Goal: Information Seeking & Learning: Understand process/instructions

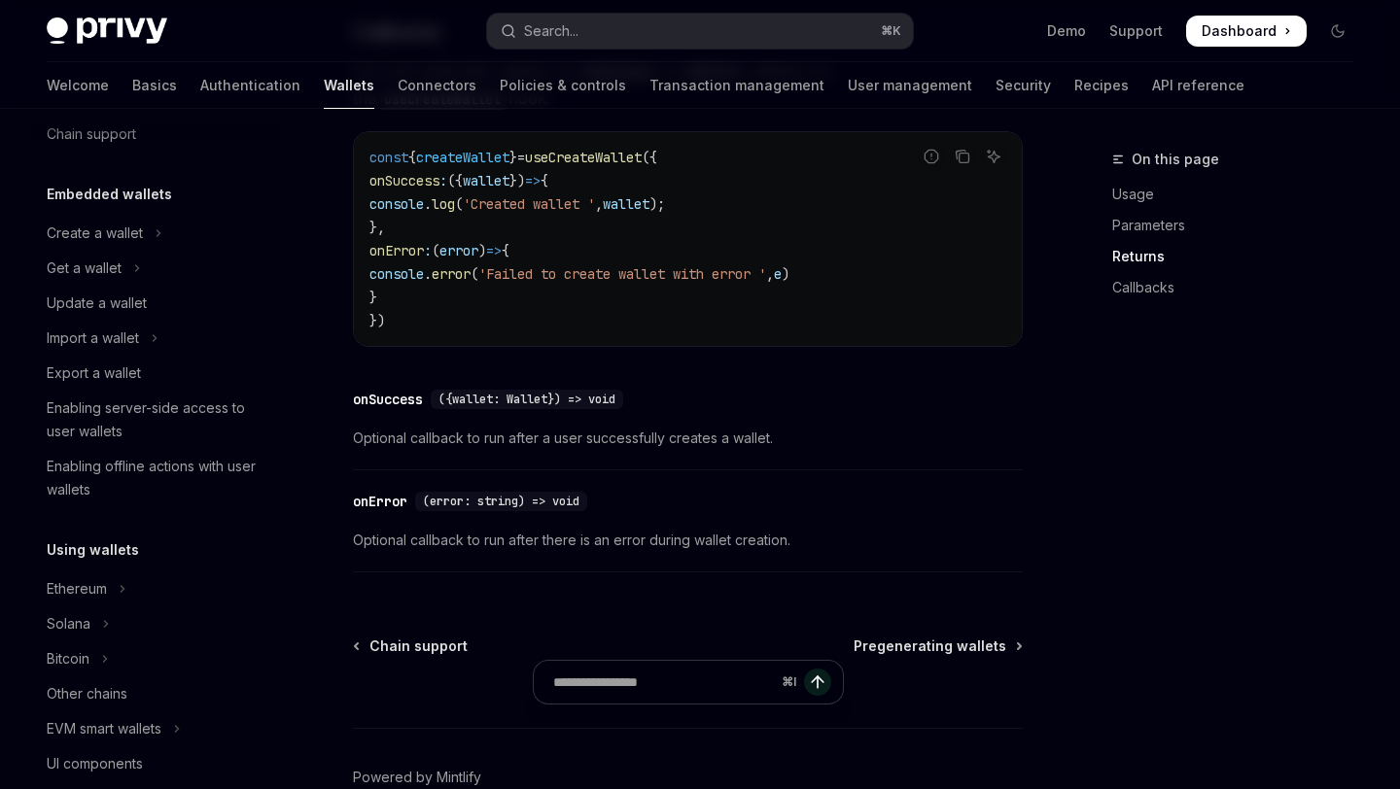
scroll to position [1611, 0]
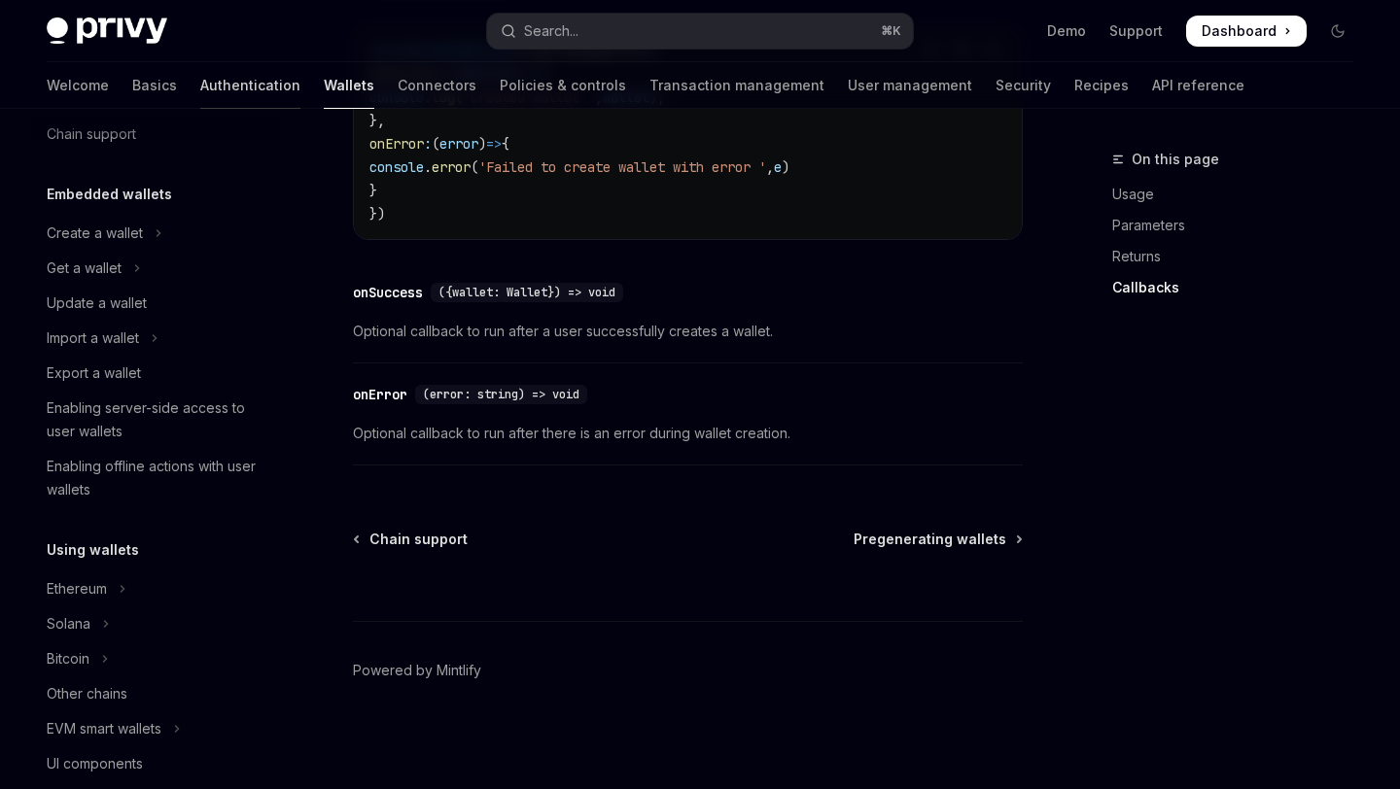
click at [200, 92] on link "Authentication" at bounding box center [250, 85] width 100 height 47
type textarea "*"
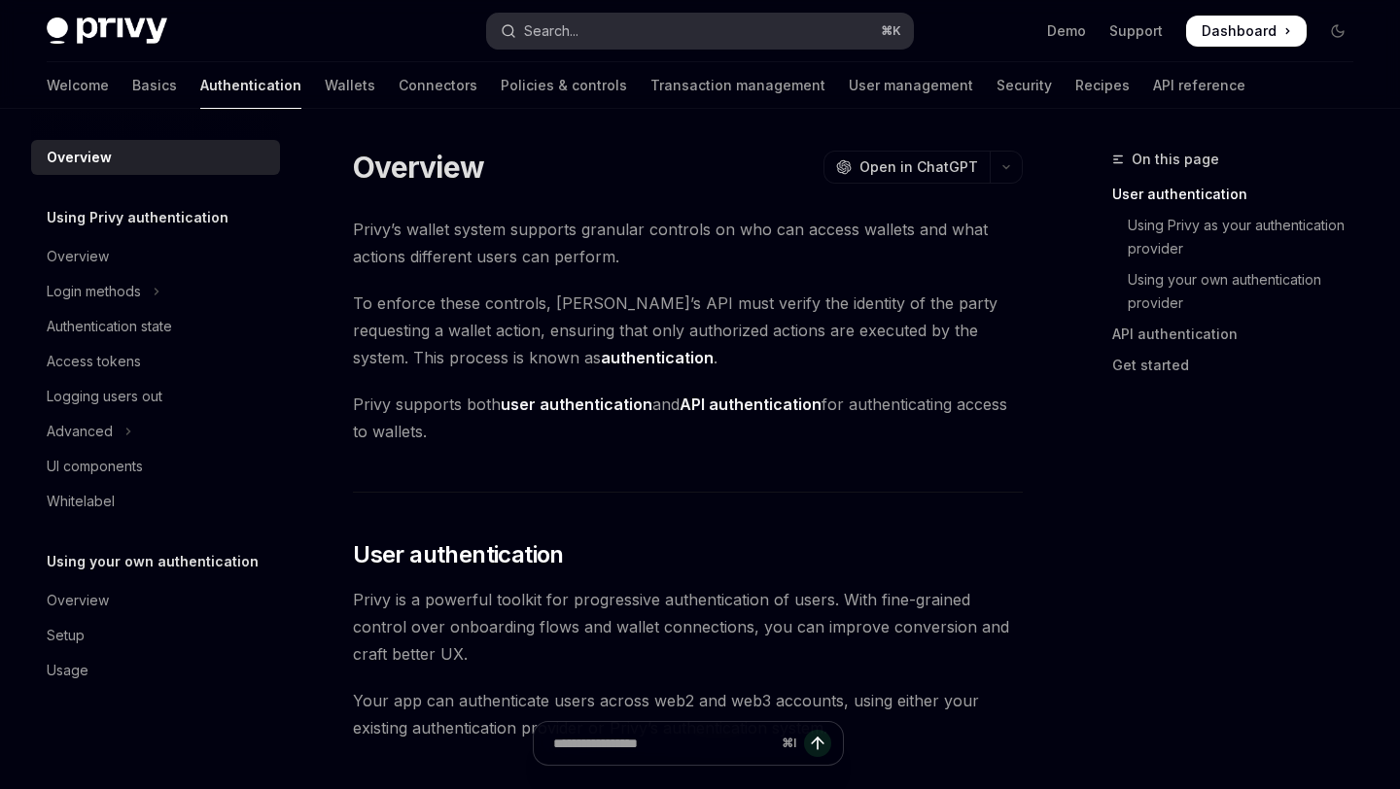
click at [547, 19] on div "Search..." at bounding box center [551, 30] width 54 height 23
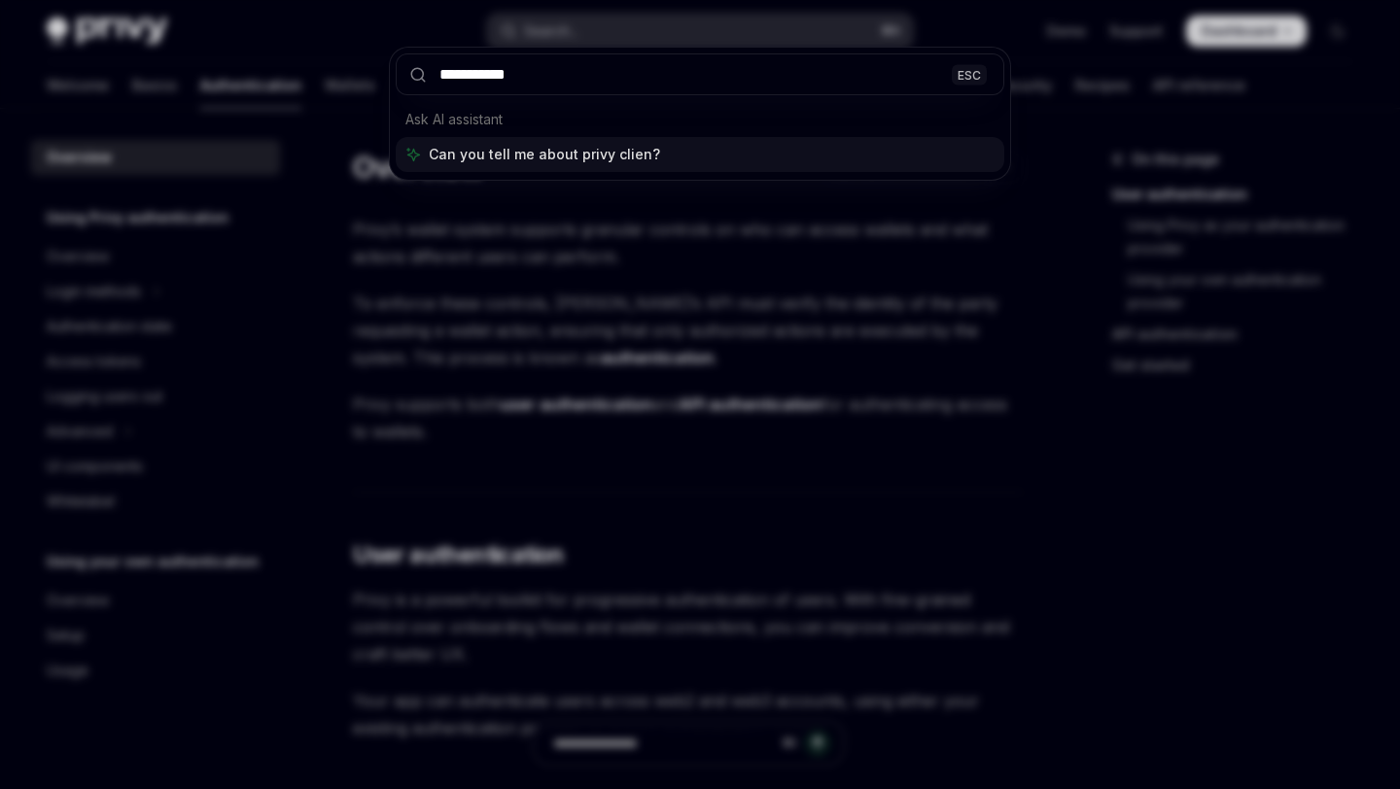
type input "**********"
type textarea "*"
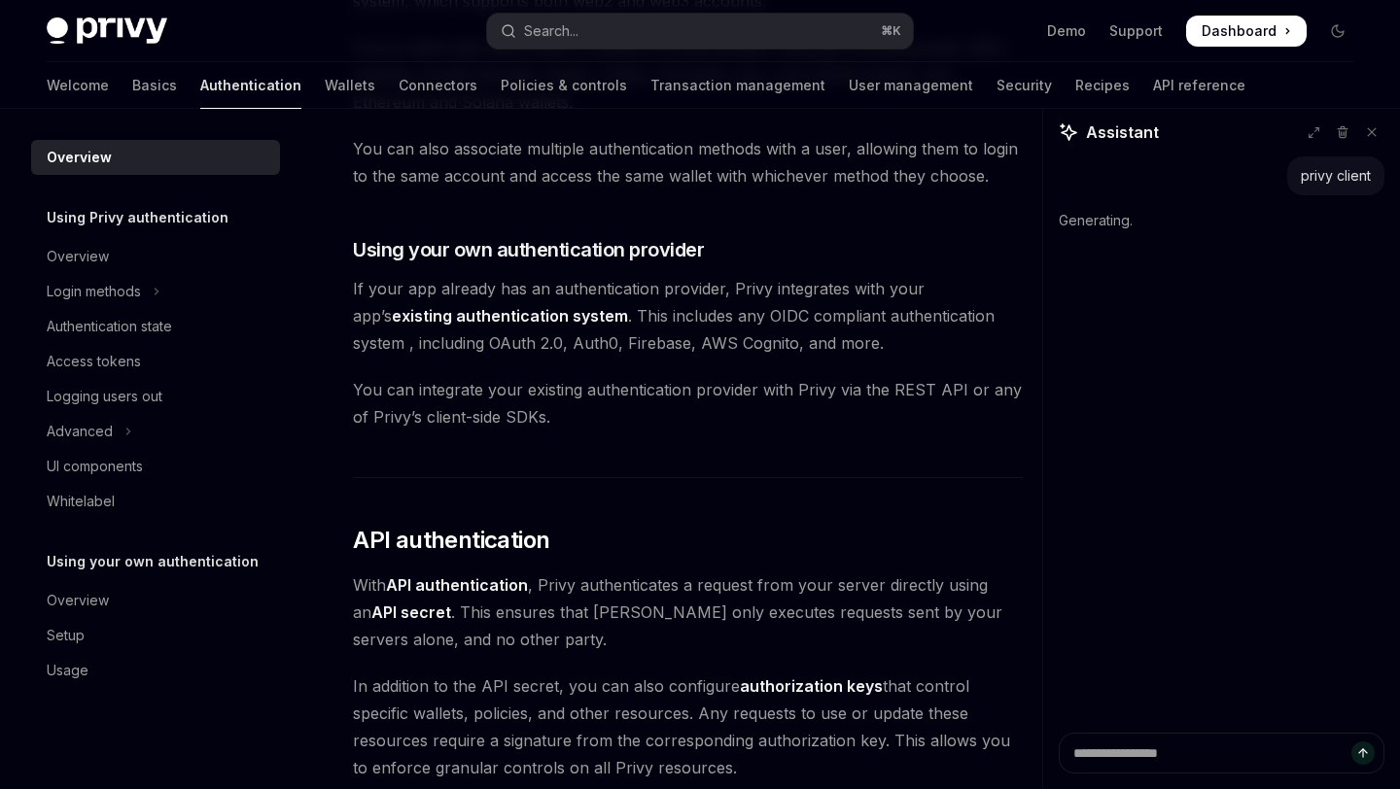
scroll to position [911, 0]
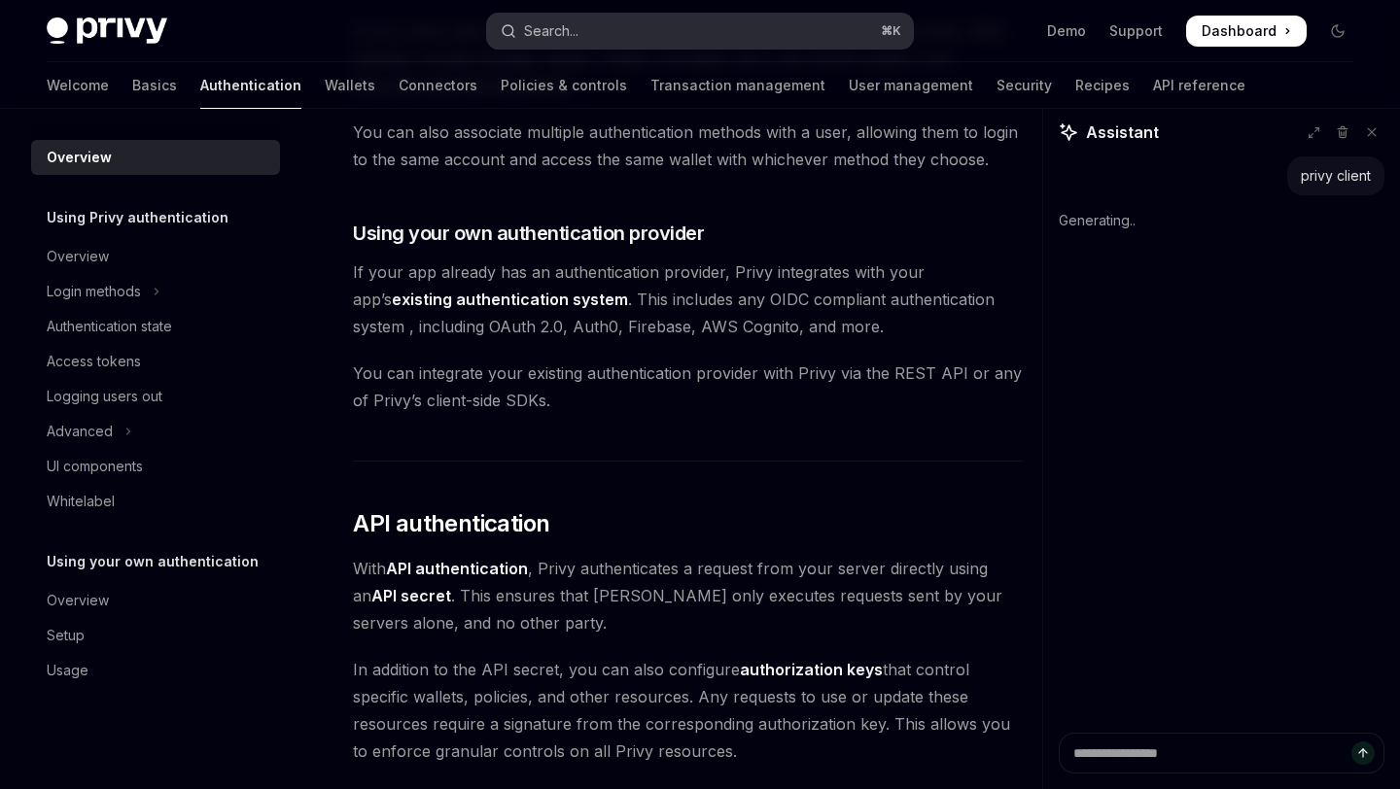
click at [618, 26] on button "Search... ⌘ K" at bounding box center [699, 31] width 425 height 35
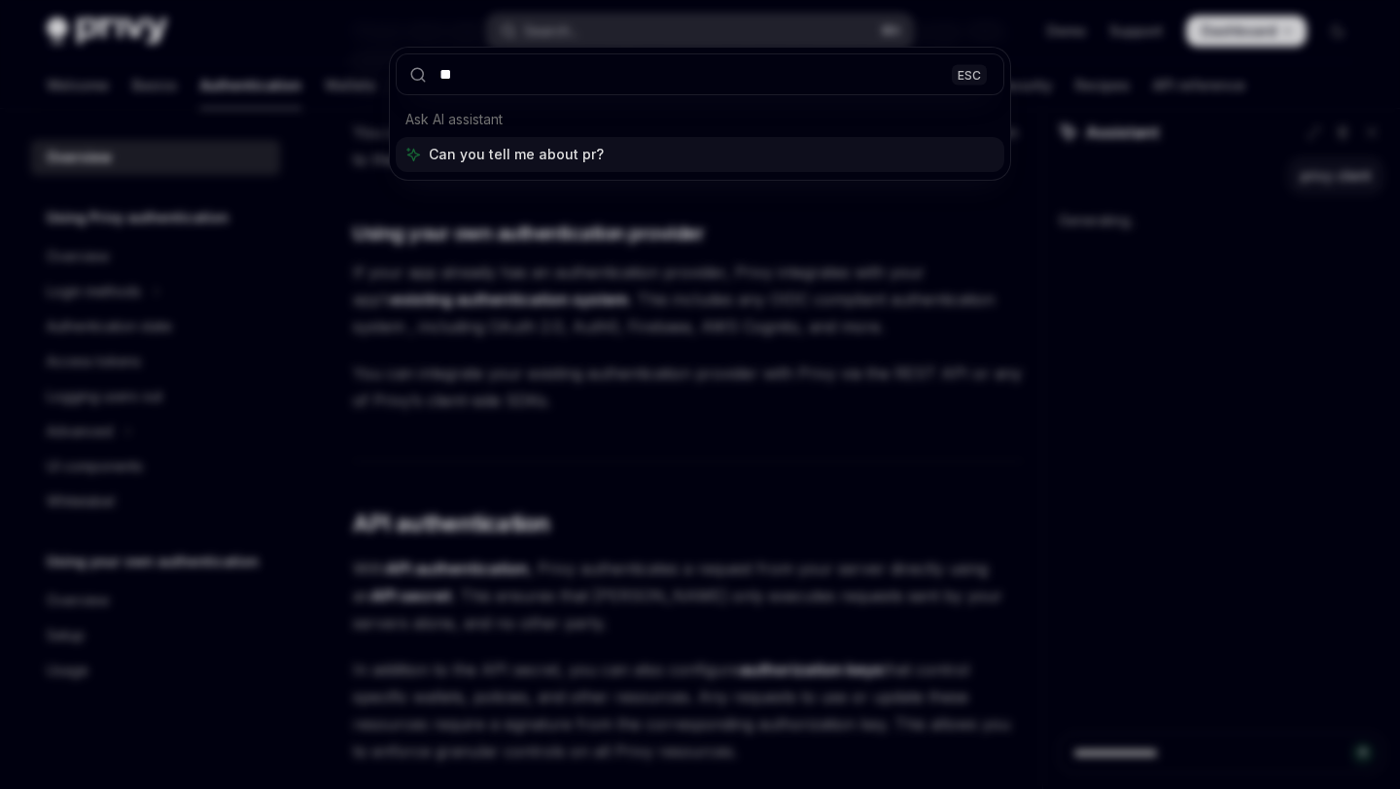
type input "***"
type textarea "*"
type input "**********"
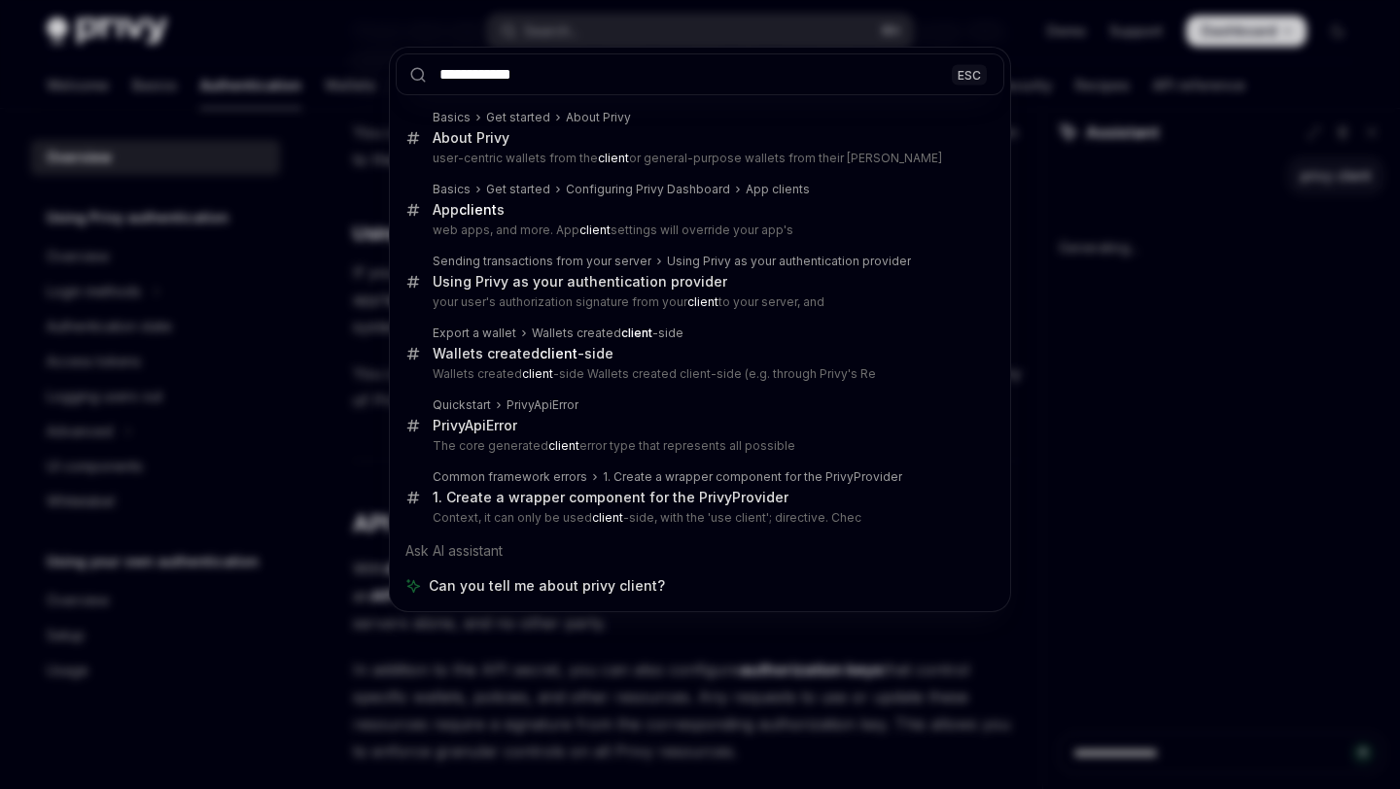
type textarea "*"
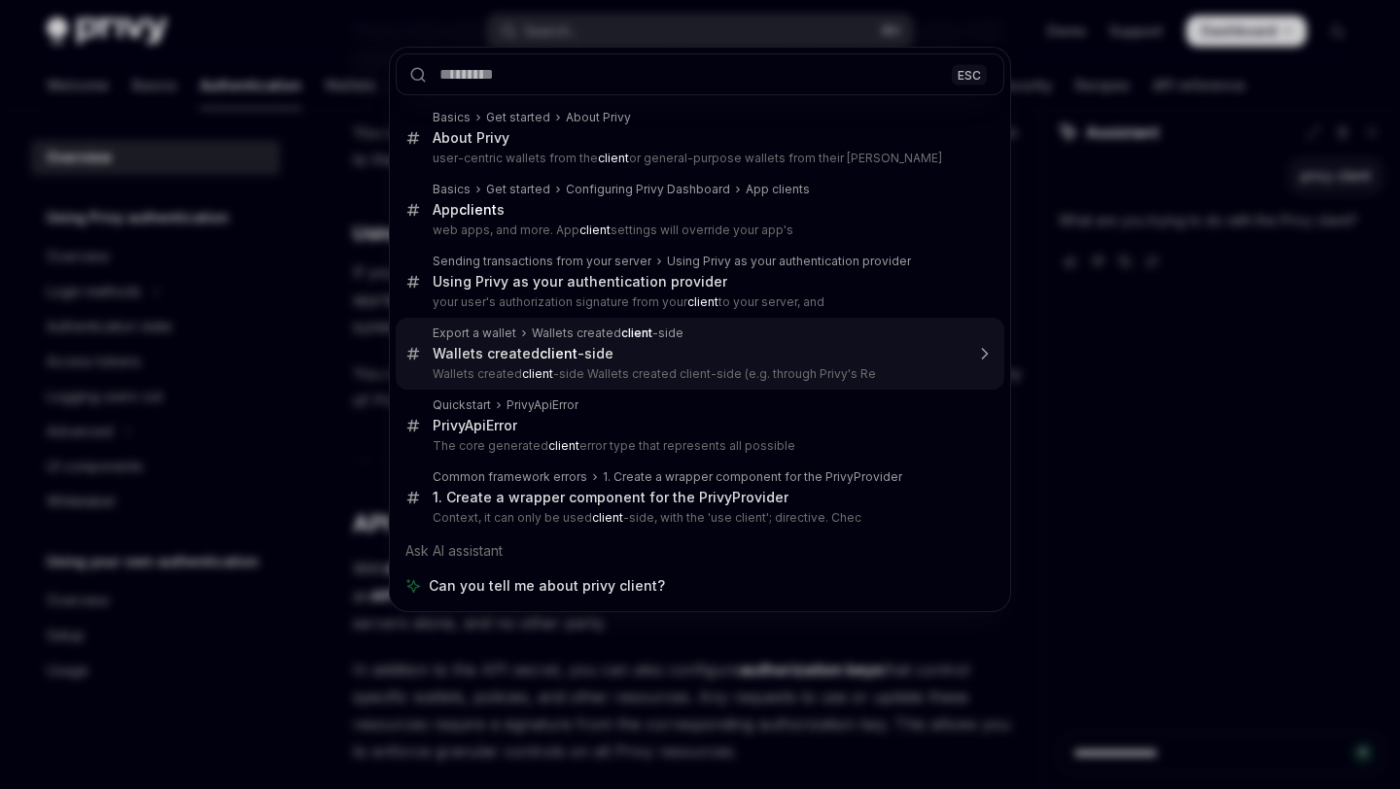
type textarea "*"
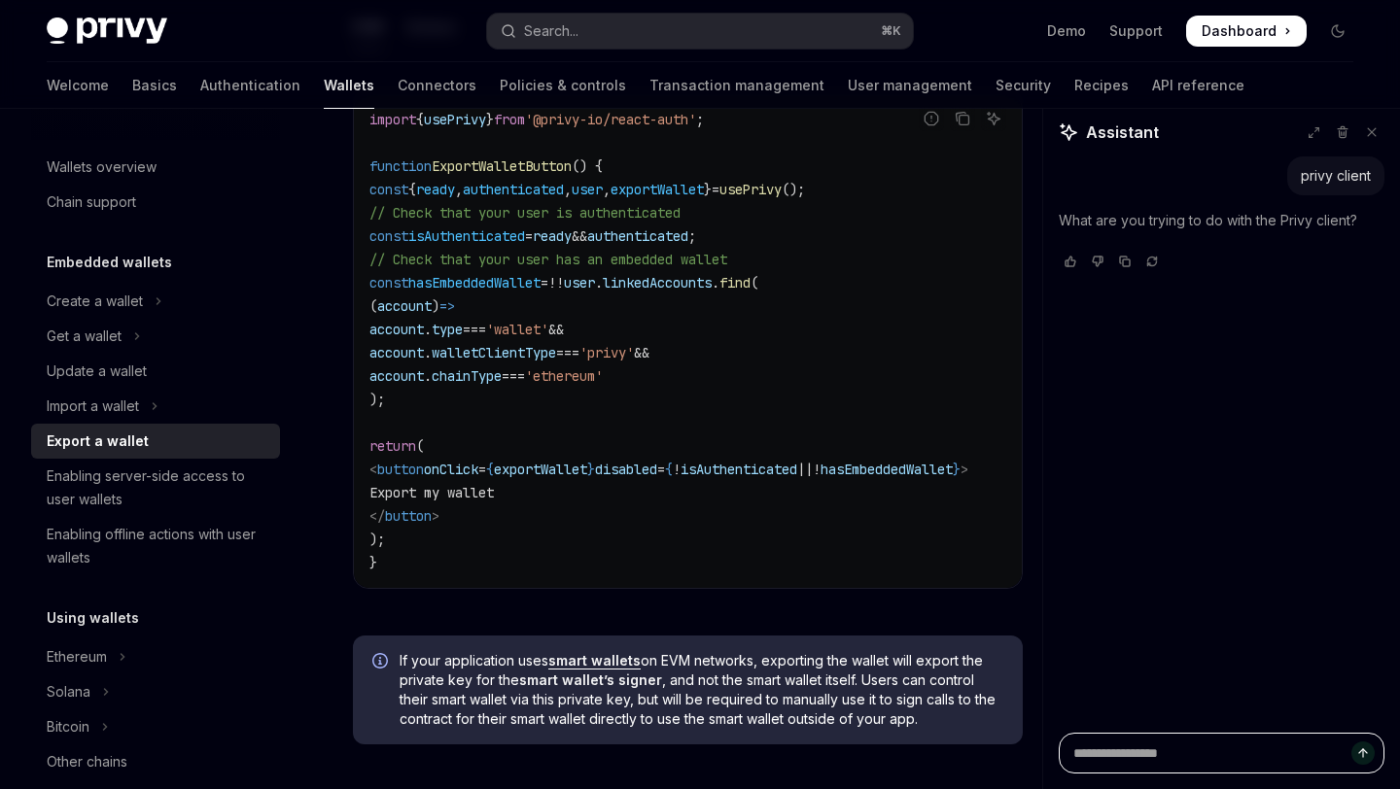
scroll to position [1724, 0]
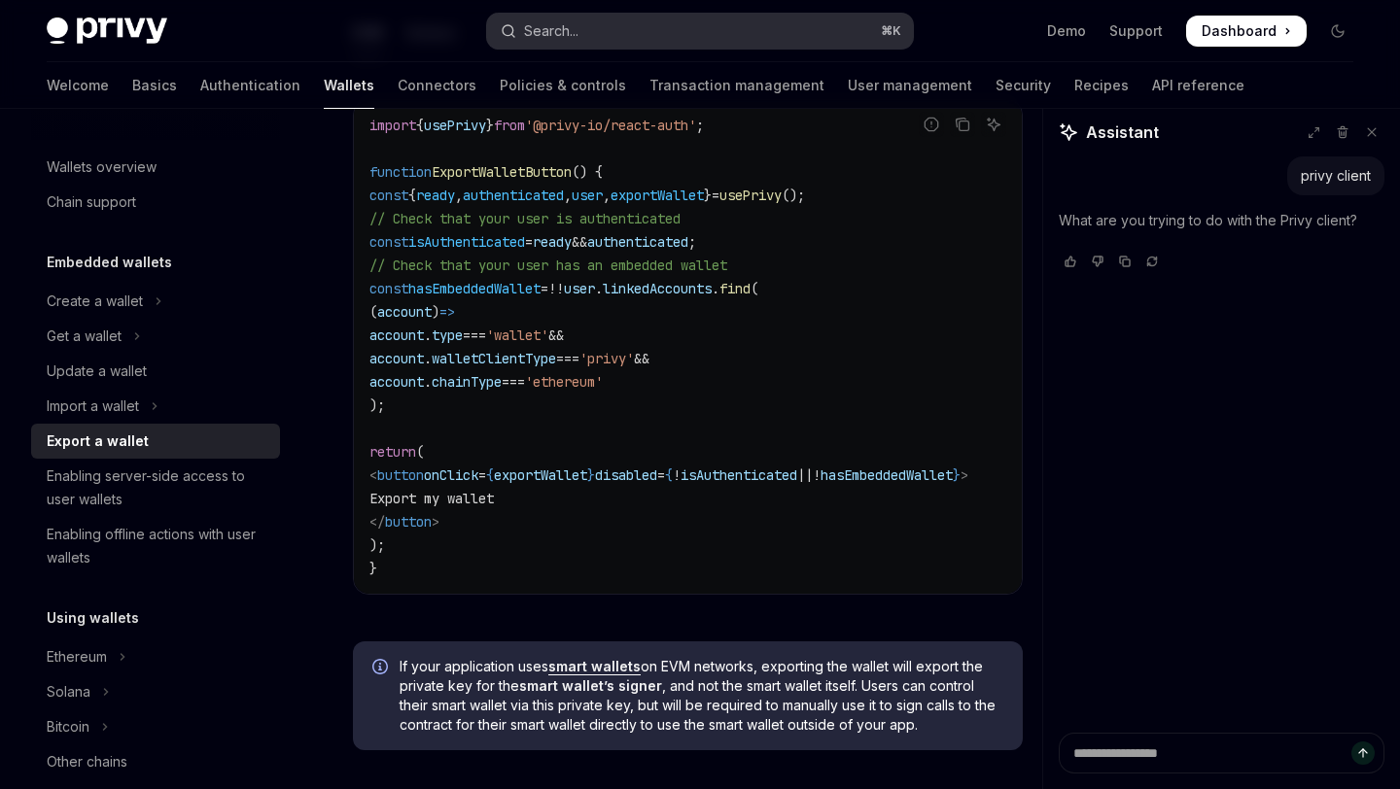
click at [544, 25] on div "Search..." at bounding box center [551, 30] width 54 height 23
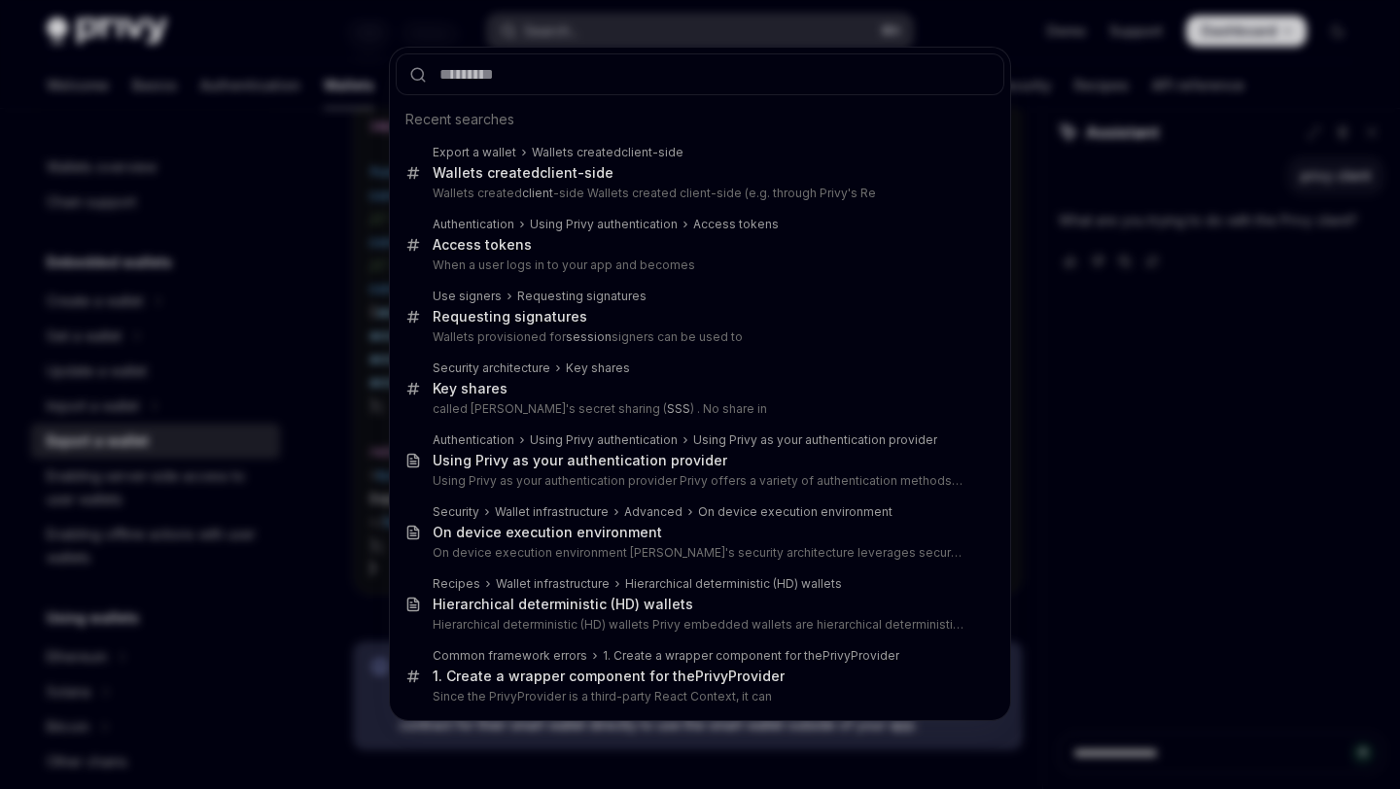
type input "*"
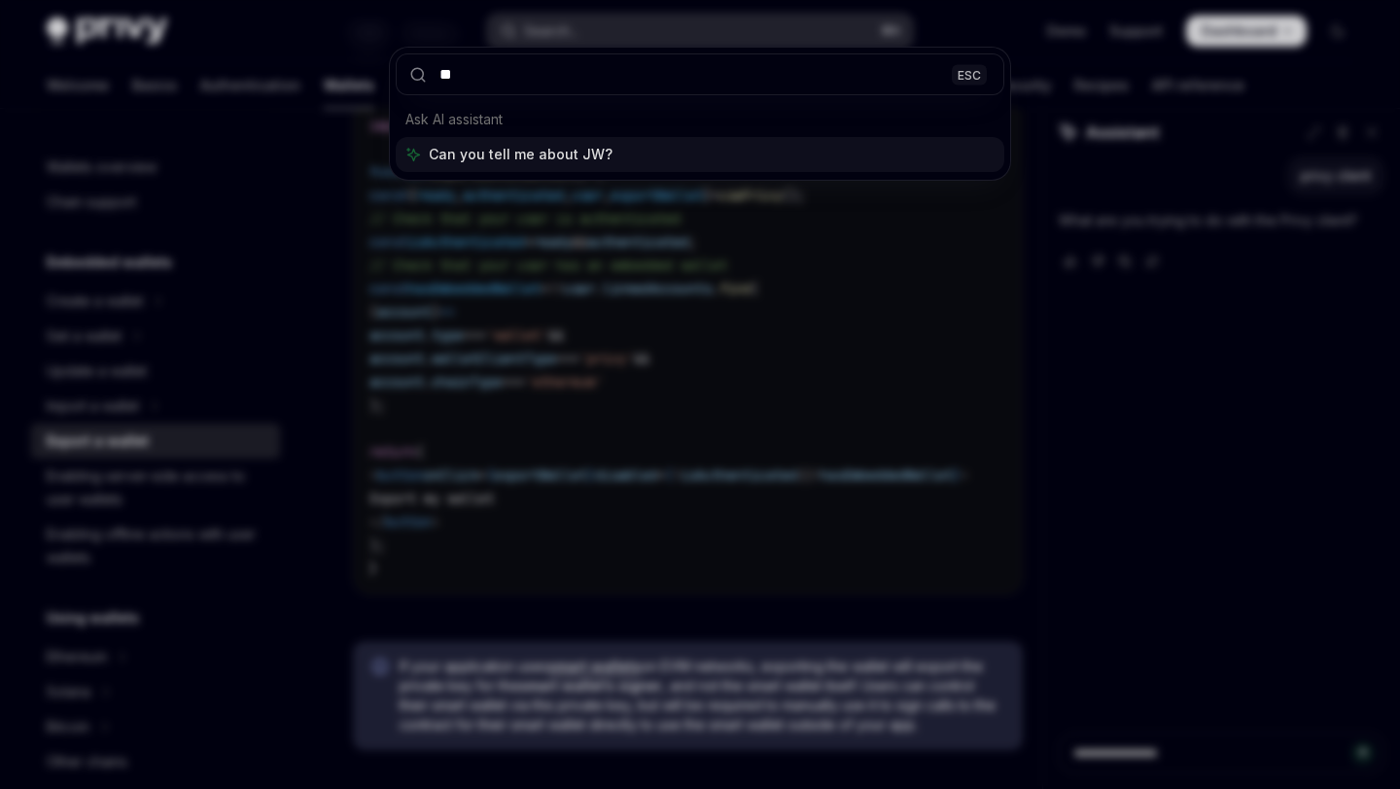
type input "***"
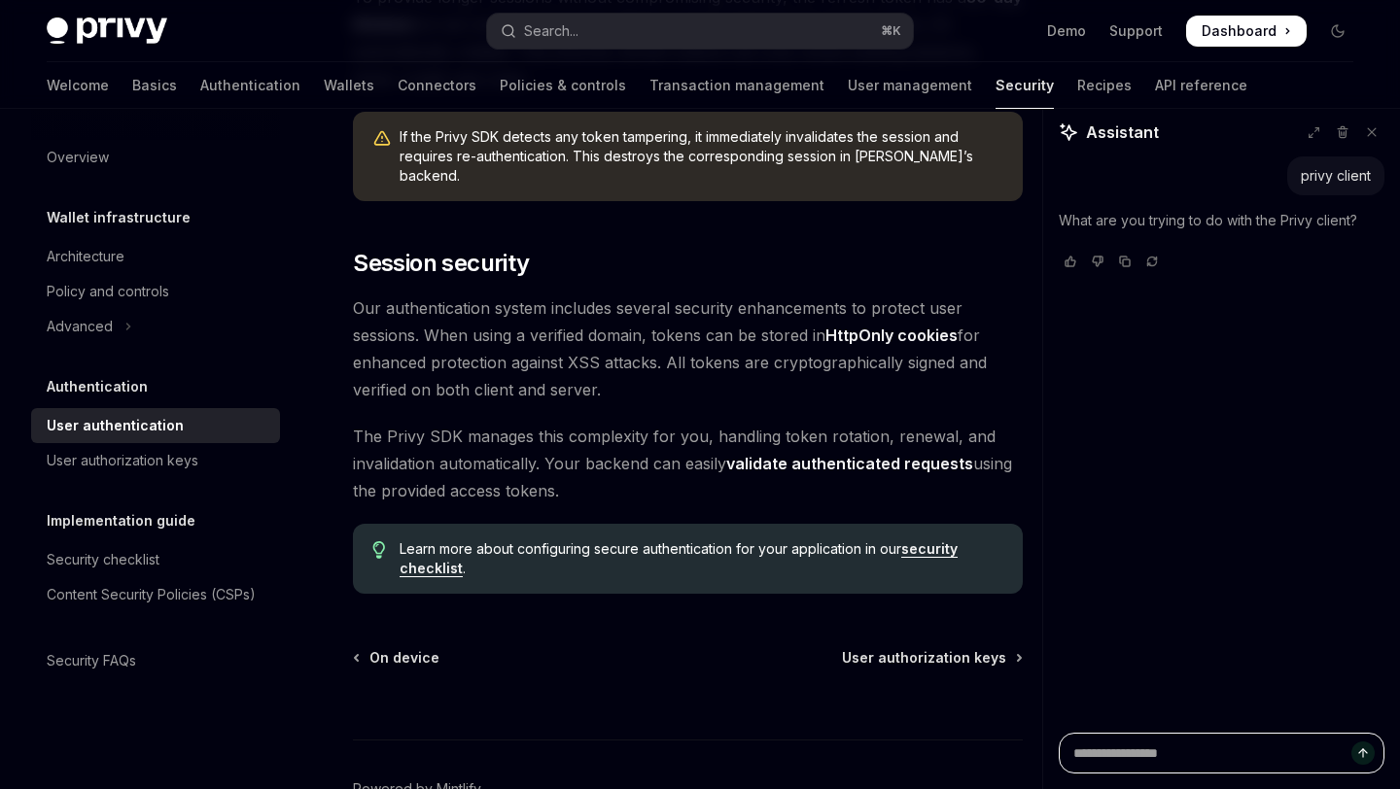
scroll to position [1656, 0]
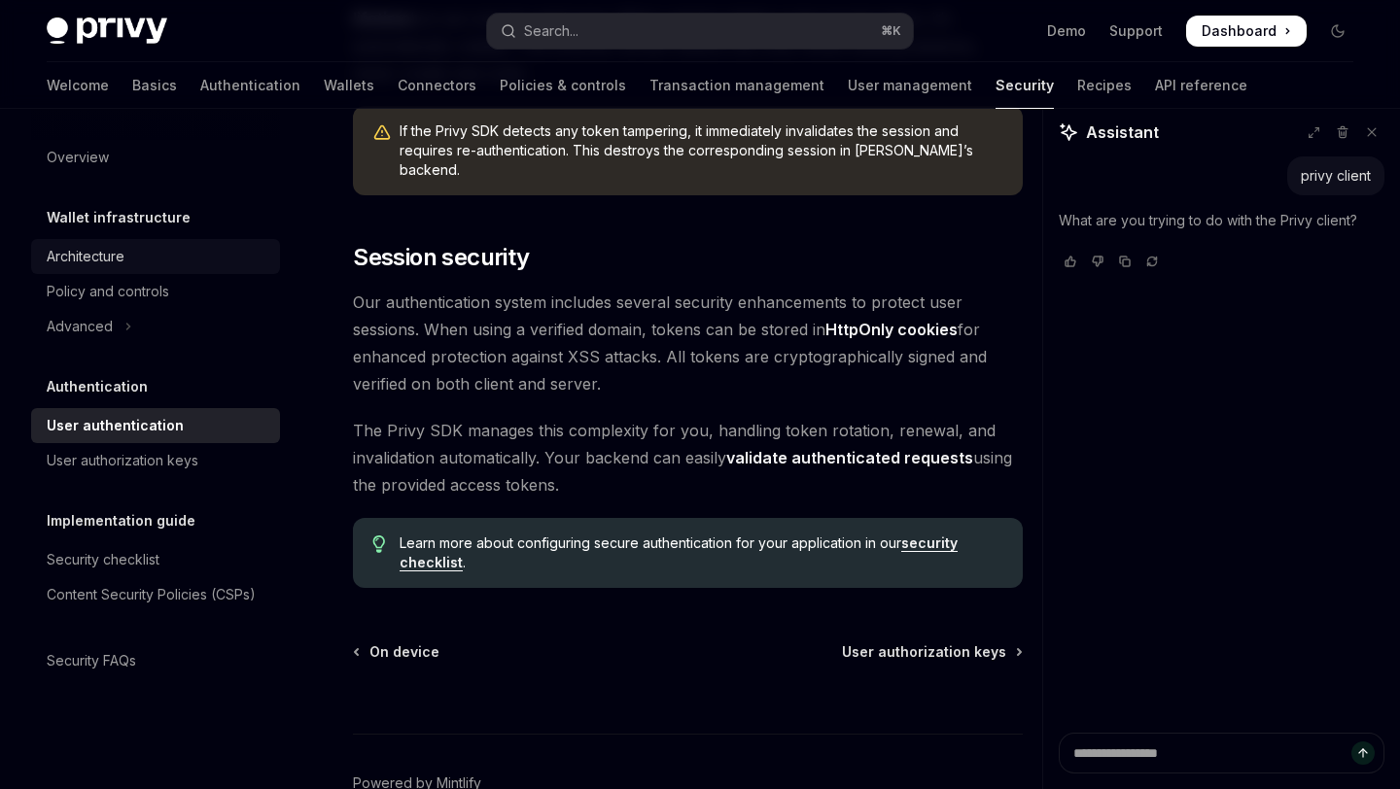
click at [126, 258] on div "Architecture" at bounding box center [158, 256] width 222 height 23
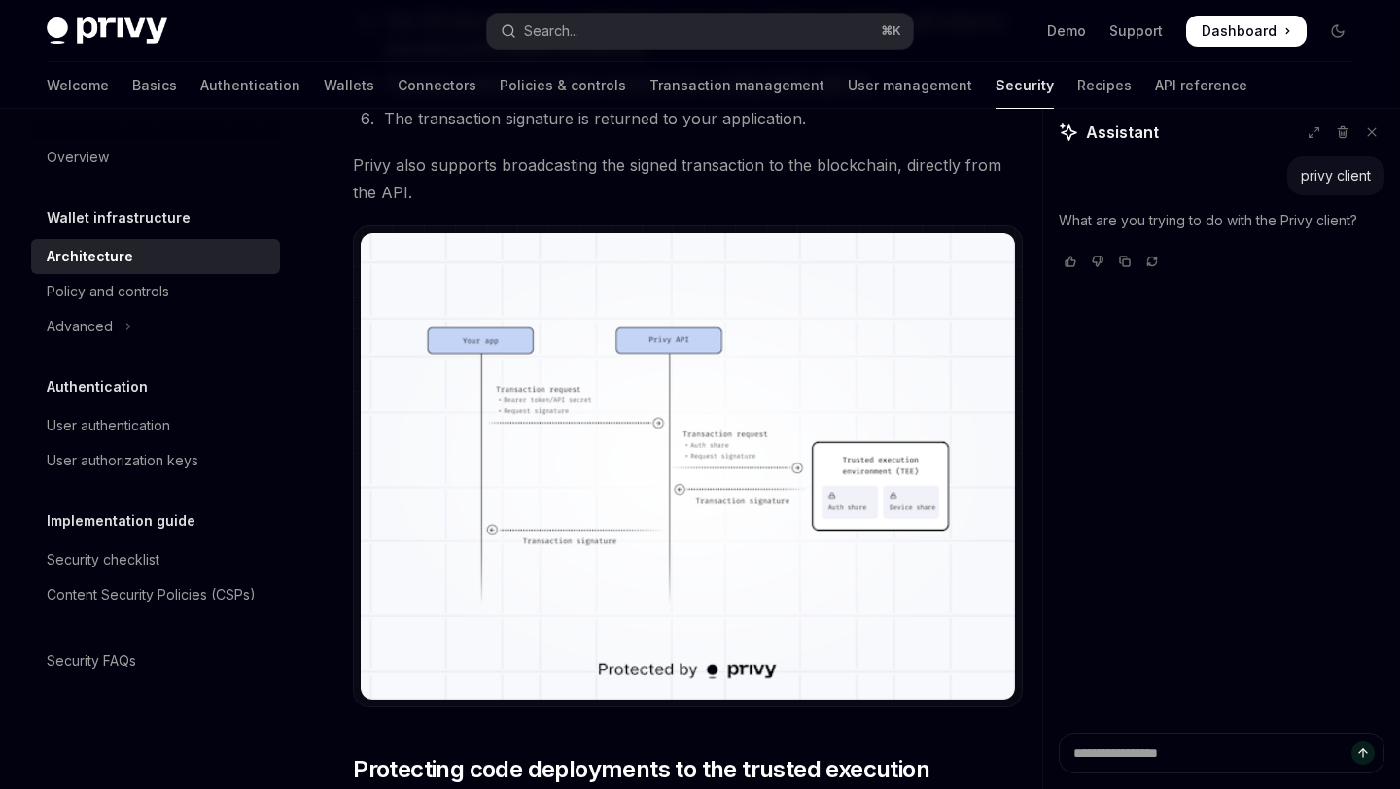
scroll to position [3559, 0]
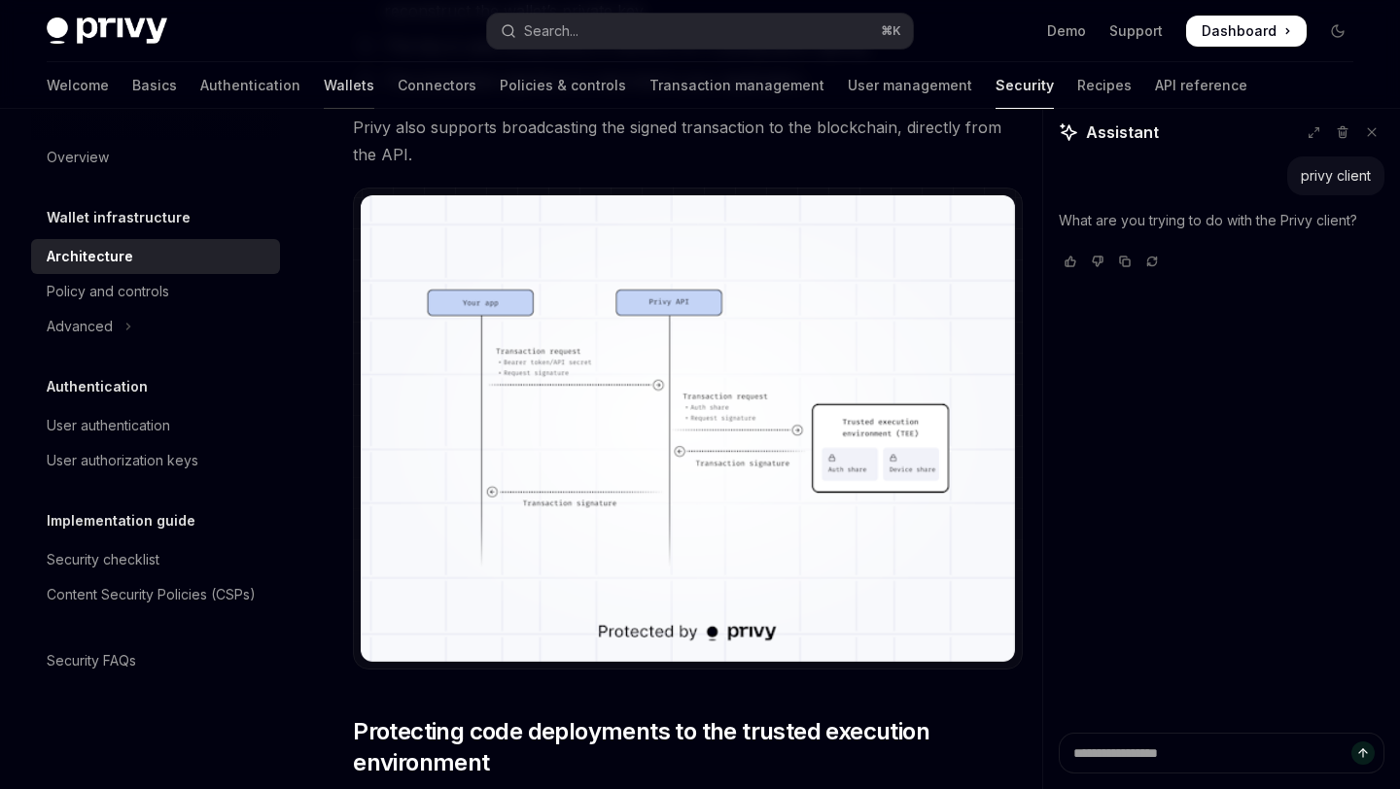
click at [324, 97] on link "Wallets" at bounding box center [349, 85] width 51 height 47
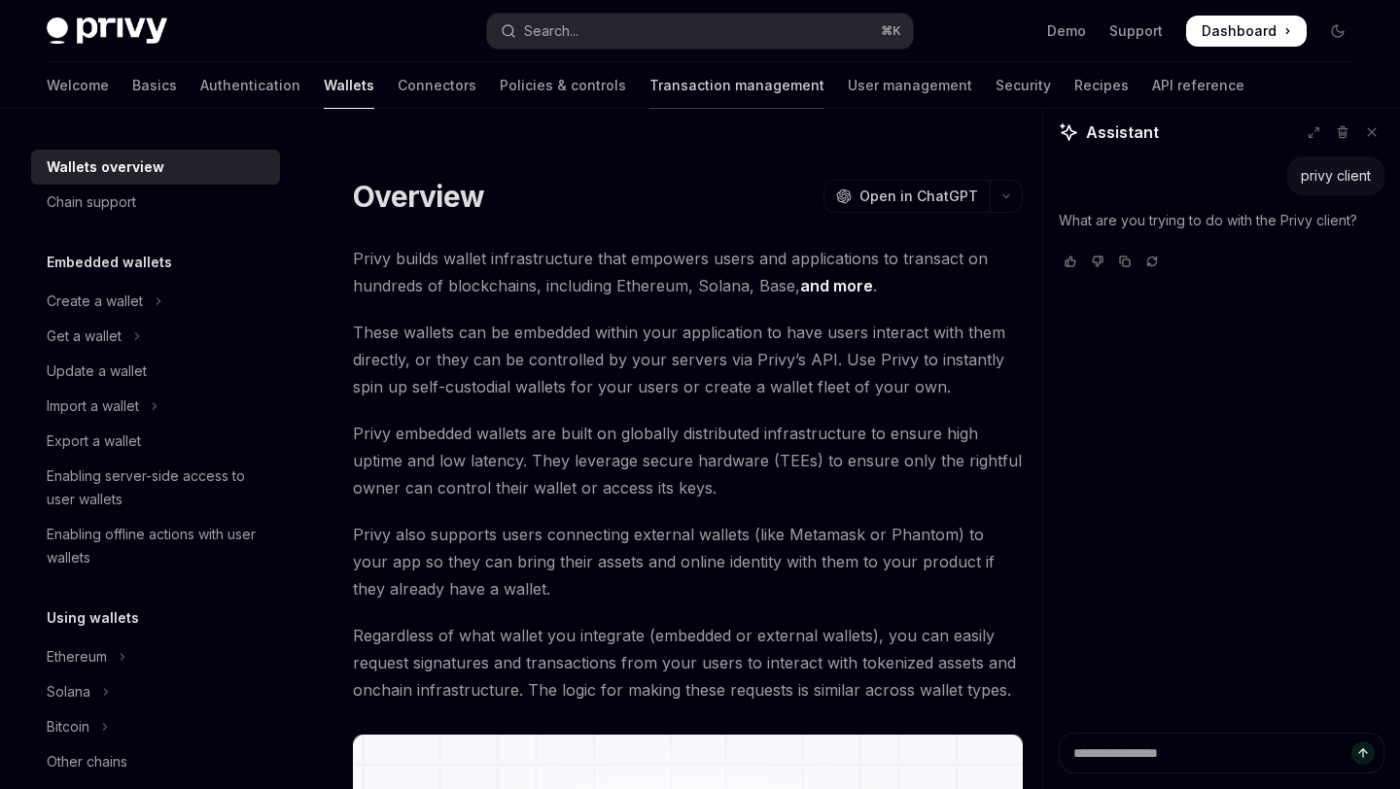
click at [649, 83] on link "Transaction management" at bounding box center [736, 85] width 175 height 47
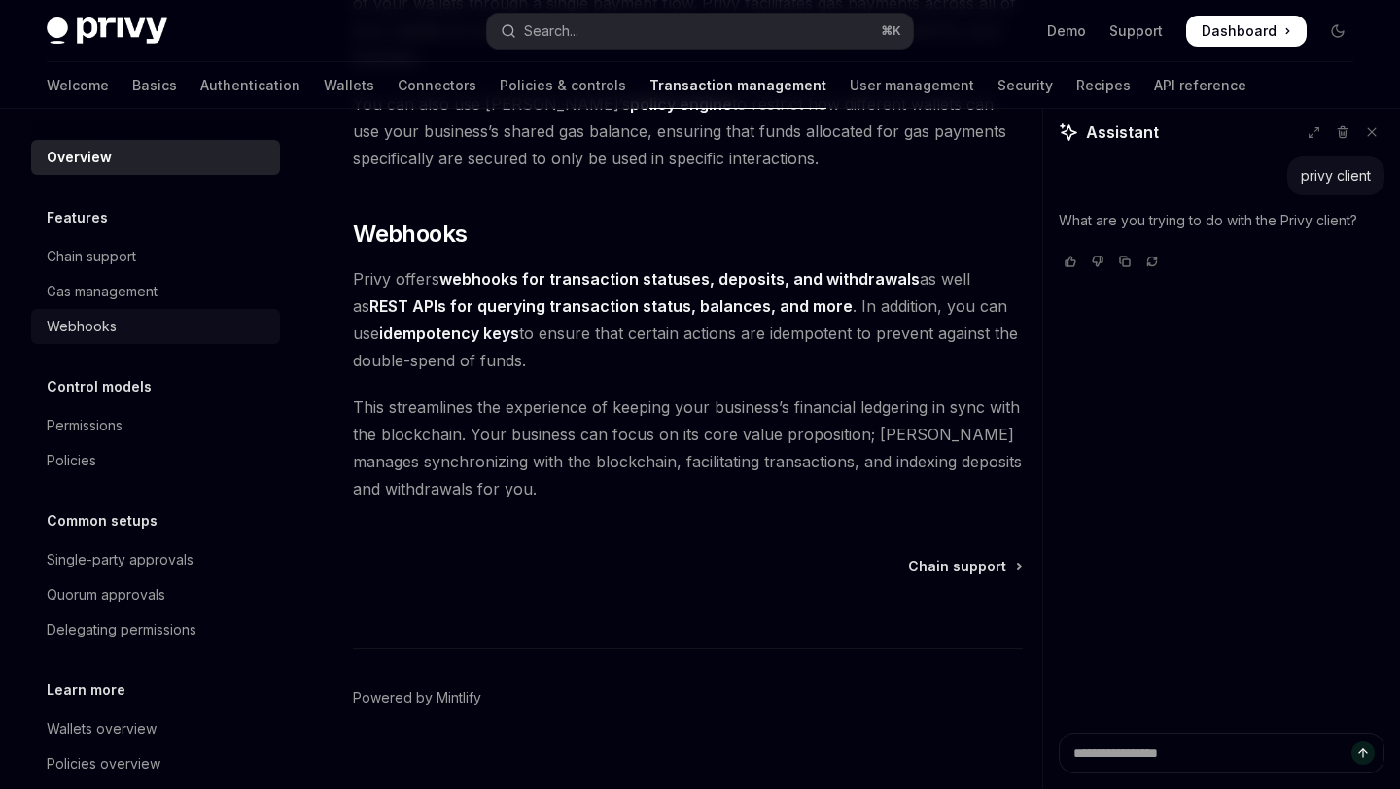
scroll to position [66, 0]
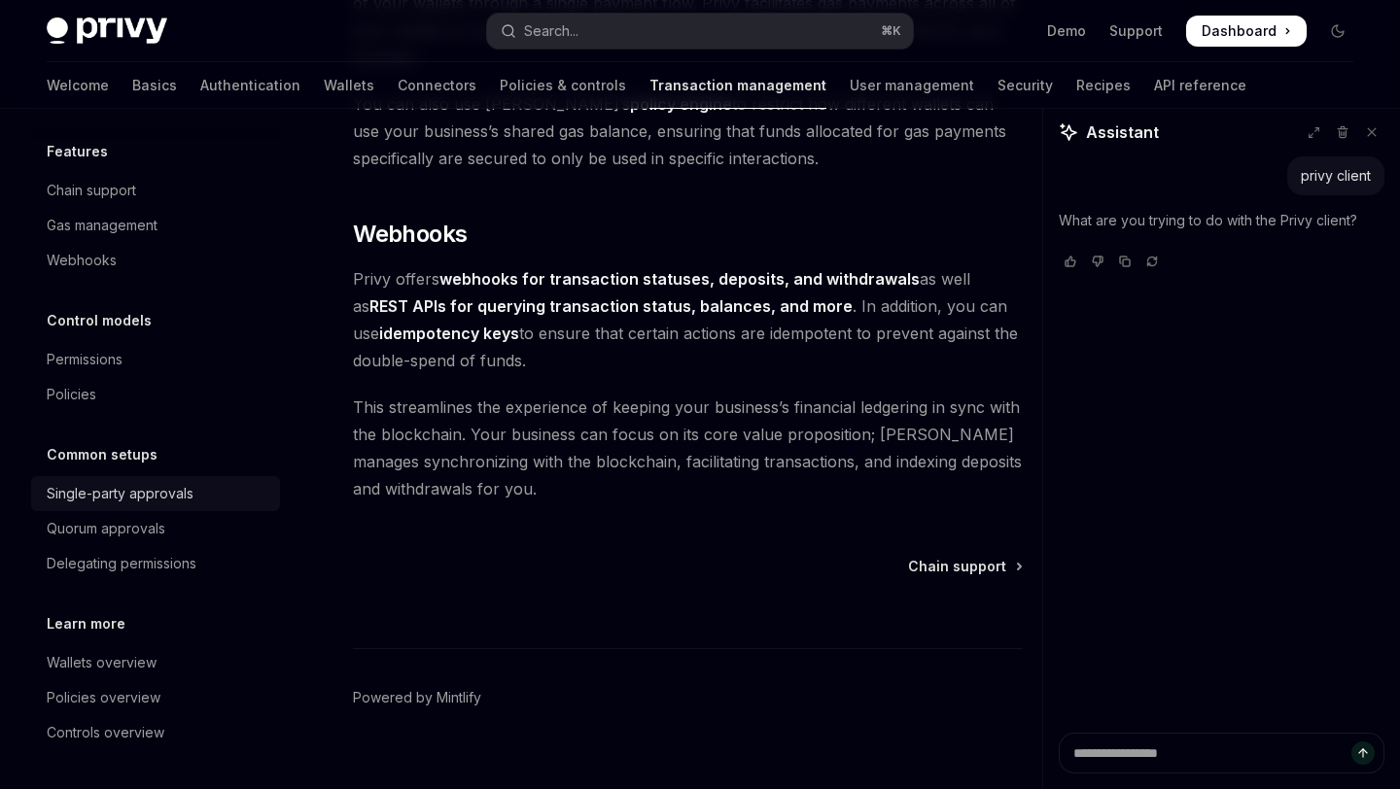
click at [127, 504] on div "Single-party approvals" at bounding box center [120, 493] width 147 height 23
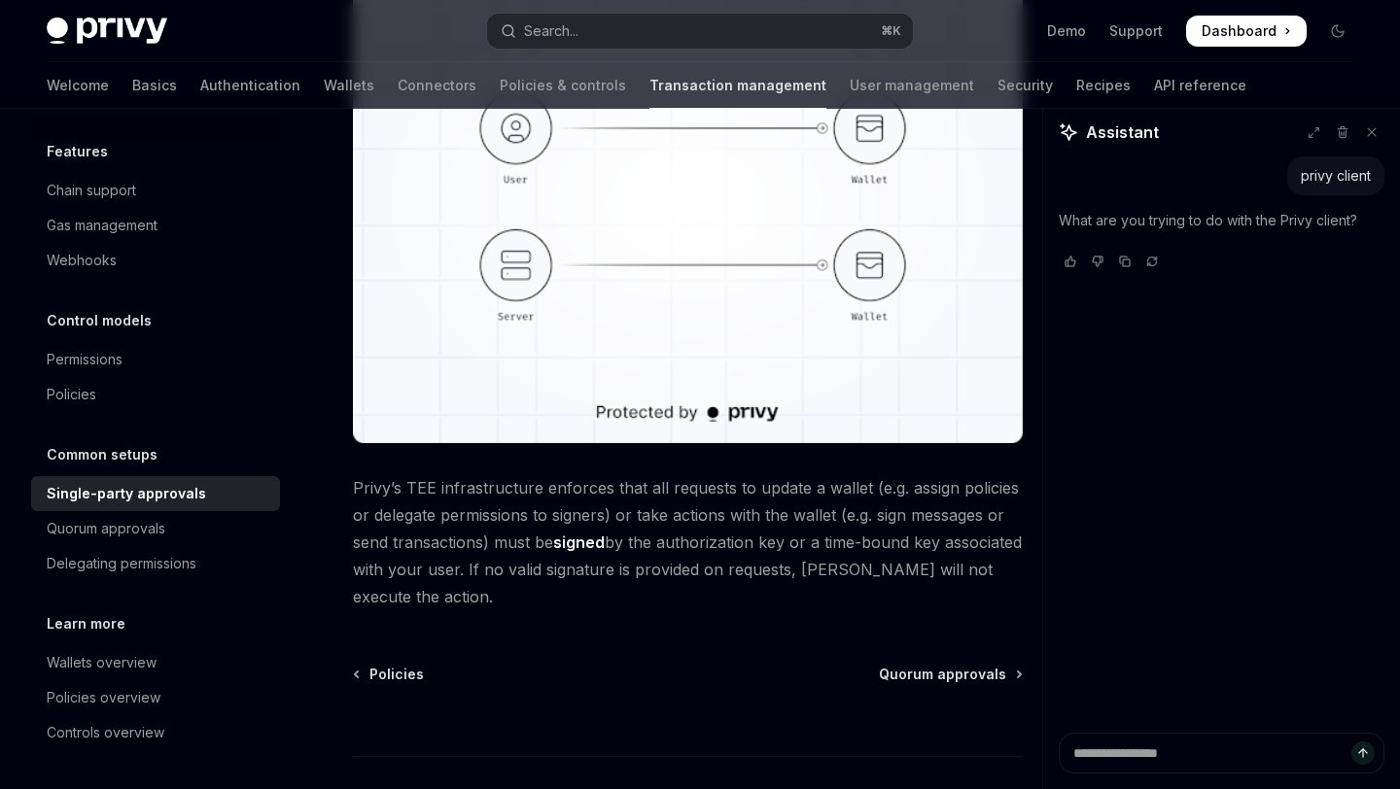
scroll to position [528, 0]
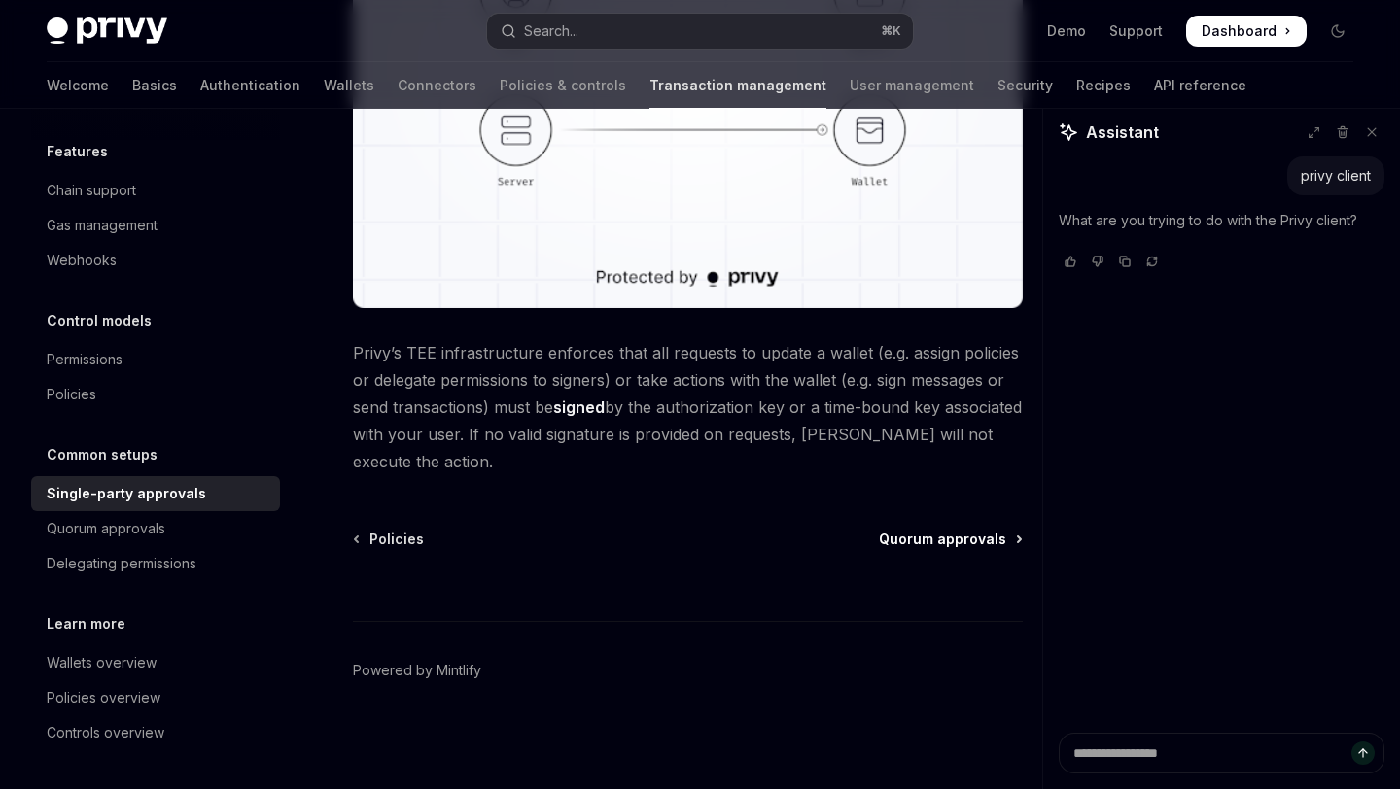
click at [893, 546] on span "Quorum approvals" at bounding box center [942, 539] width 127 height 19
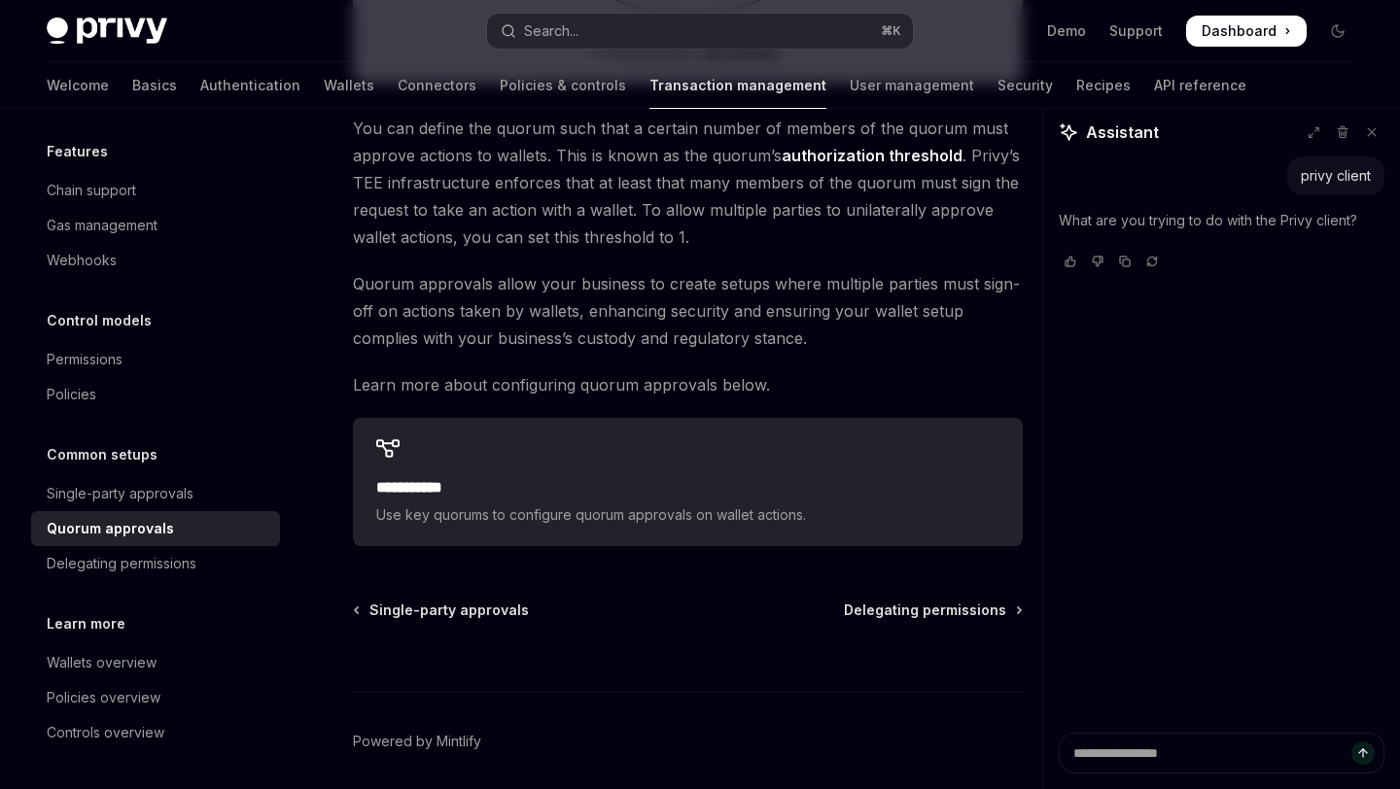
scroll to position [823, 0]
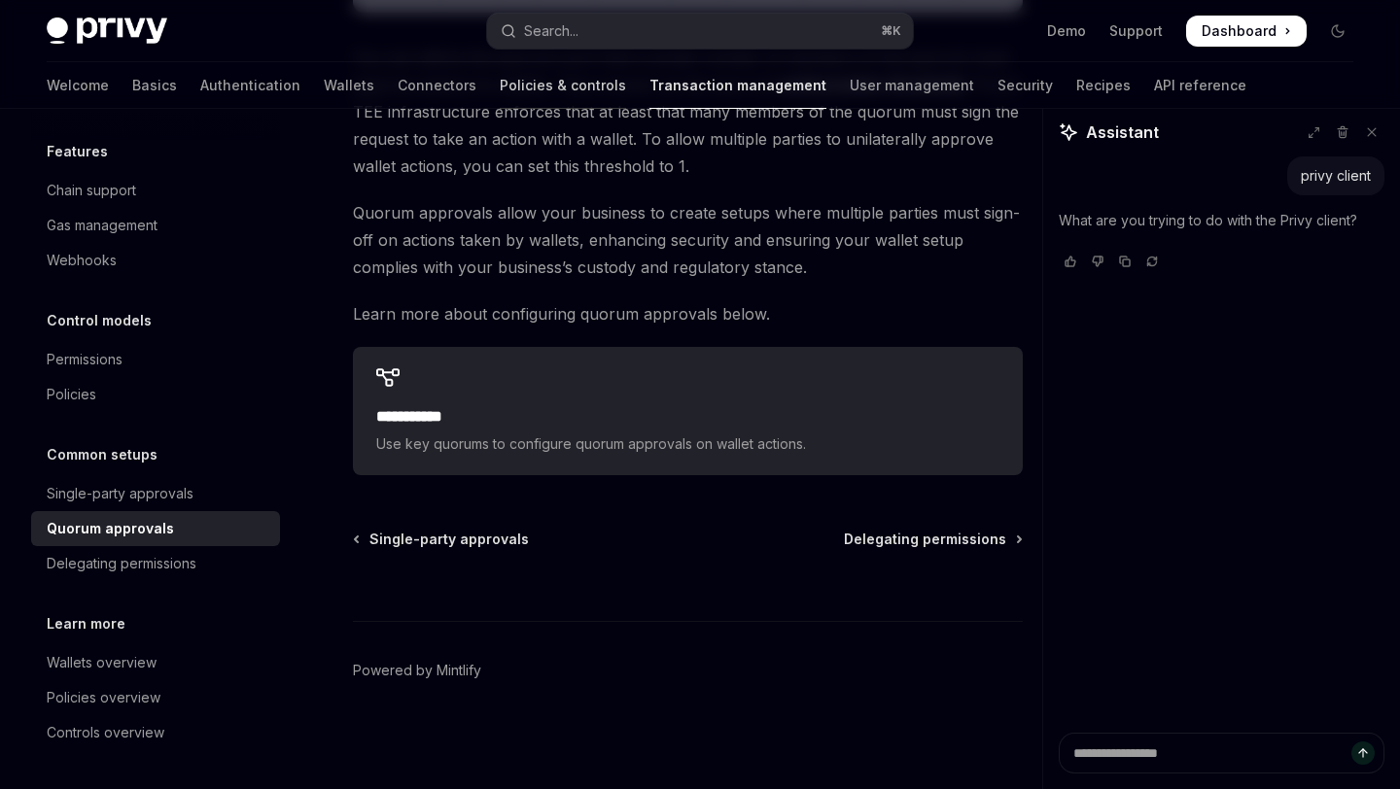
click at [500, 95] on link "Policies & controls" at bounding box center [563, 85] width 126 height 47
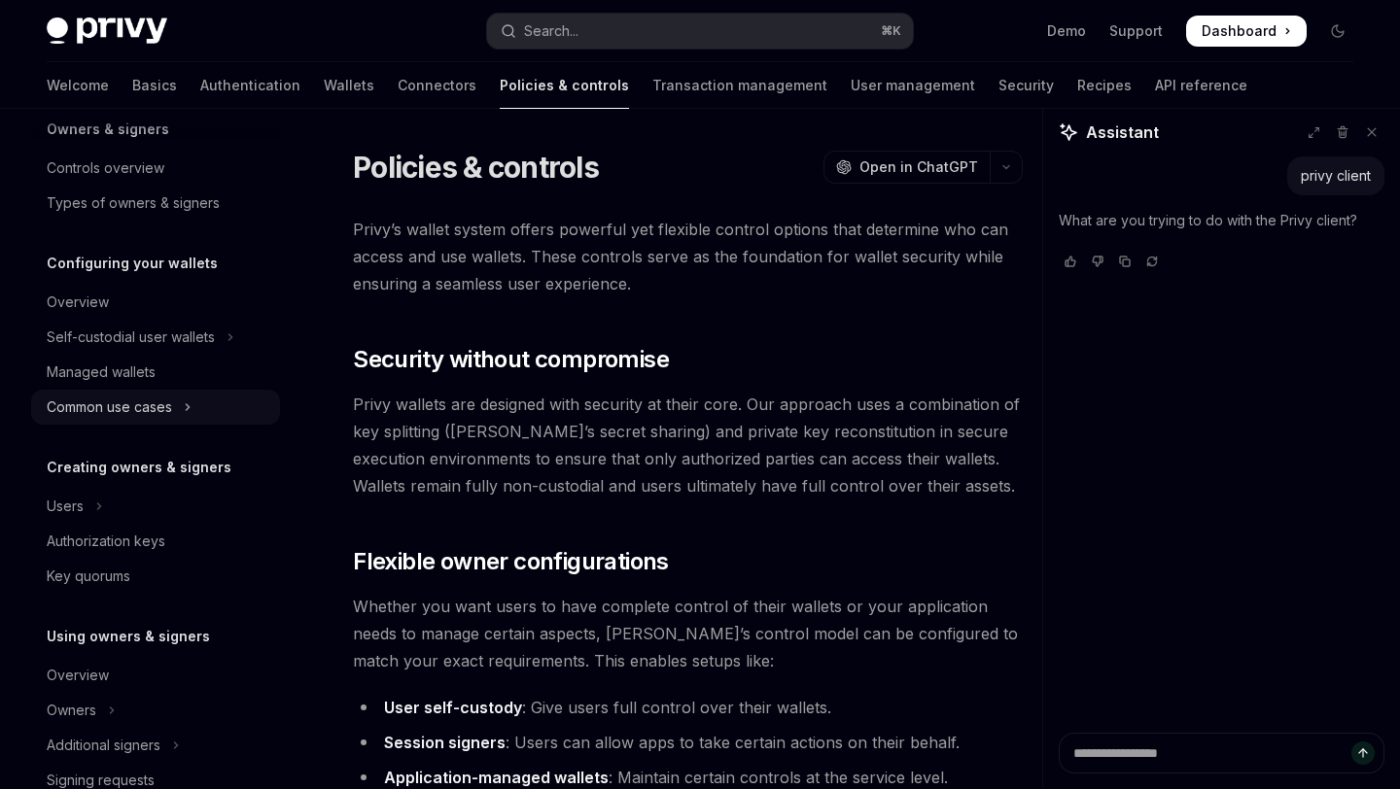
scroll to position [106, 0]
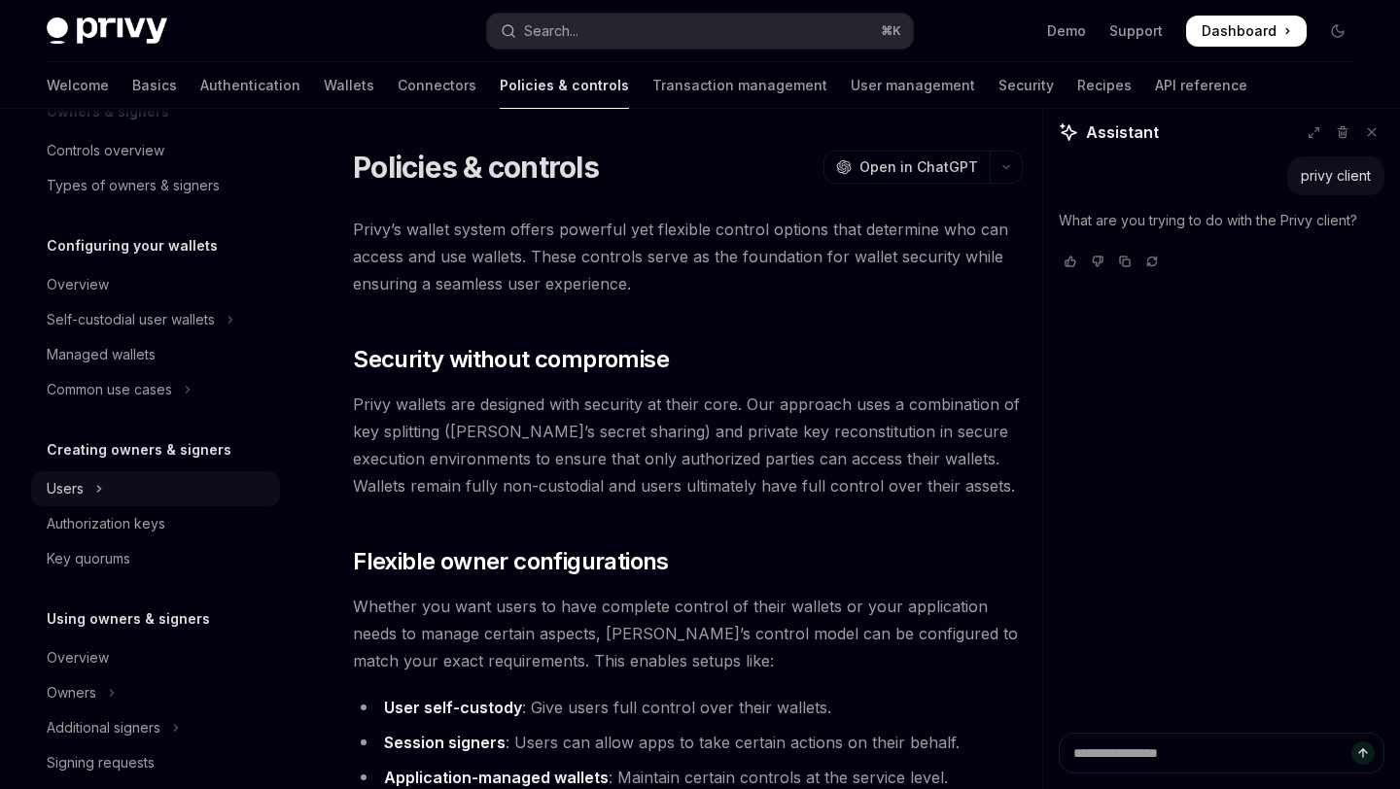
click at [115, 485] on button "Users" at bounding box center [155, 488] width 249 height 35
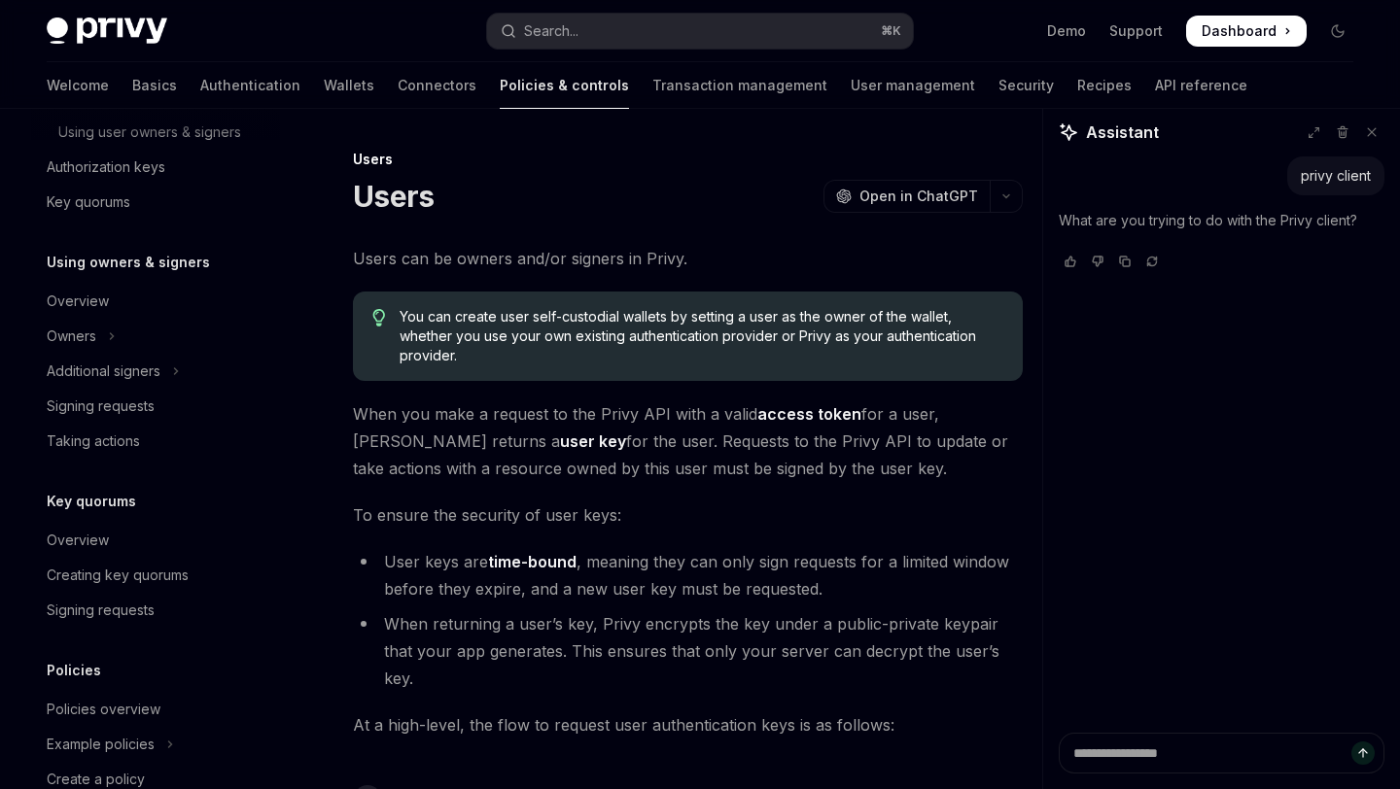
scroll to position [574, 0]
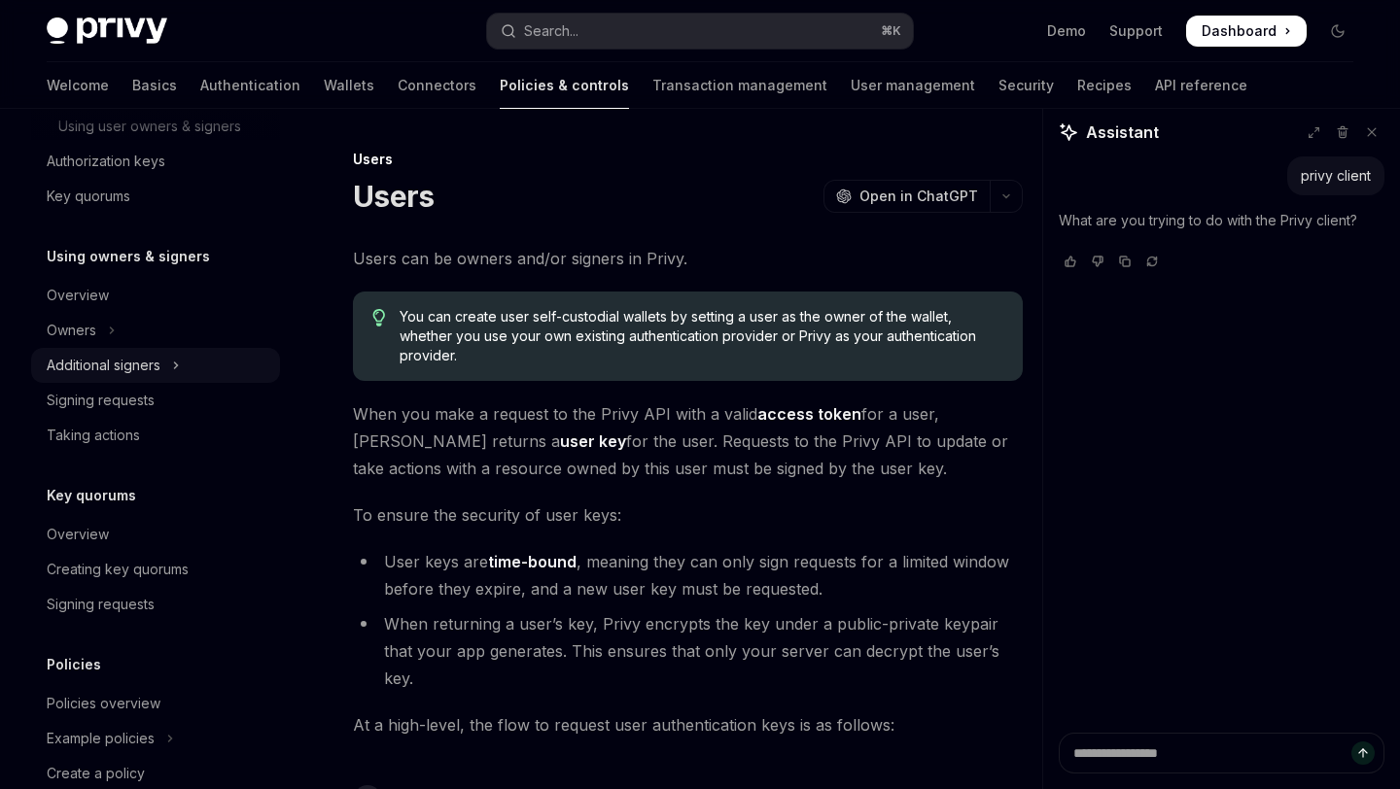
click at [145, 374] on div "Additional signers" at bounding box center [104, 365] width 114 height 23
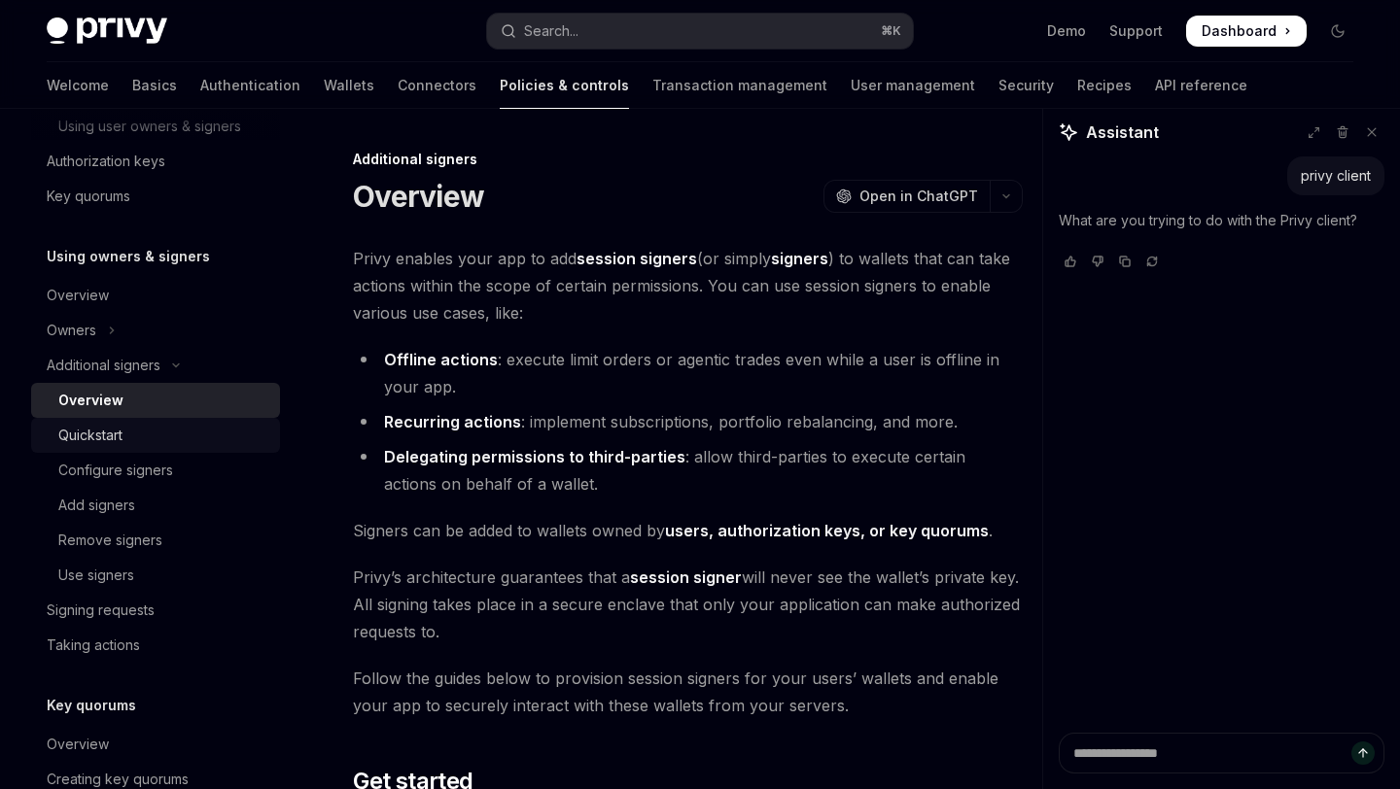
click at [145, 431] on div "Quickstart" at bounding box center [163, 435] width 210 height 23
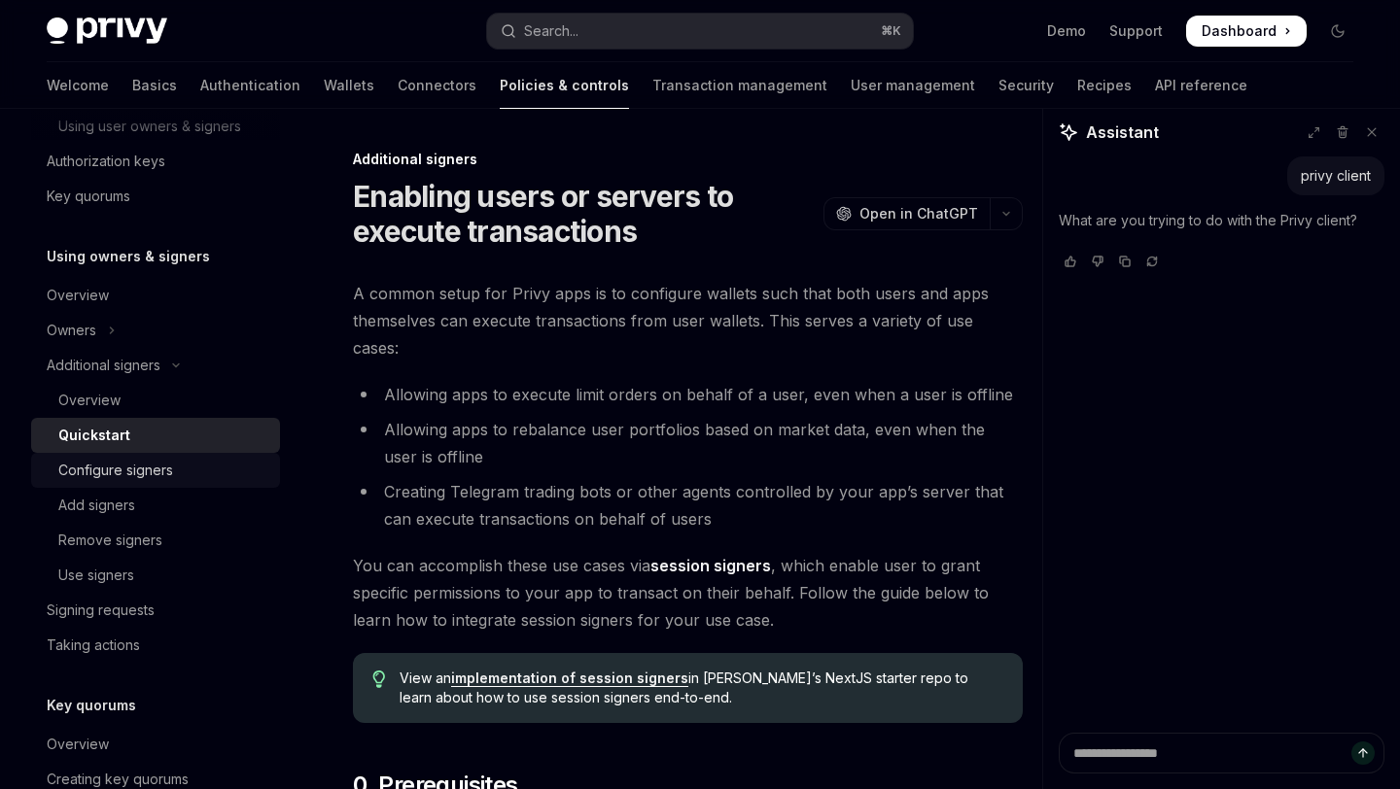
click at [131, 476] on div "Configure signers" at bounding box center [115, 470] width 115 height 23
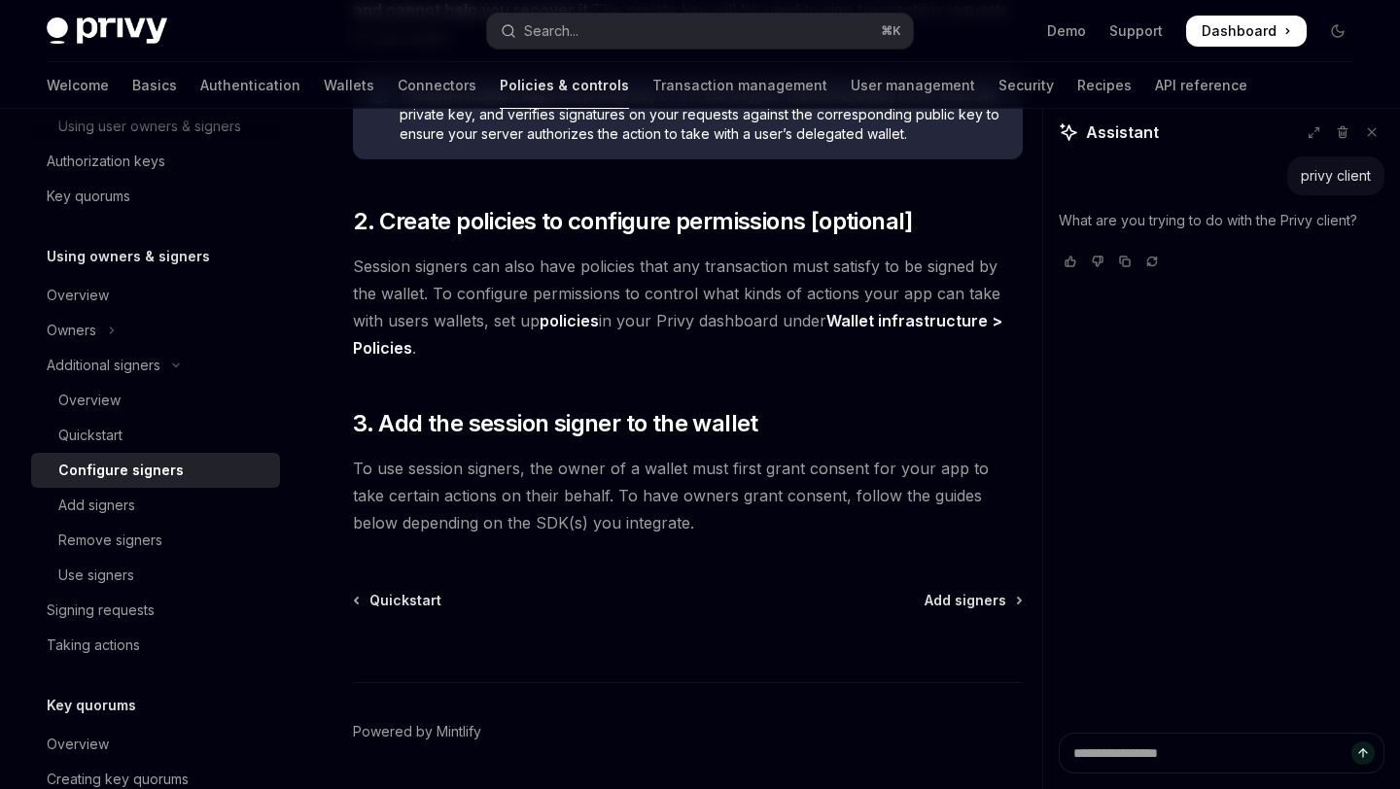
scroll to position [648, 0]
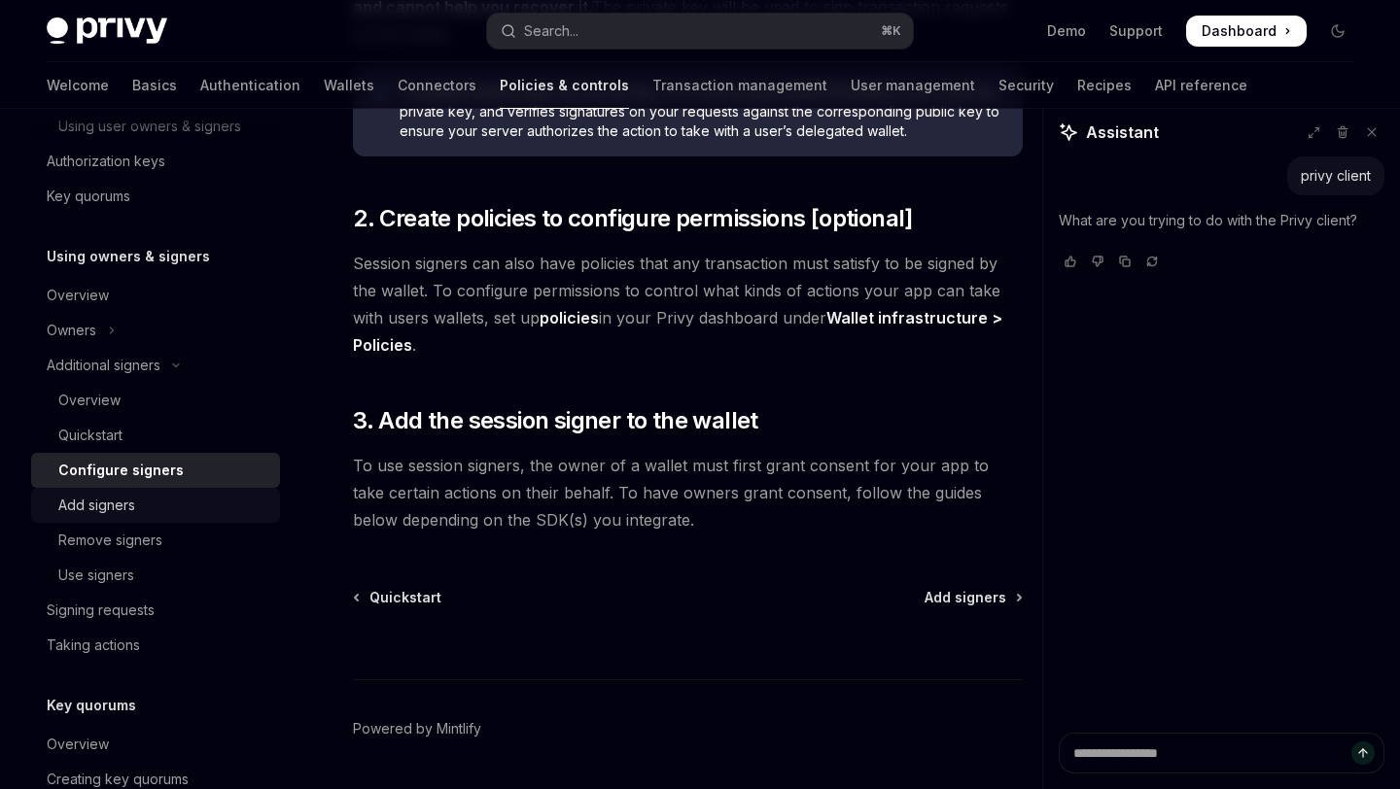
click at [112, 504] on div "Add signers" at bounding box center [96, 505] width 77 height 23
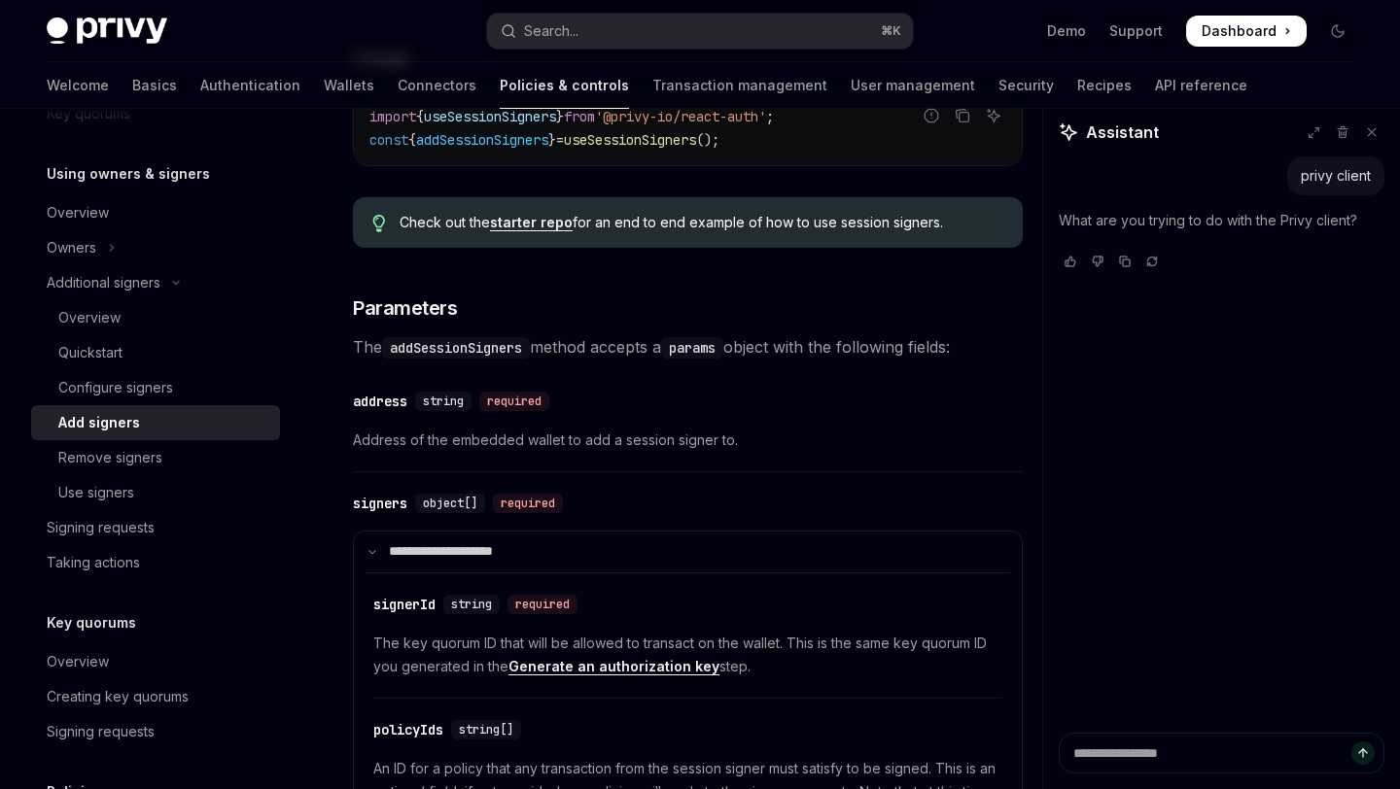
scroll to position [671, 0]
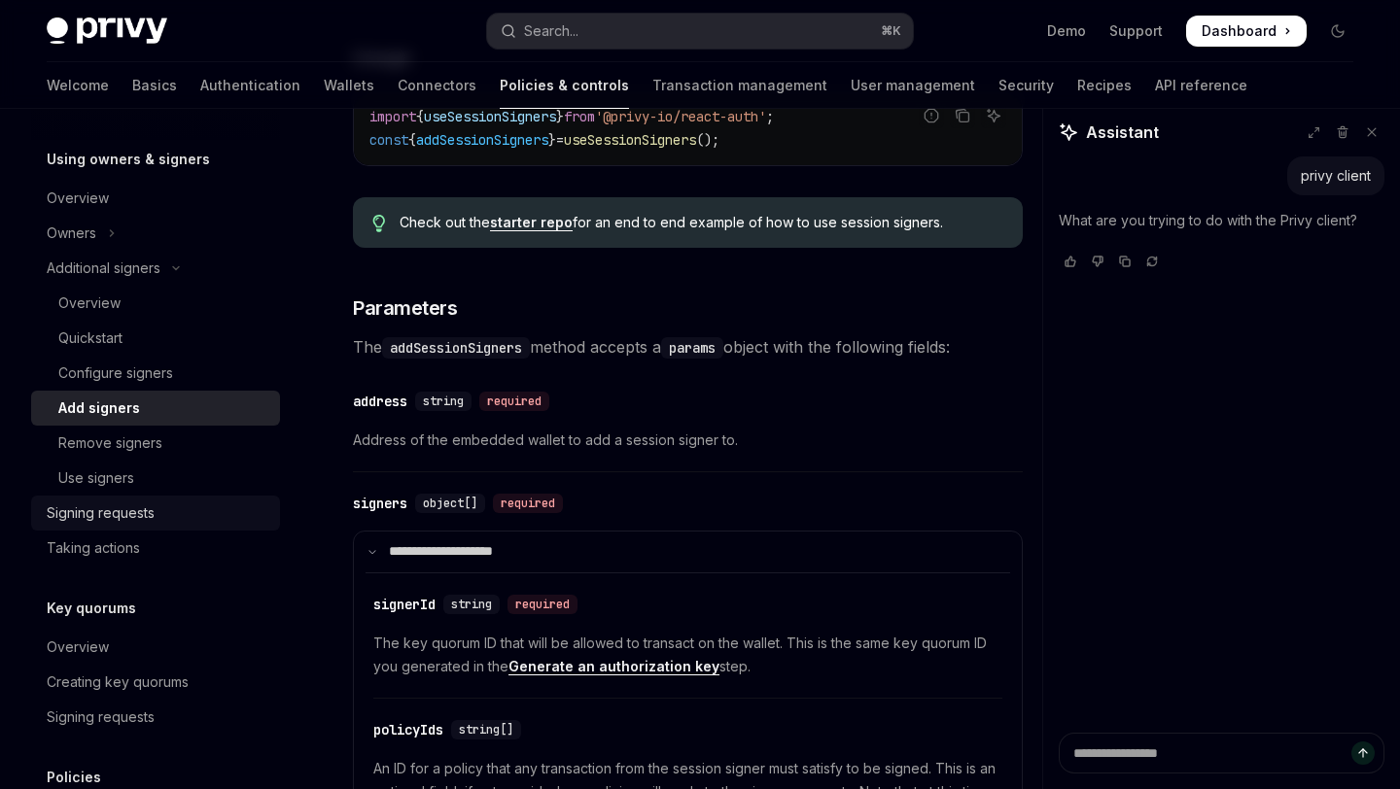
click at [178, 510] on div "Signing requests" at bounding box center [158, 513] width 222 height 23
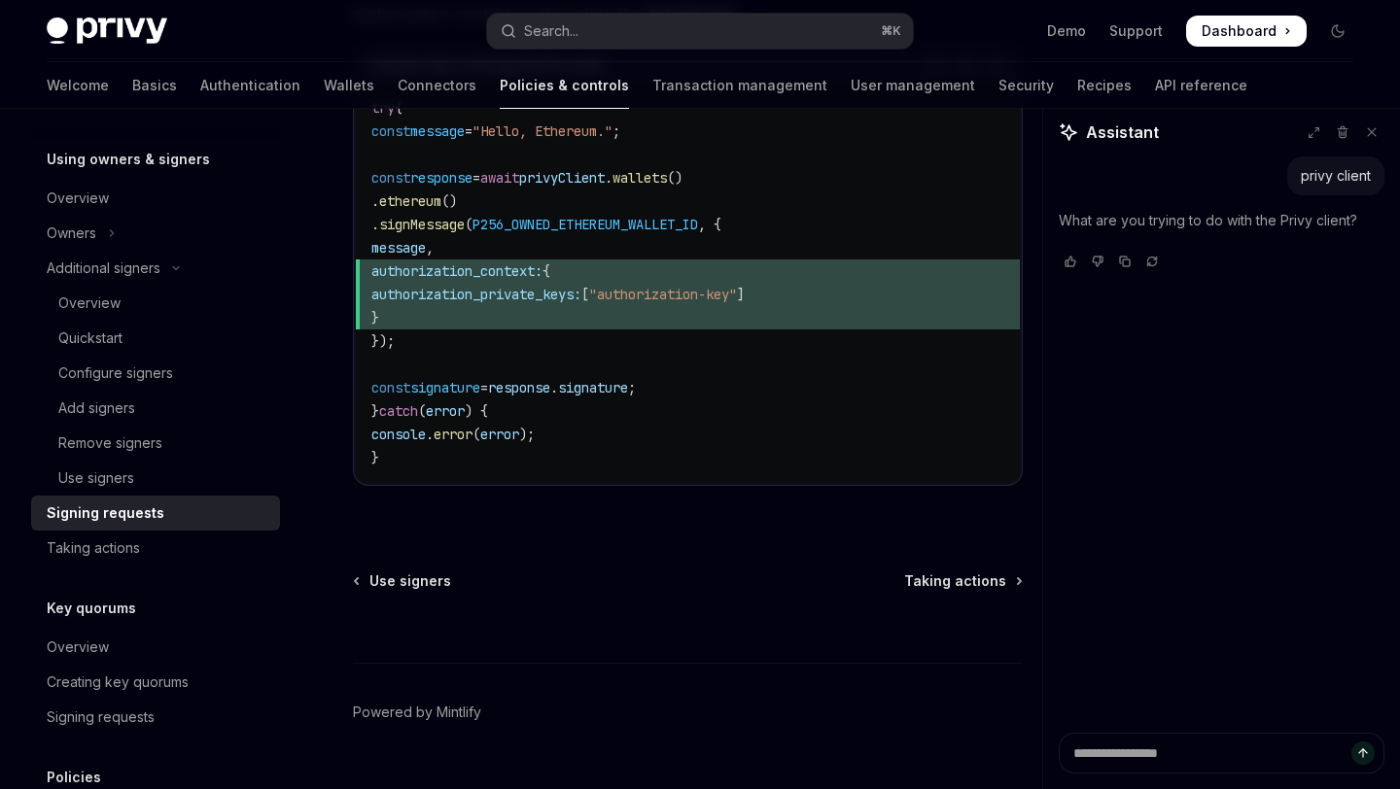
scroll to position [1101, 0]
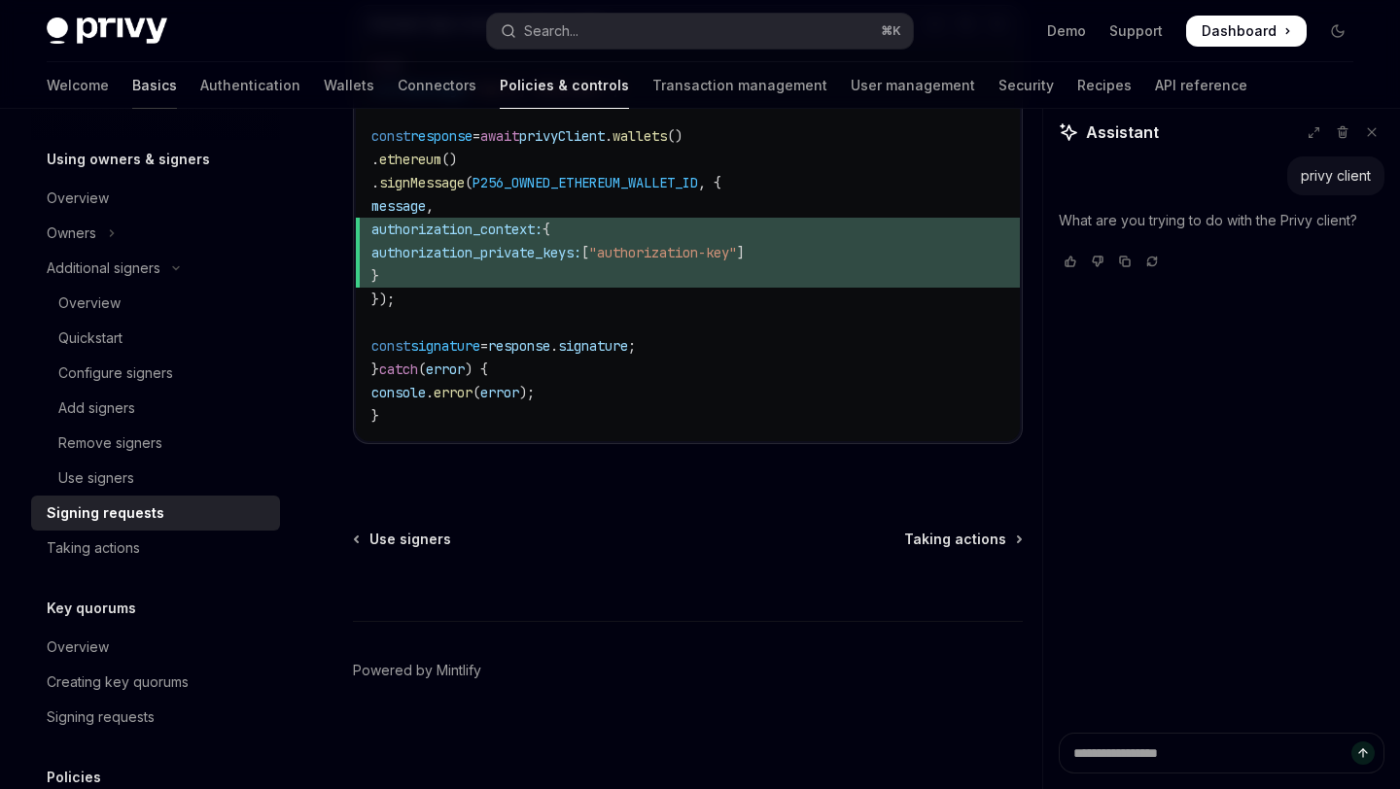
click at [132, 93] on link "Basics" at bounding box center [154, 85] width 45 height 47
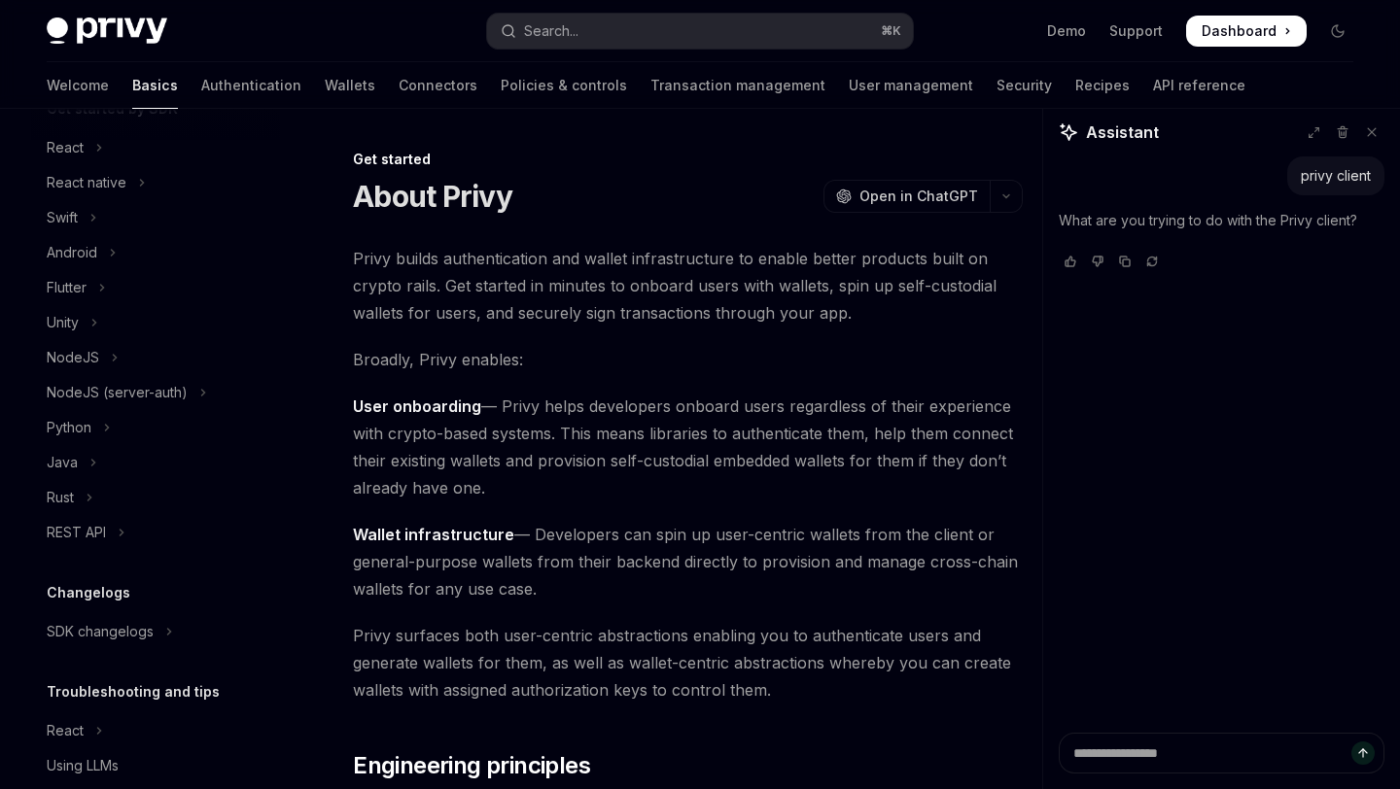
scroll to position [315, 0]
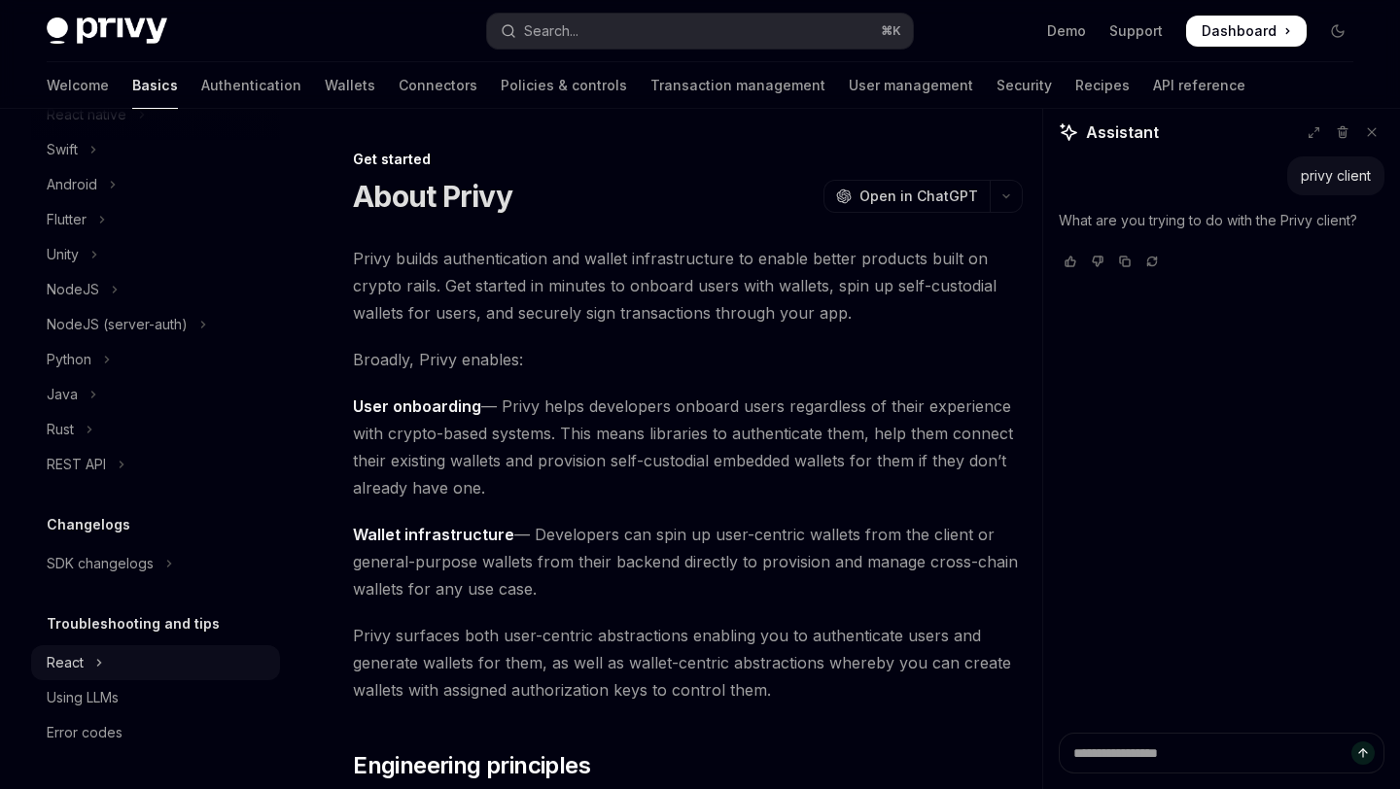
click at [84, 657] on button "React" at bounding box center [155, 662] width 249 height 35
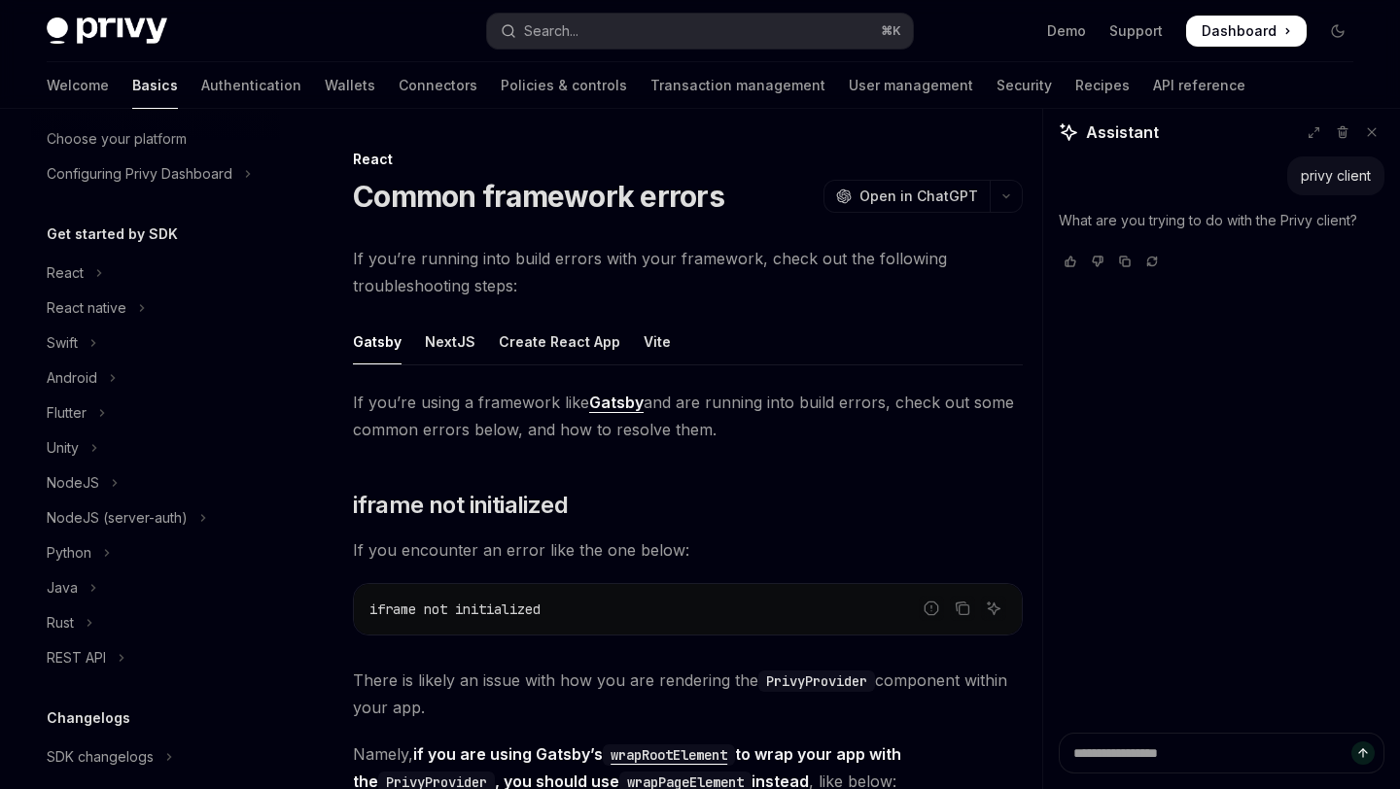
scroll to position [117, 0]
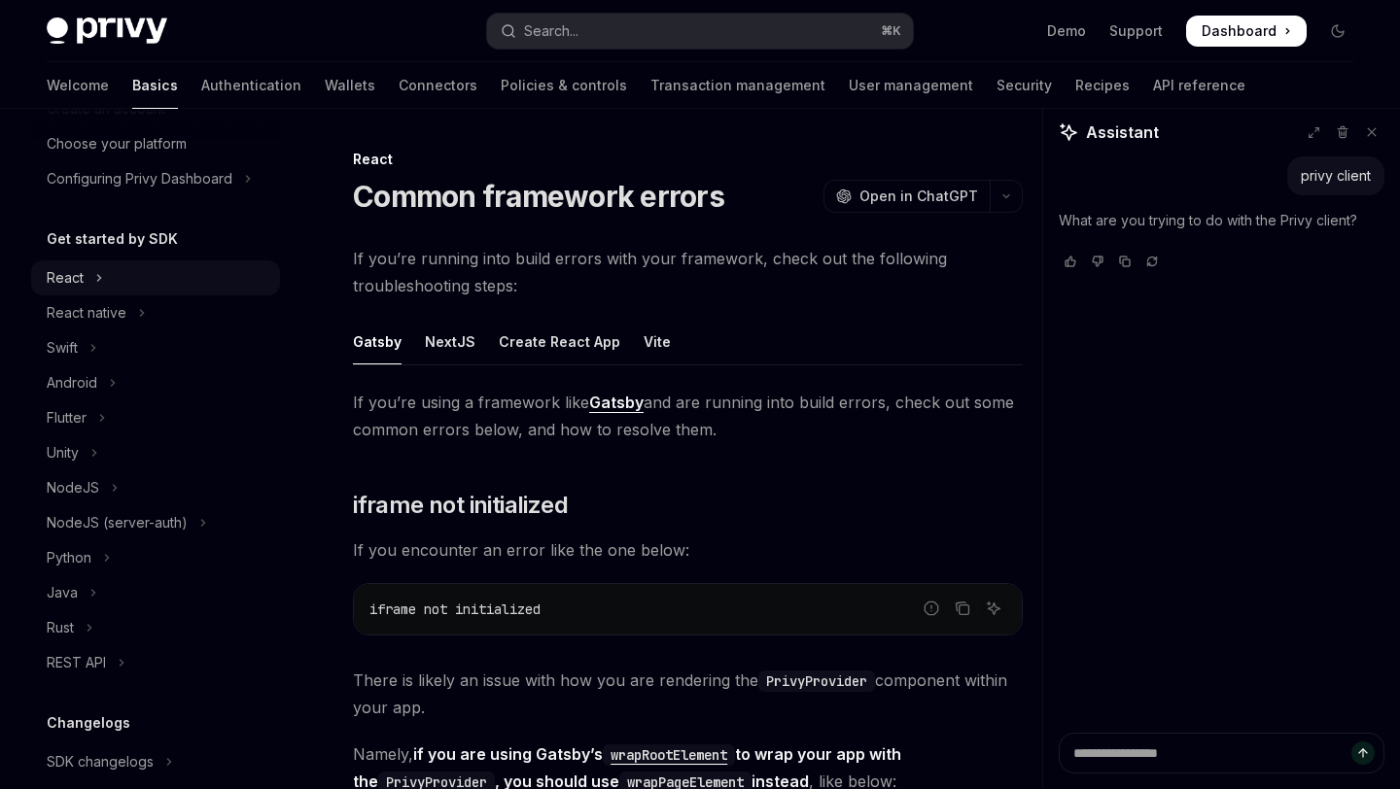
click at [106, 282] on button "React" at bounding box center [155, 278] width 249 height 35
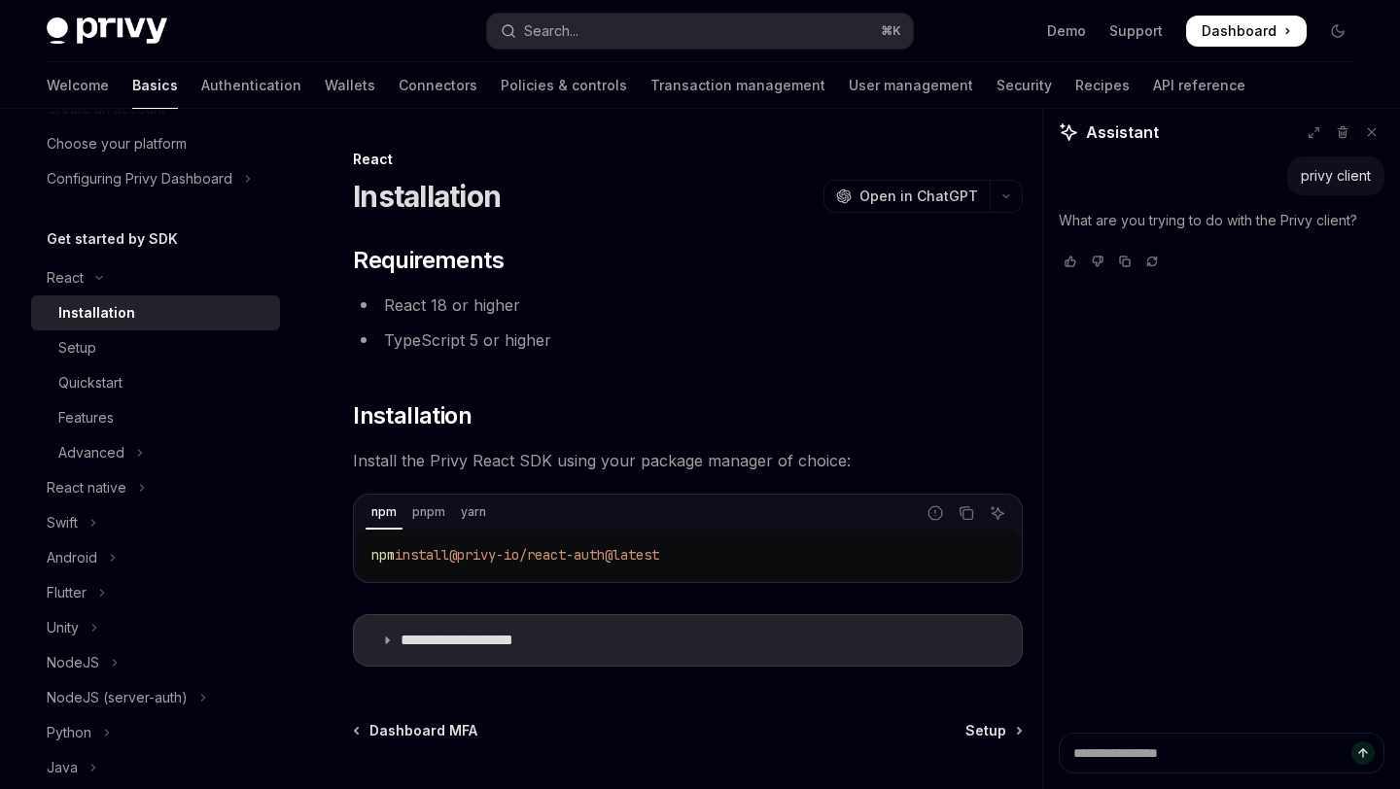
scroll to position [192, 0]
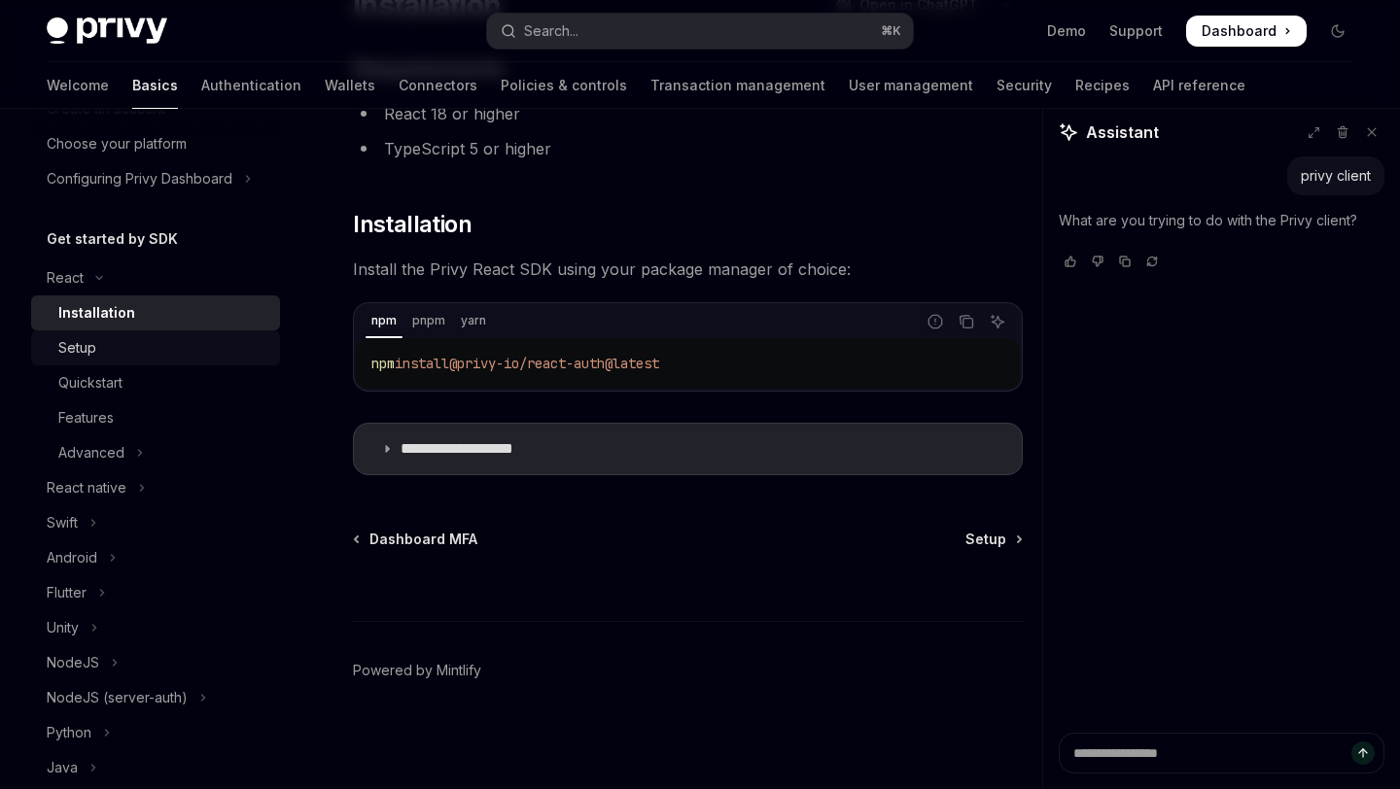
click at [98, 348] on div "Setup" at bounding box center [163, 347] width 210 height 23
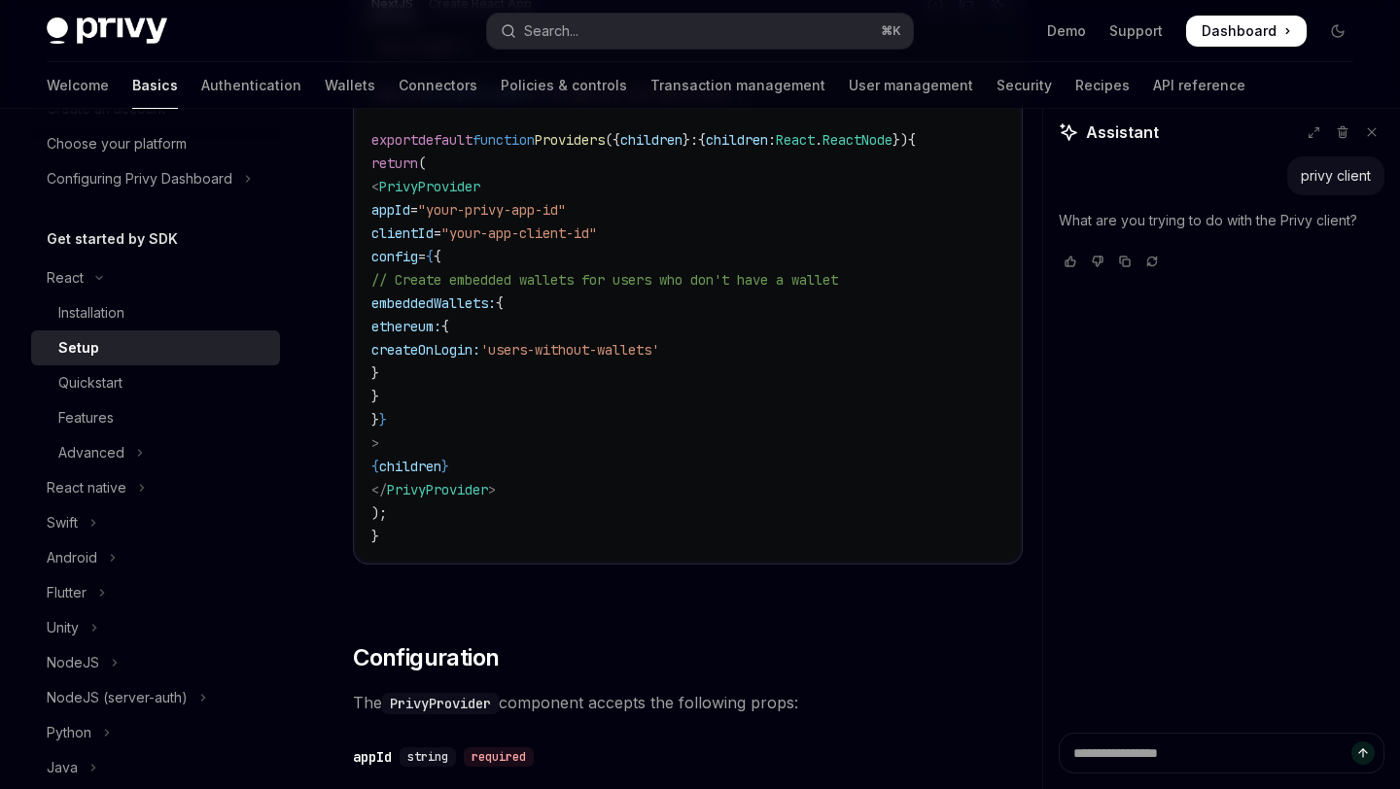
scroll to position [821, 0]
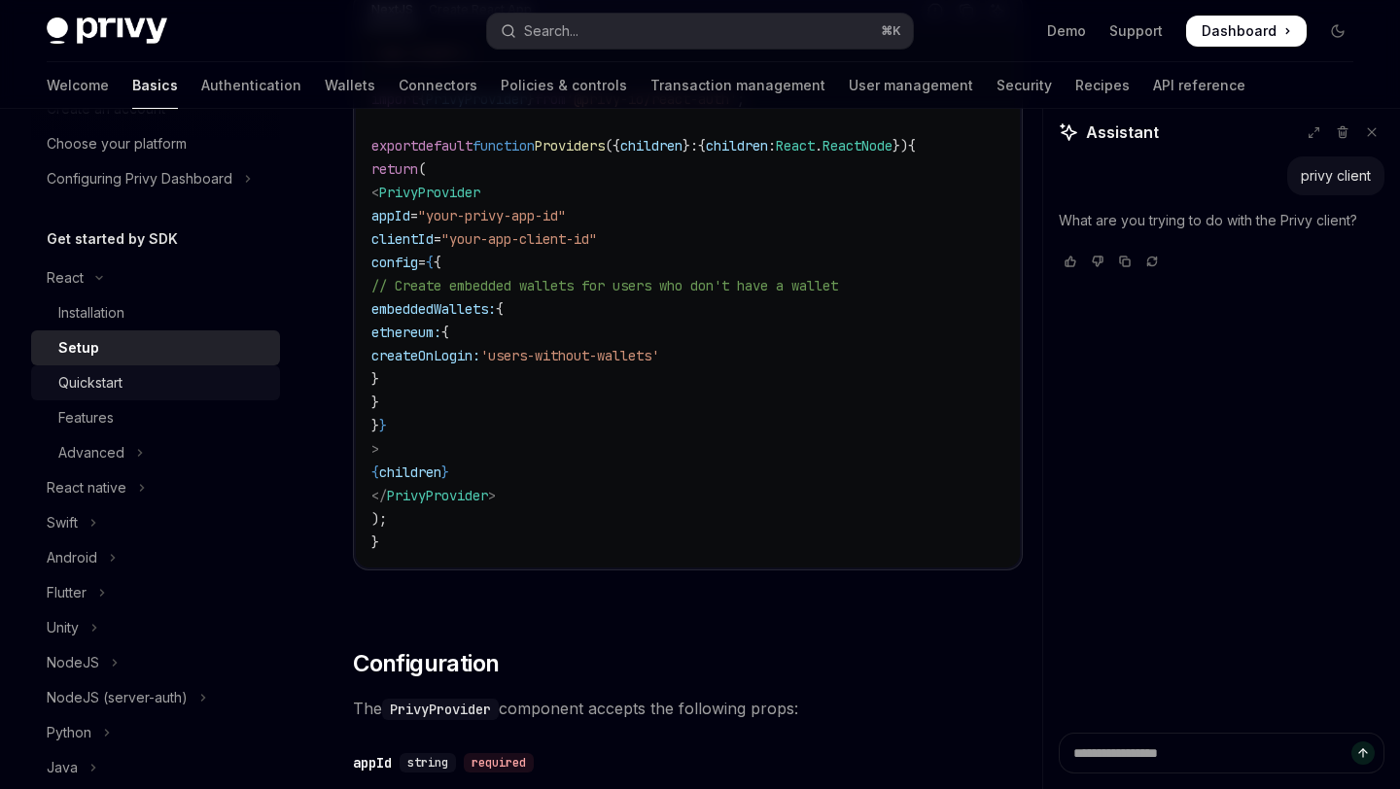
click at [205, 377] on div "Quickstart" at bounding box center [163, 382] width 210 height 23
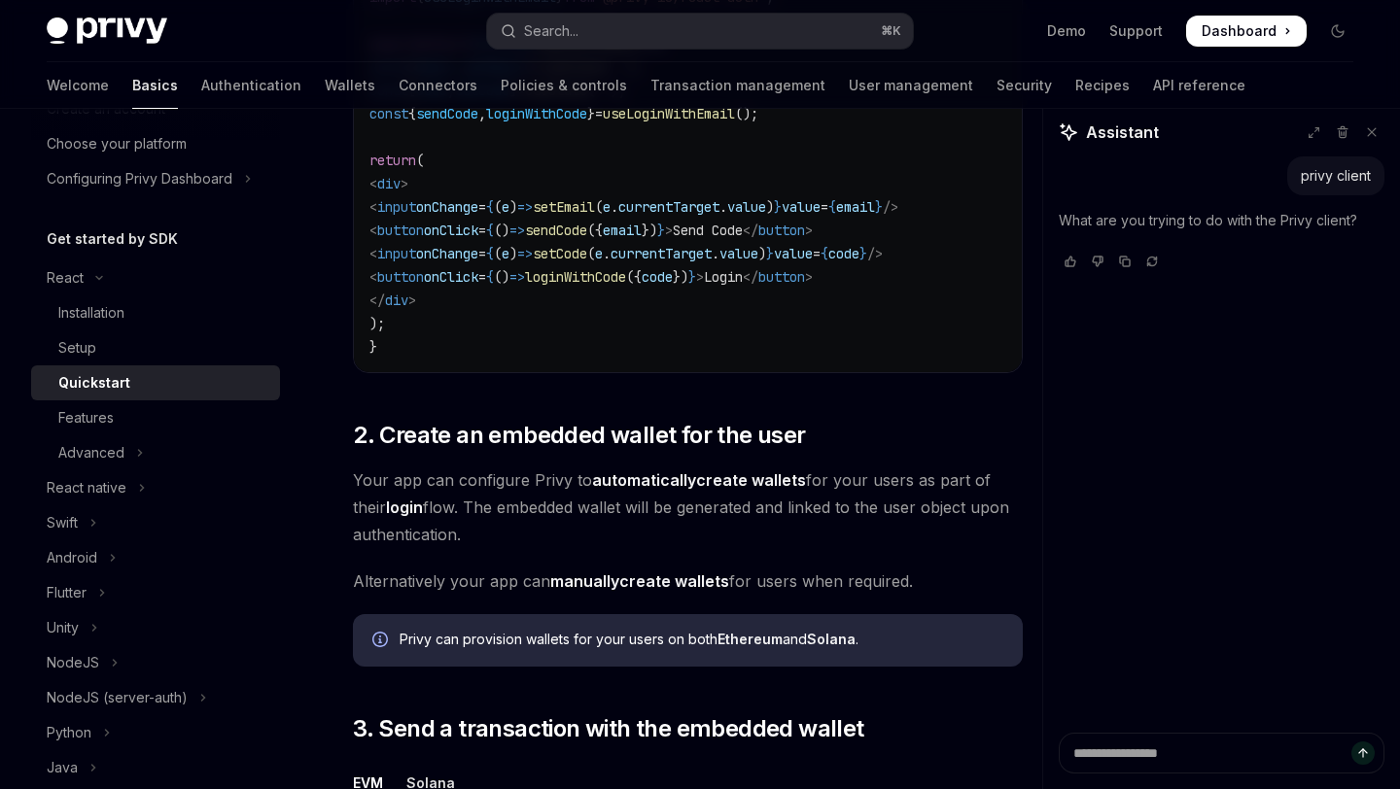
scroll to position [1105, 0]
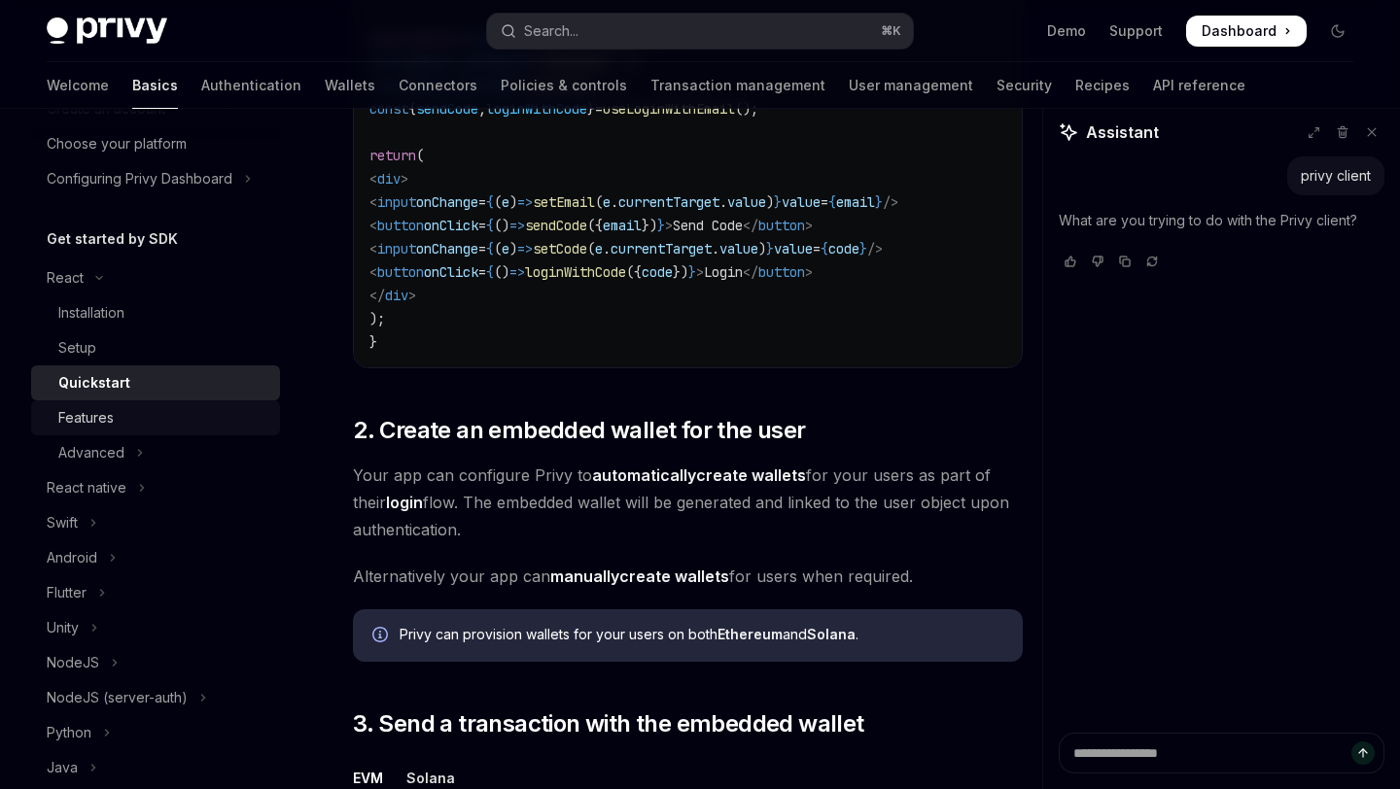
click at [128, 417] on div "Features" at bounding box center [163, 417] width 210 height 23
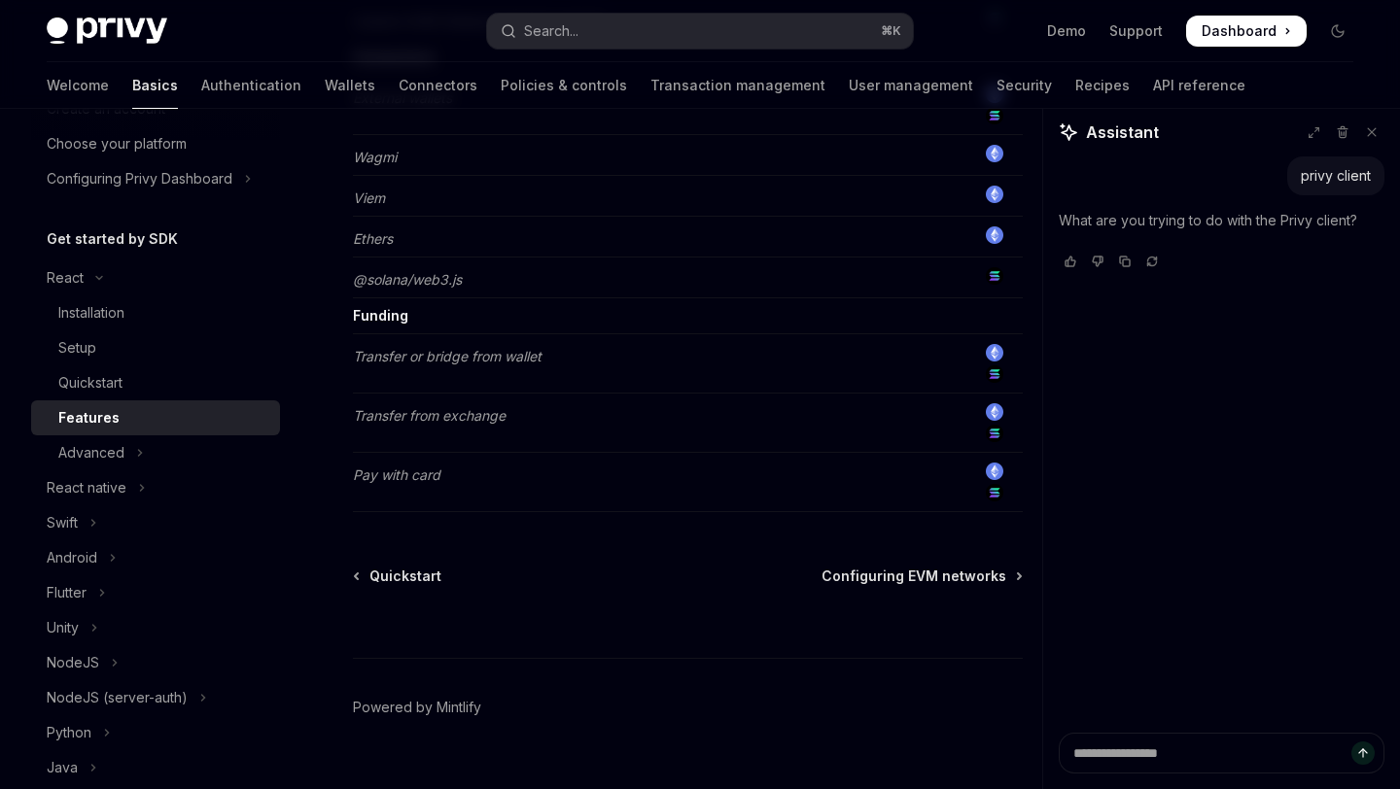
scroll to position [1666, 0]
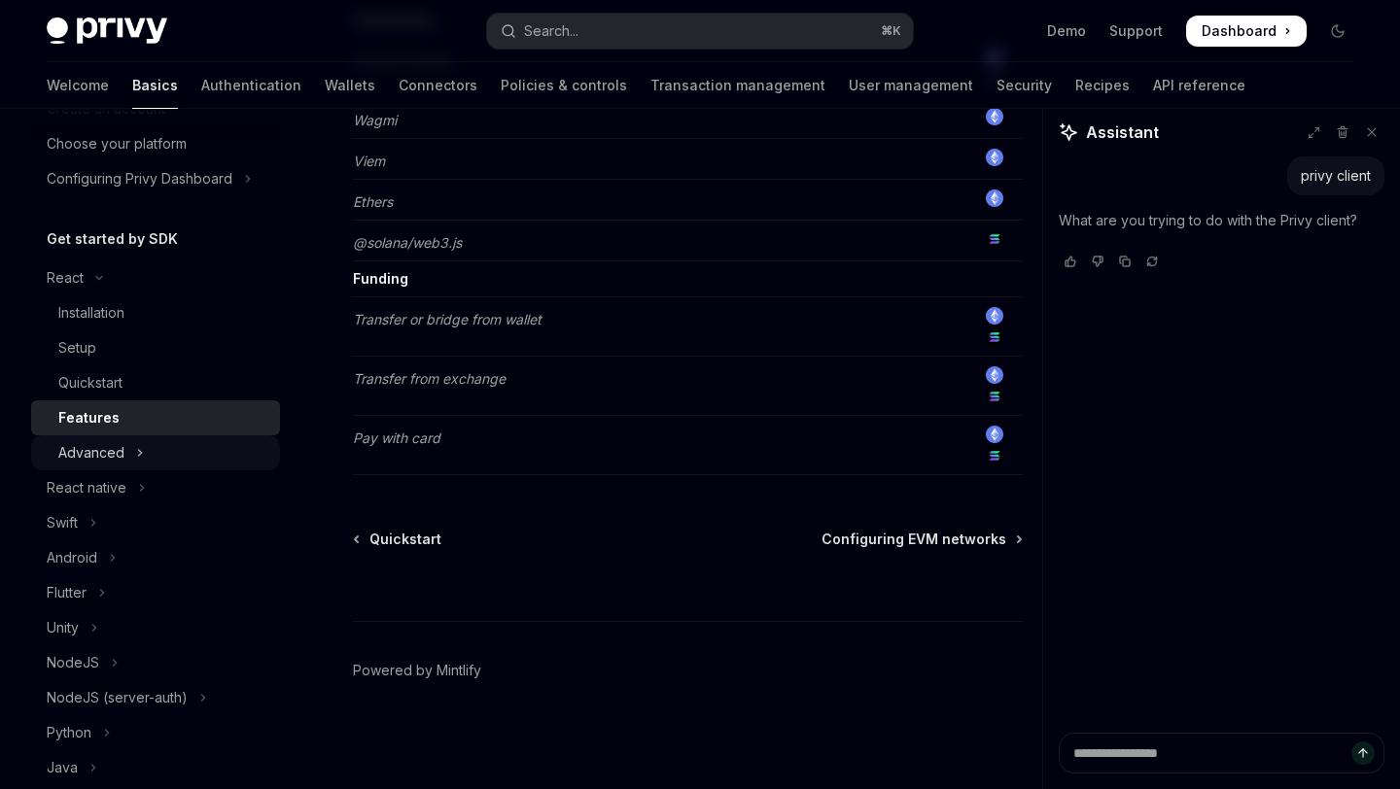
click at [117, 442] on div "Advanced" at bounding box center [91, 452] width 66 height 23
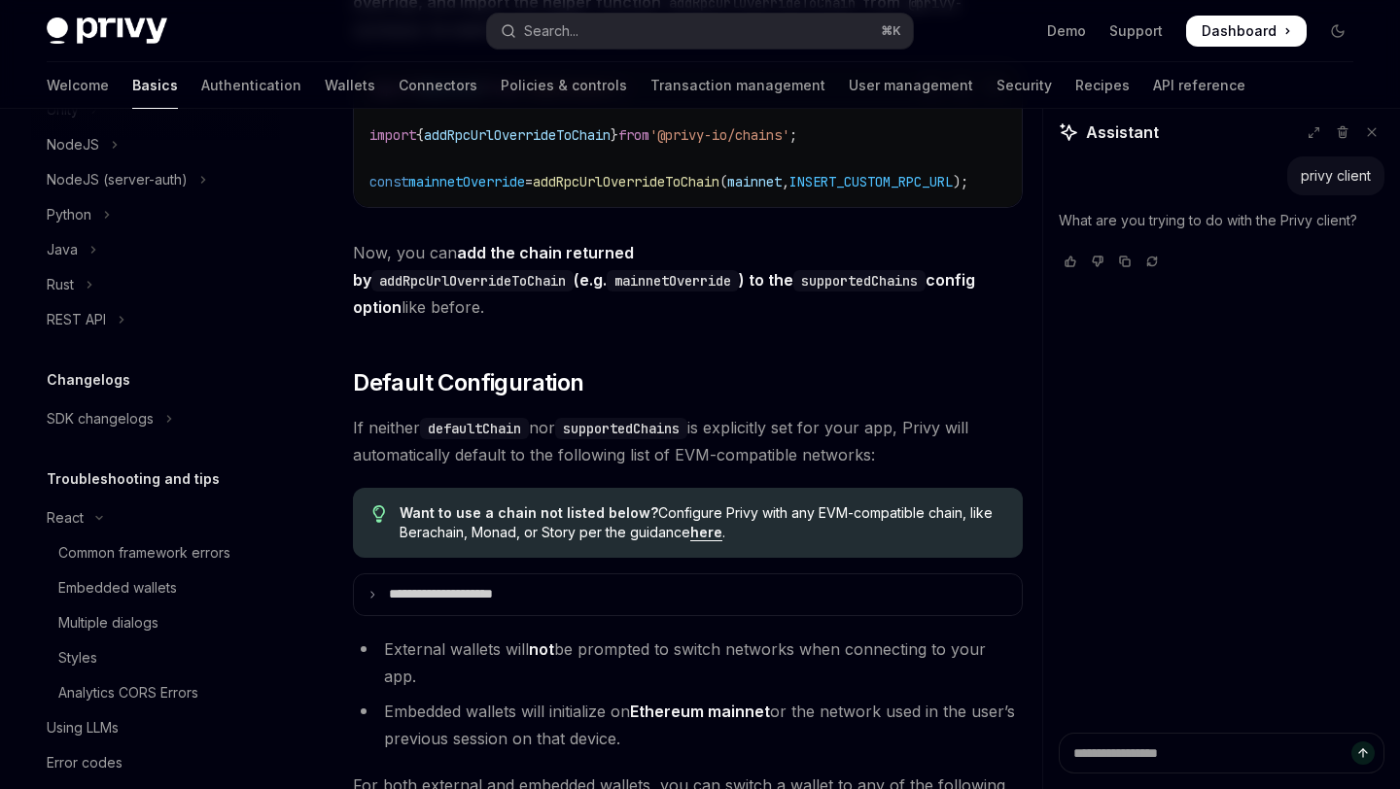
scroll to position [875, 0]
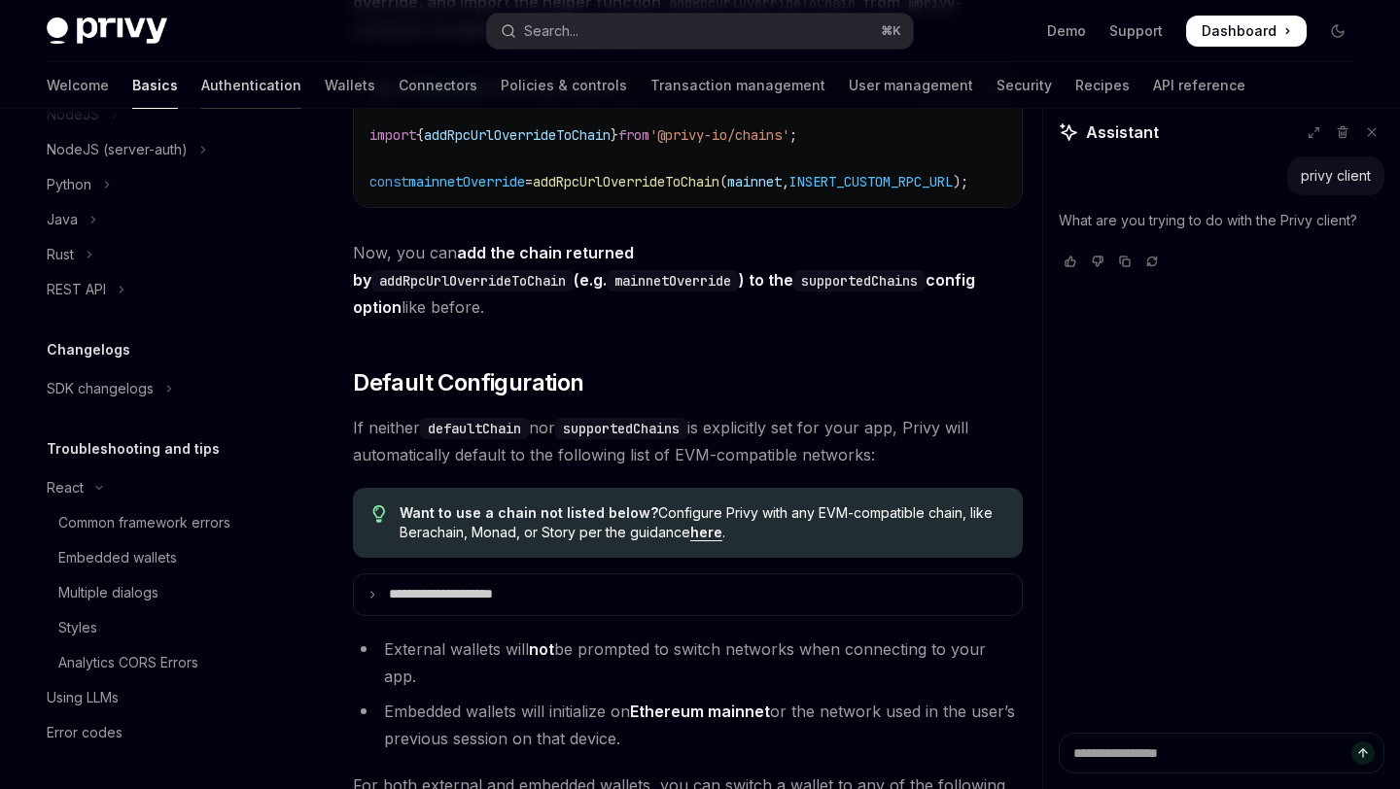
click at [201, 91] on link "Authentication" at bounding box center [251, 85] width 100 height 47
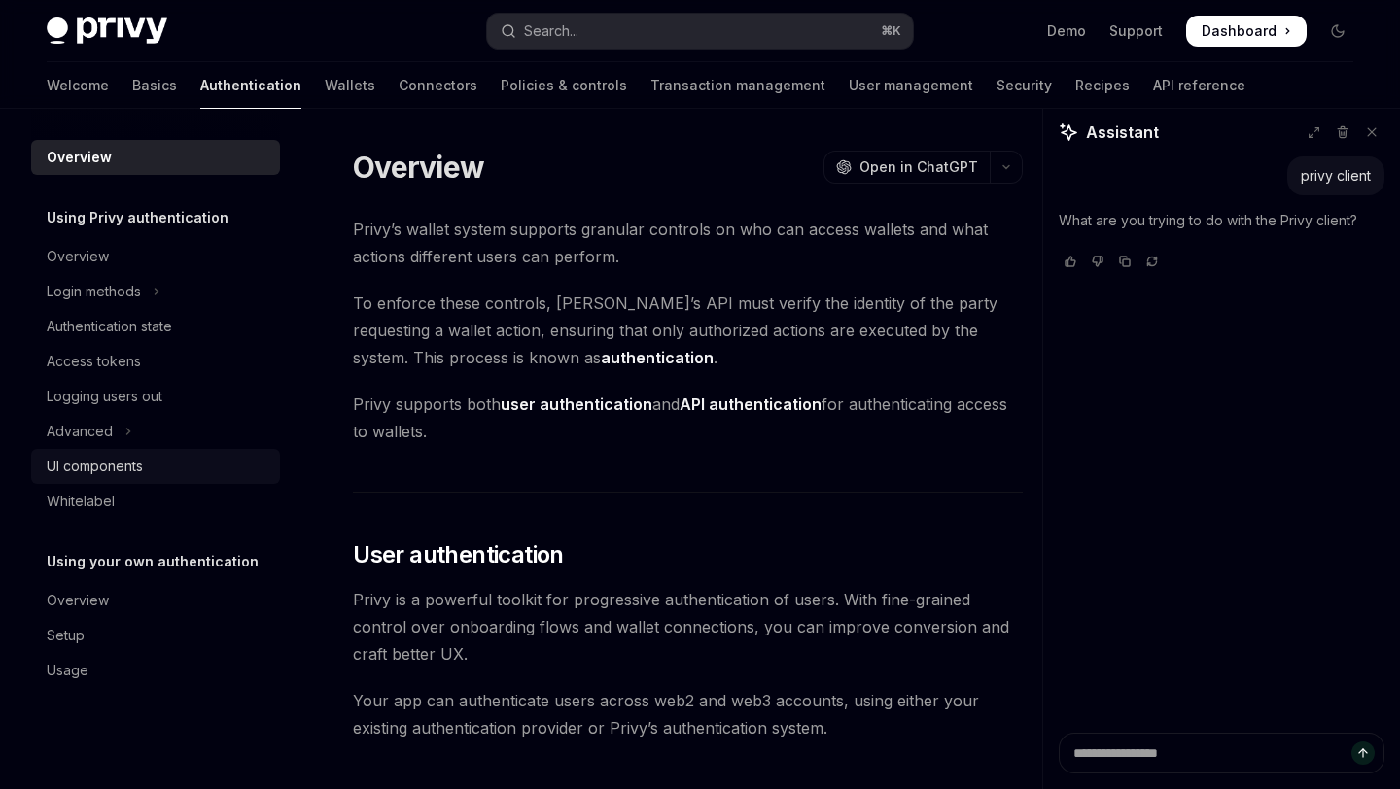
click at [129, 459] on div "UI components" at bounding box center [95, 466] width 96 height 23
type textarea "*"
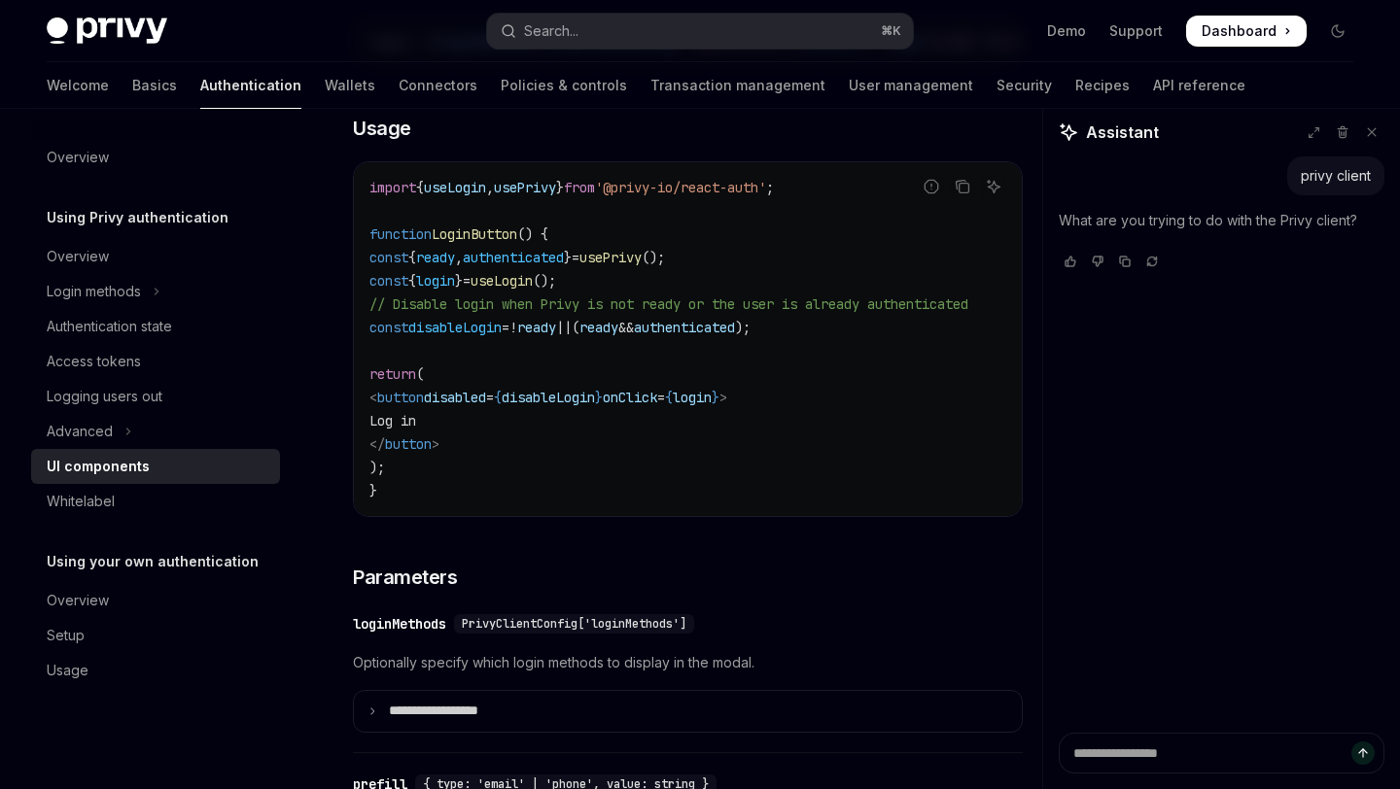
scroll to position [1294, 0]
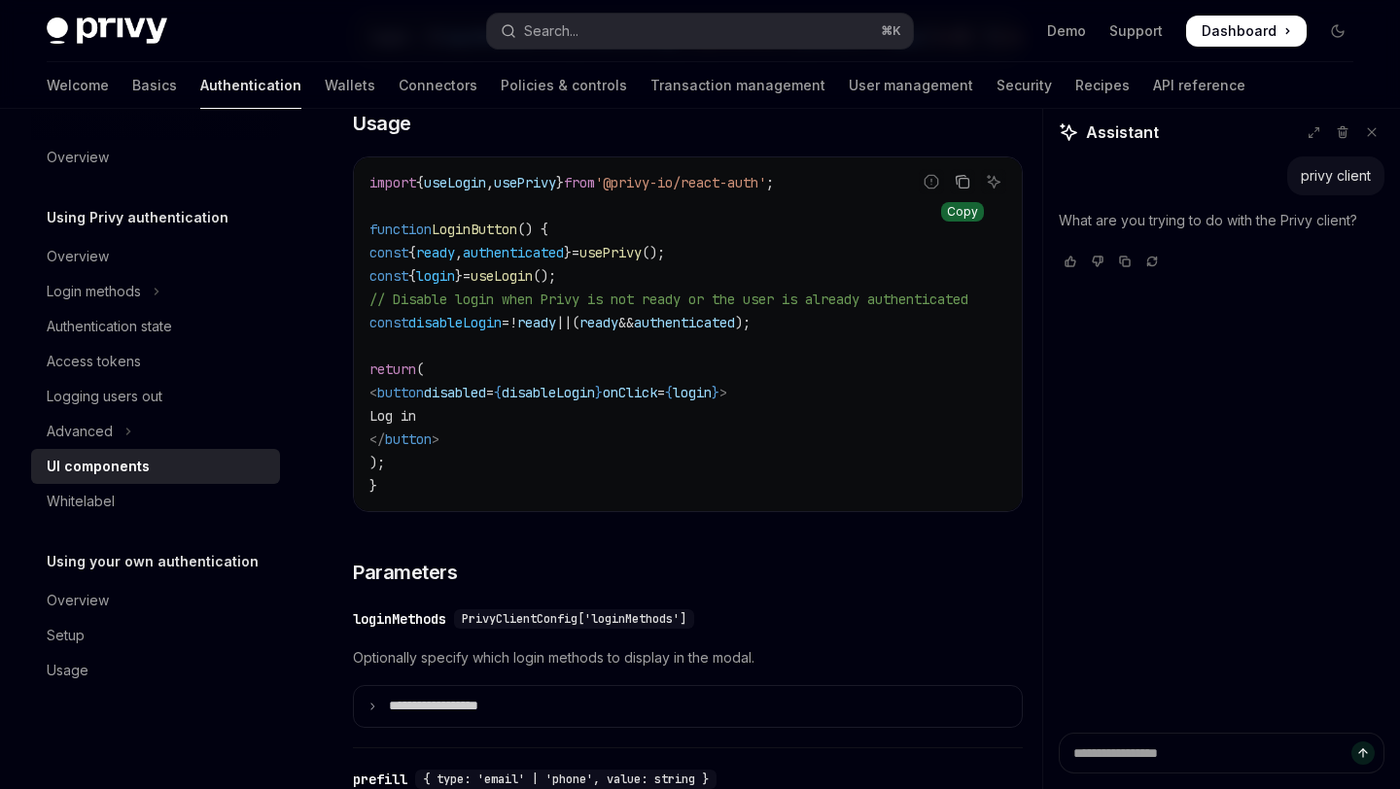
click at [958, 188] on icon "Copy the contents from the code block" at bounding box center [963, 182] width 16 height 16
click at [589, 29] on button "Search... ⌘ K" at bounding box center [699, 31] width 425 height 35
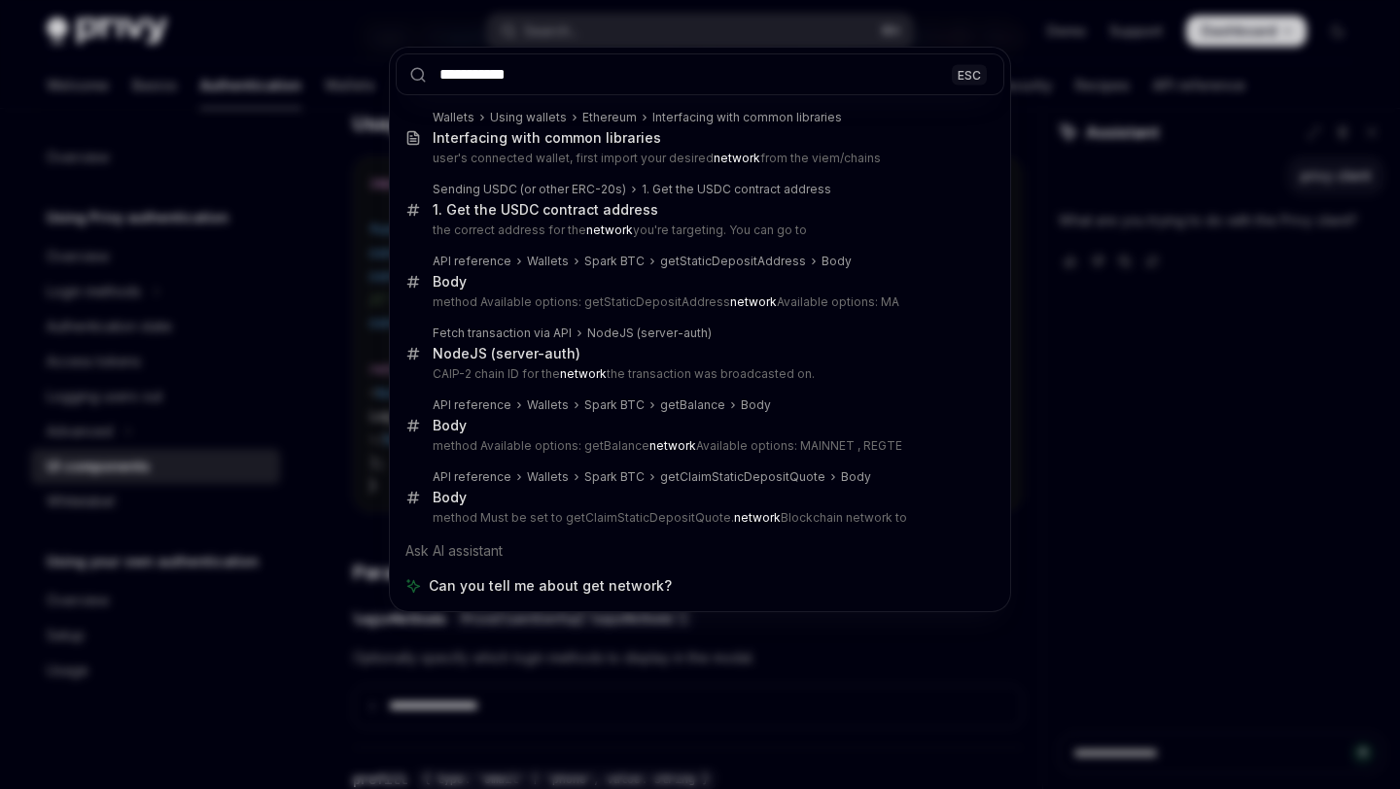
type input "**********"
click at [197, 339] on div "**********" at bounding box center [700, 394] width 1400 height 789
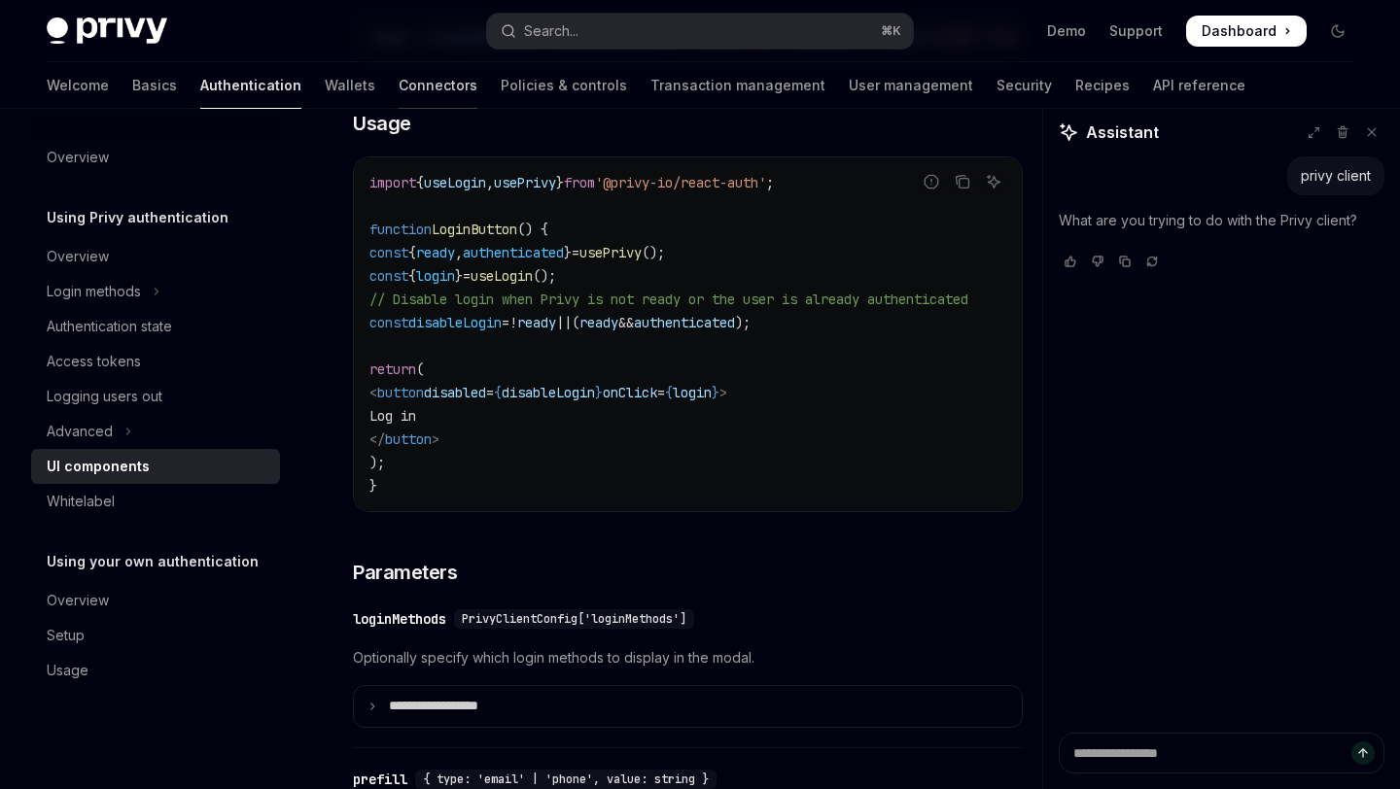
click at [399, 84] on link "Connectors" at bounding box center [438, 85] width 79 height 47
type textarea "*"
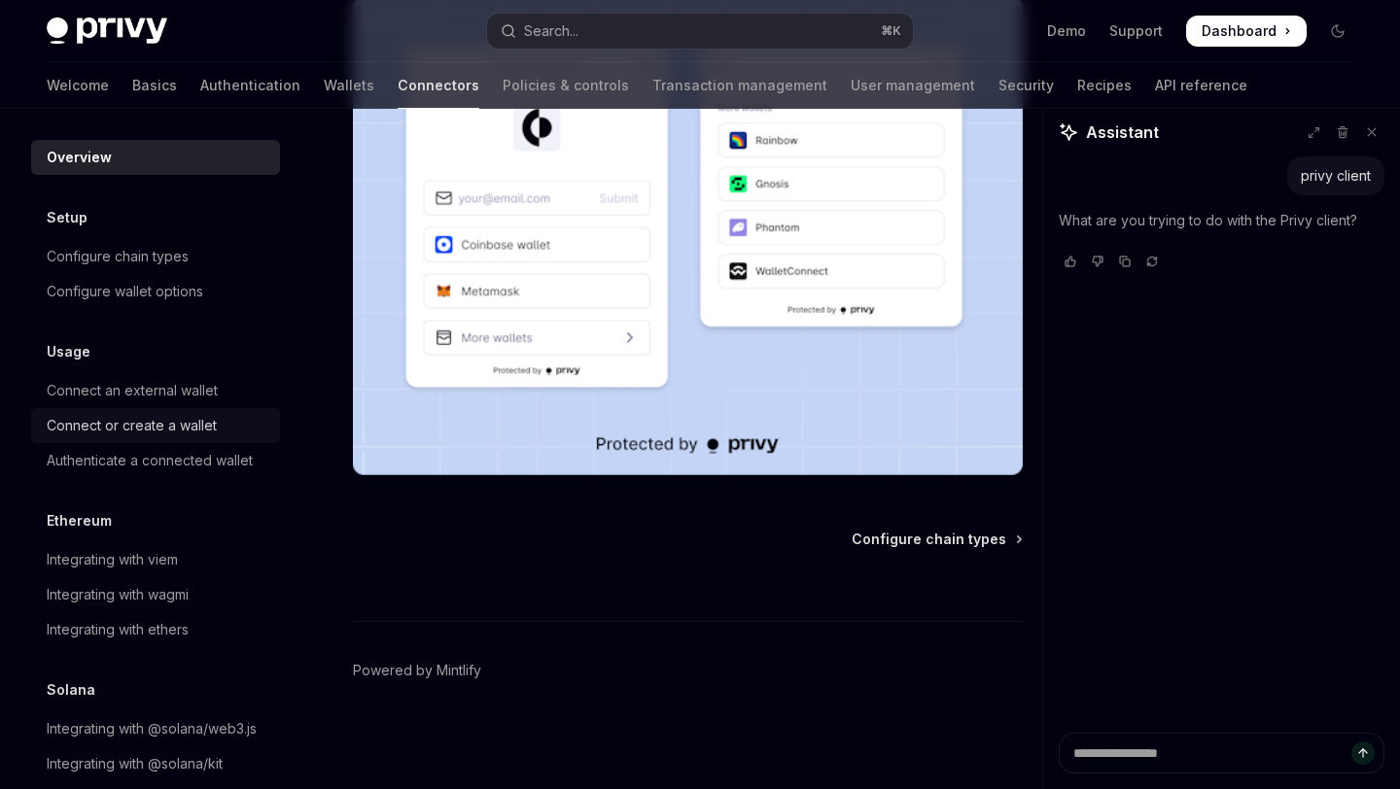
scroll to position [31, 0]
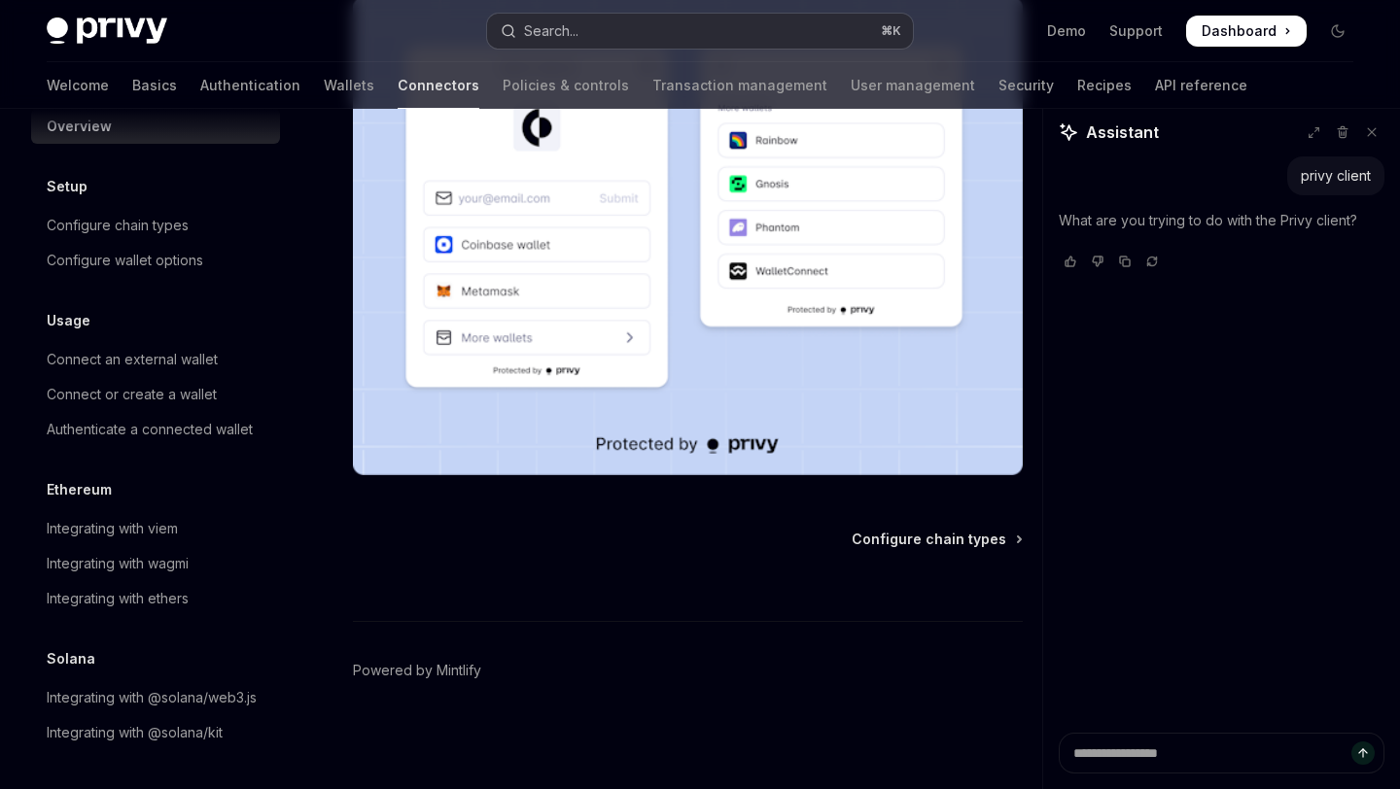
click at [675, 19] on button "Search... ⌘ K" at bounding box center [699, 31] width 425 height 35
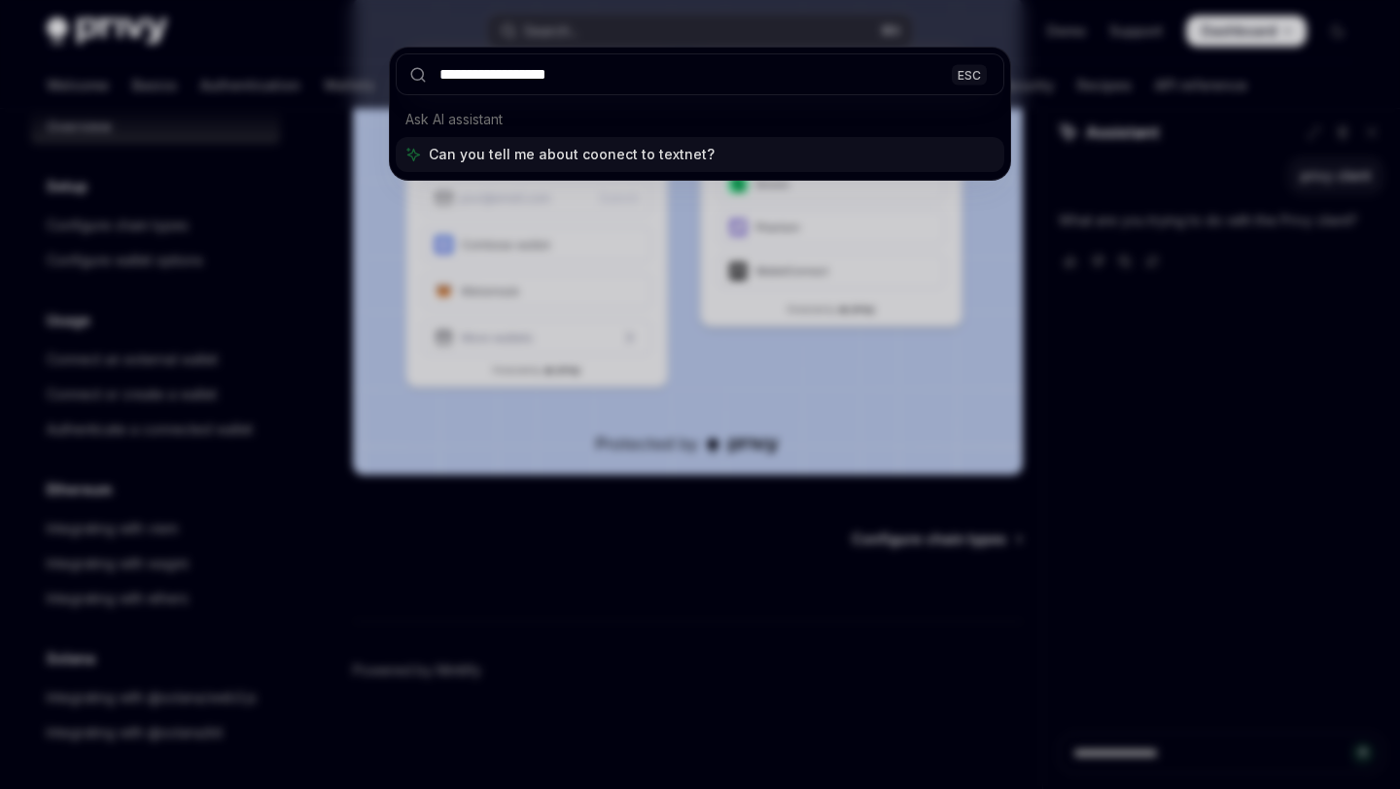
type input "**********"
type textarea "*"
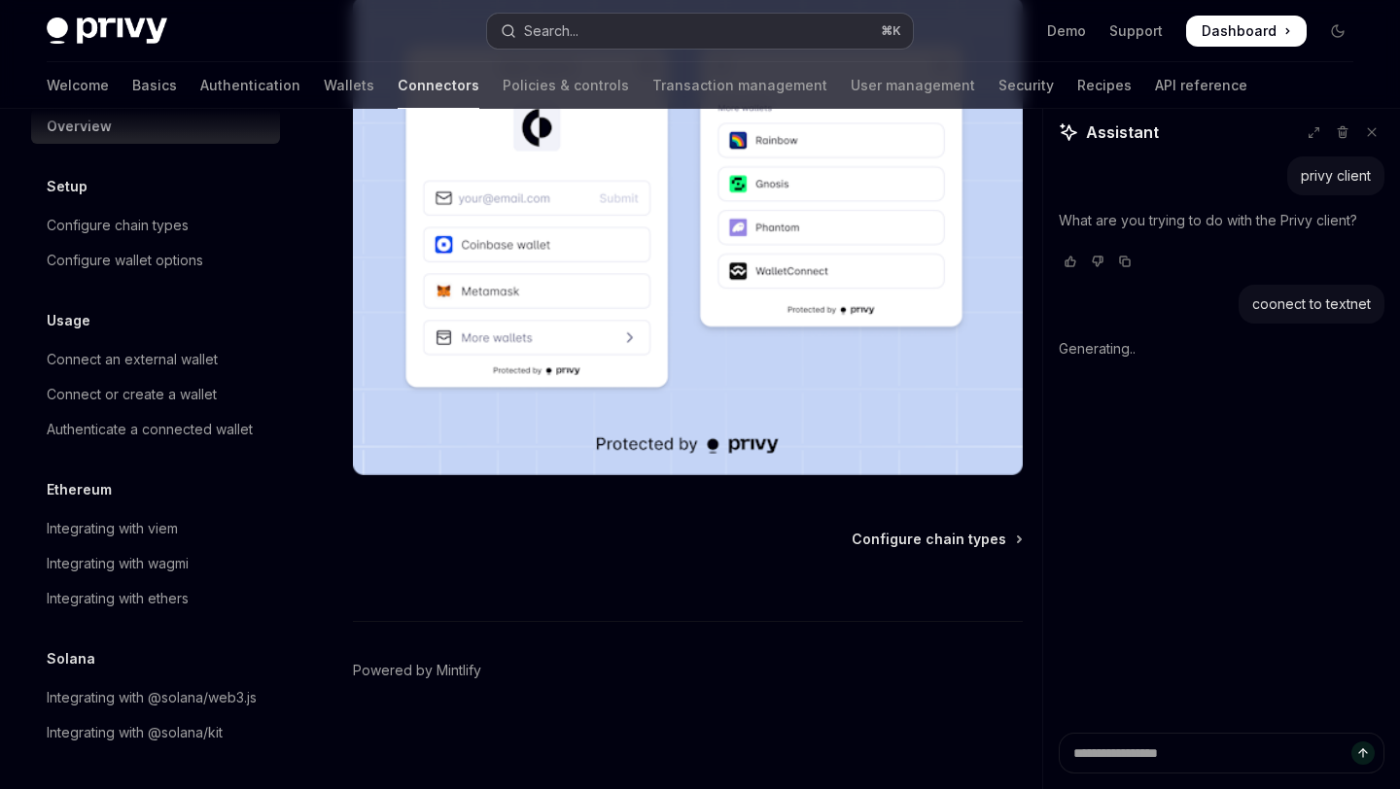
click at [590, 34] on button "Search... ⌘ K" at bounding box center [699, 31] width 425 height 35
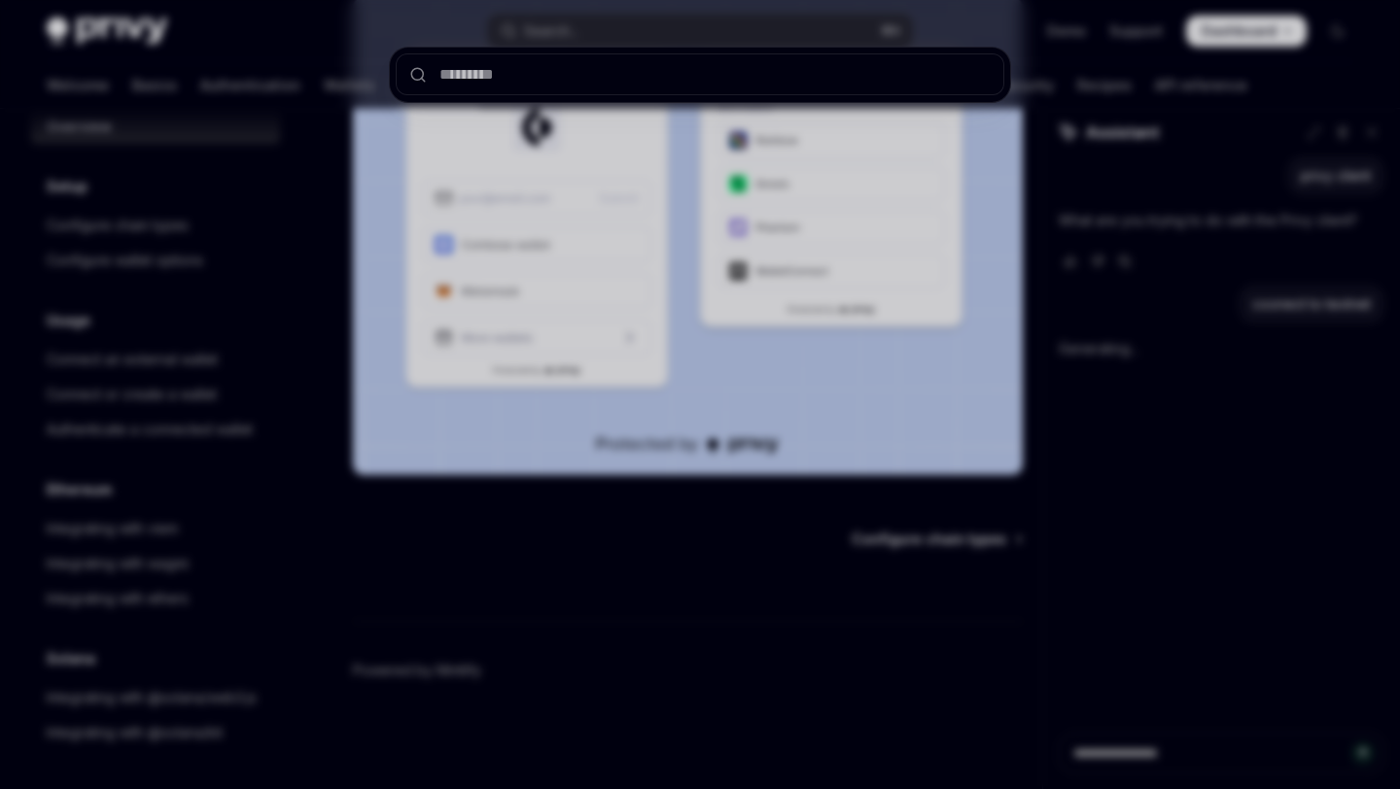
click at [1244, 699] on div at bounding box center [700, 394] width 1400 height 789
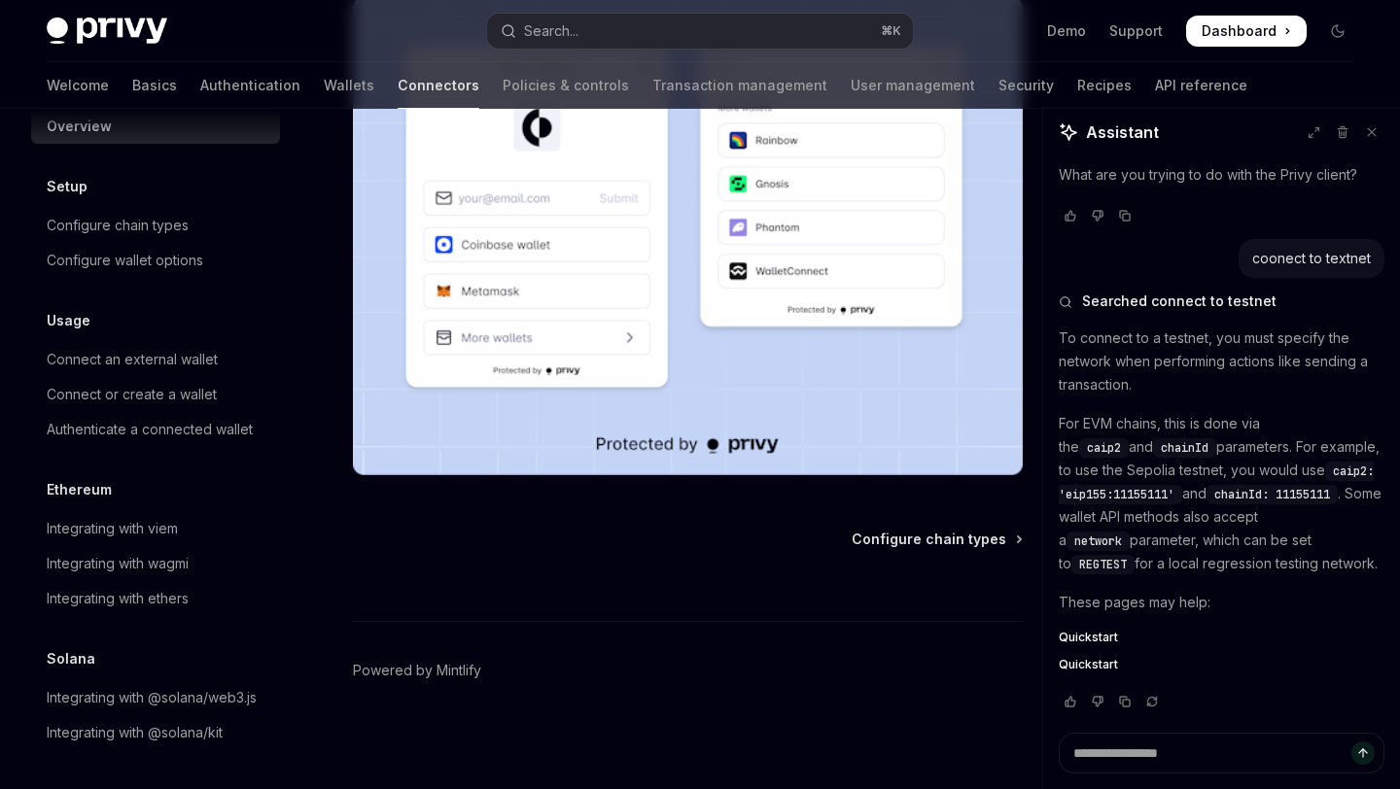
scroll to position [73, 0]
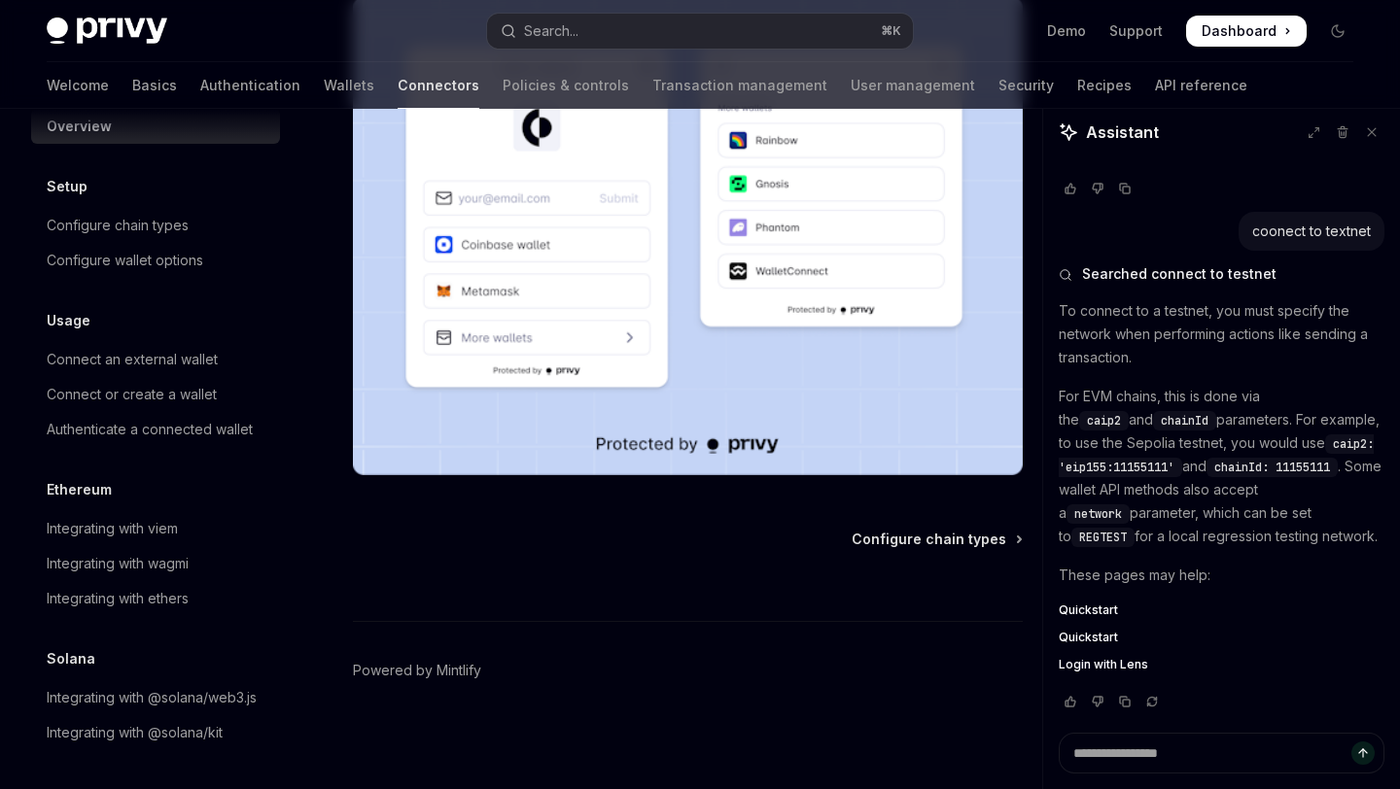
click at [1094, 609] on span "Quickstart" at bounding box center [1088, 611] width 59 height 16
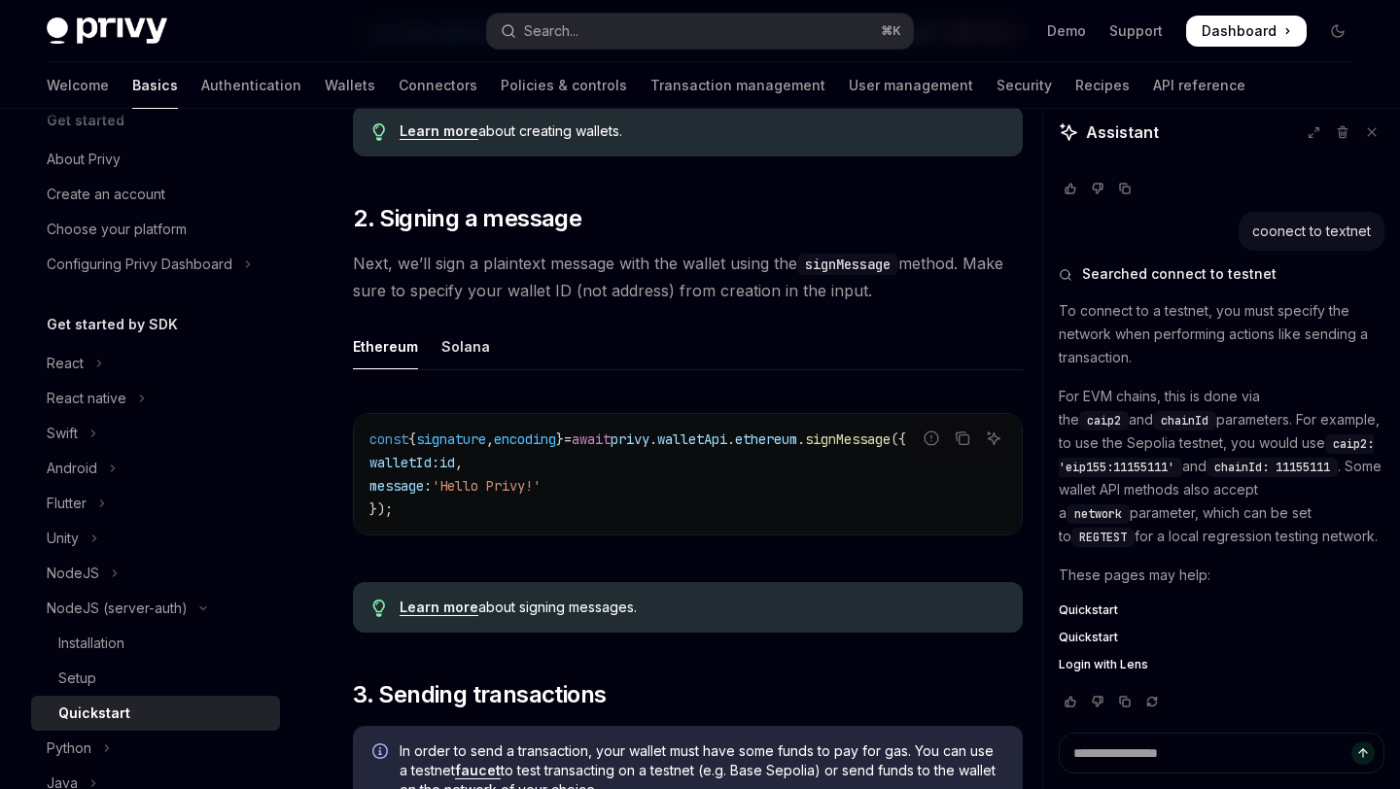
scroll to position [825, 0]
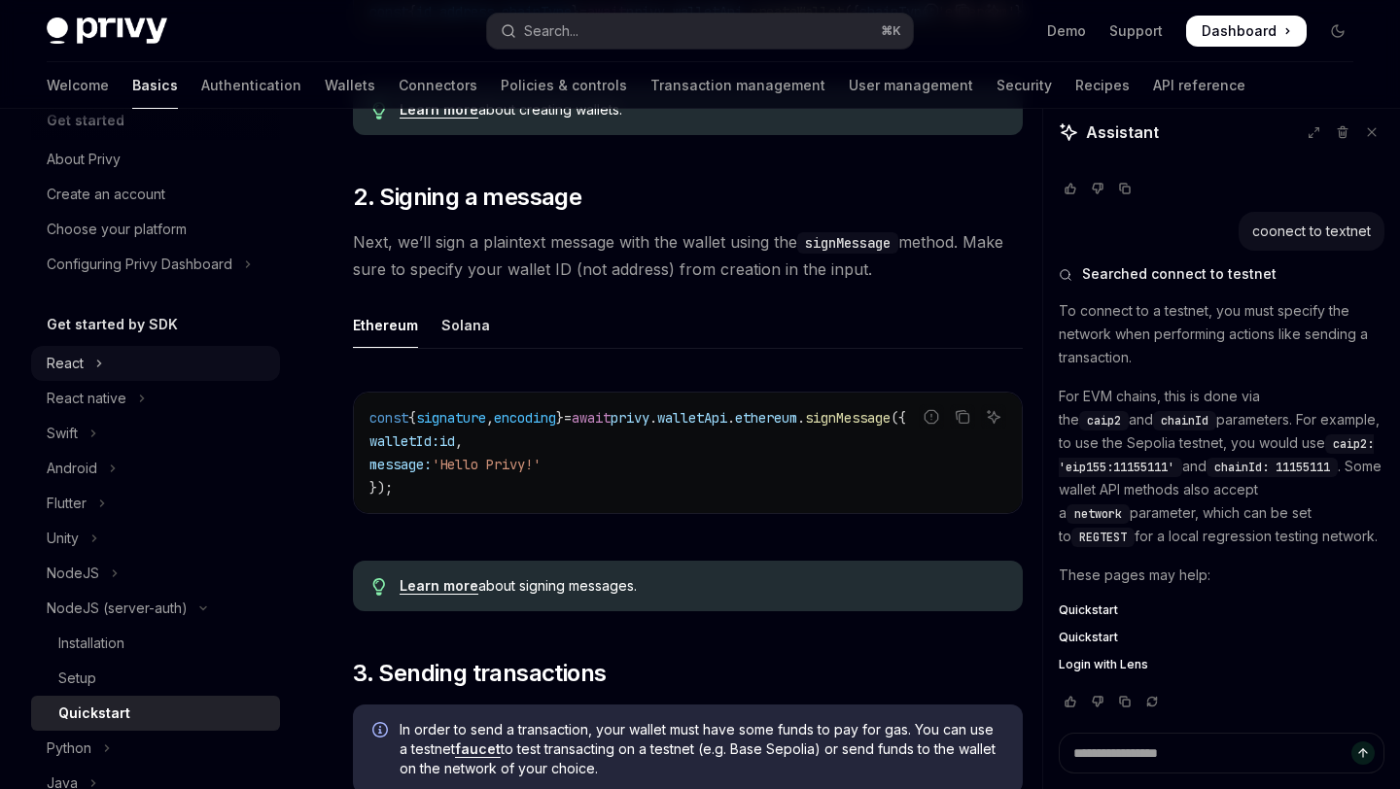
click at [92, 369] on button "React" at bounding box center [155, 363] width 249 height 35
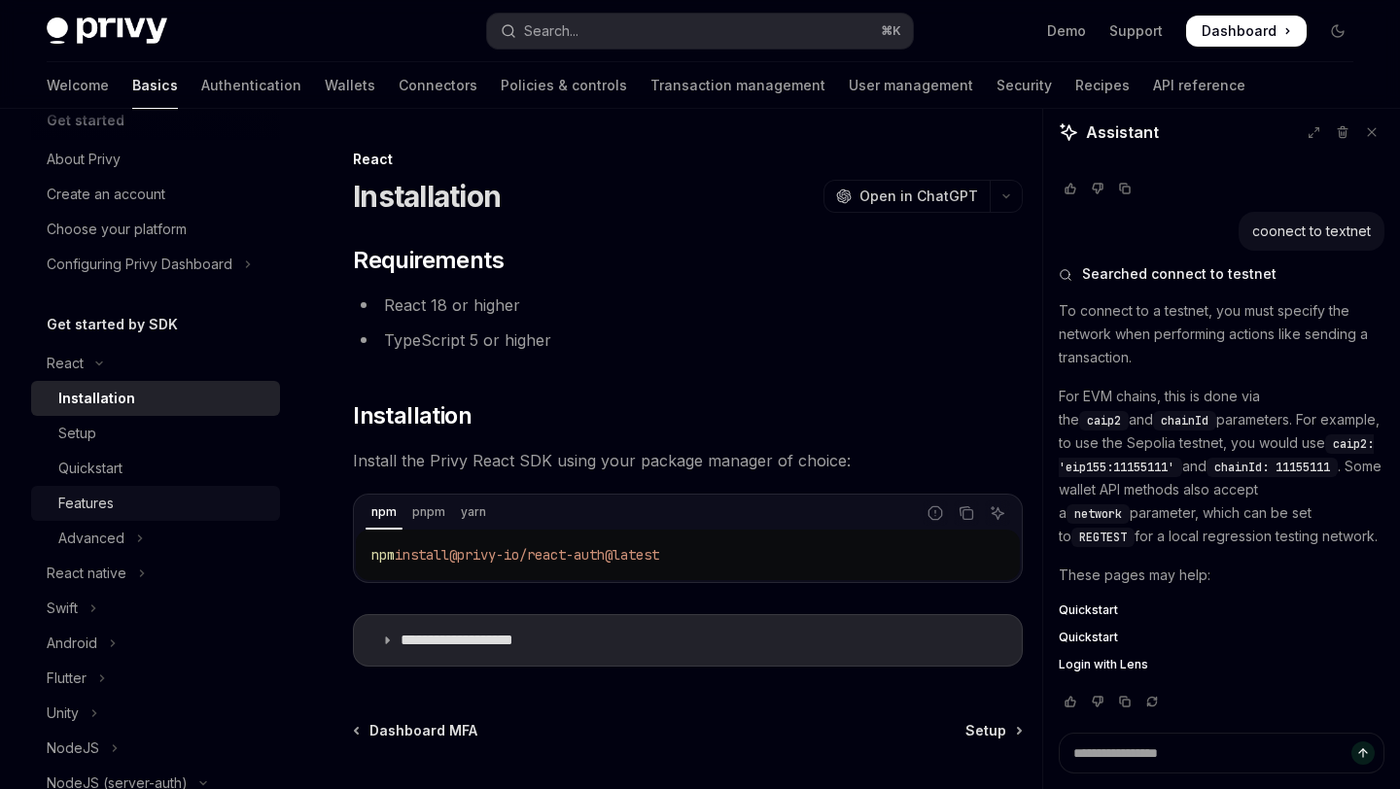
scroll to position [63, 0]
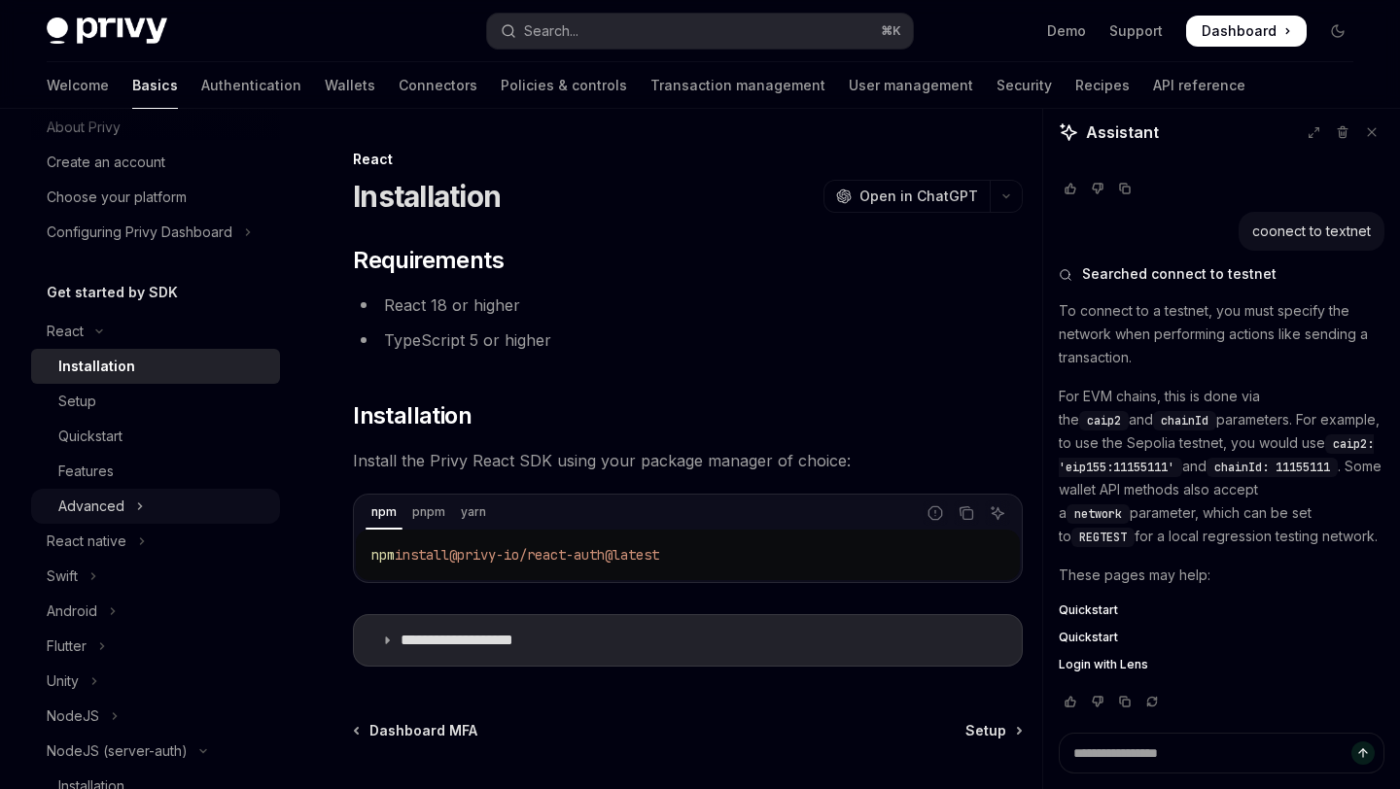
click at [164, 505] on button "Advanced" at bounding box center [155, 506] width 249 height 35
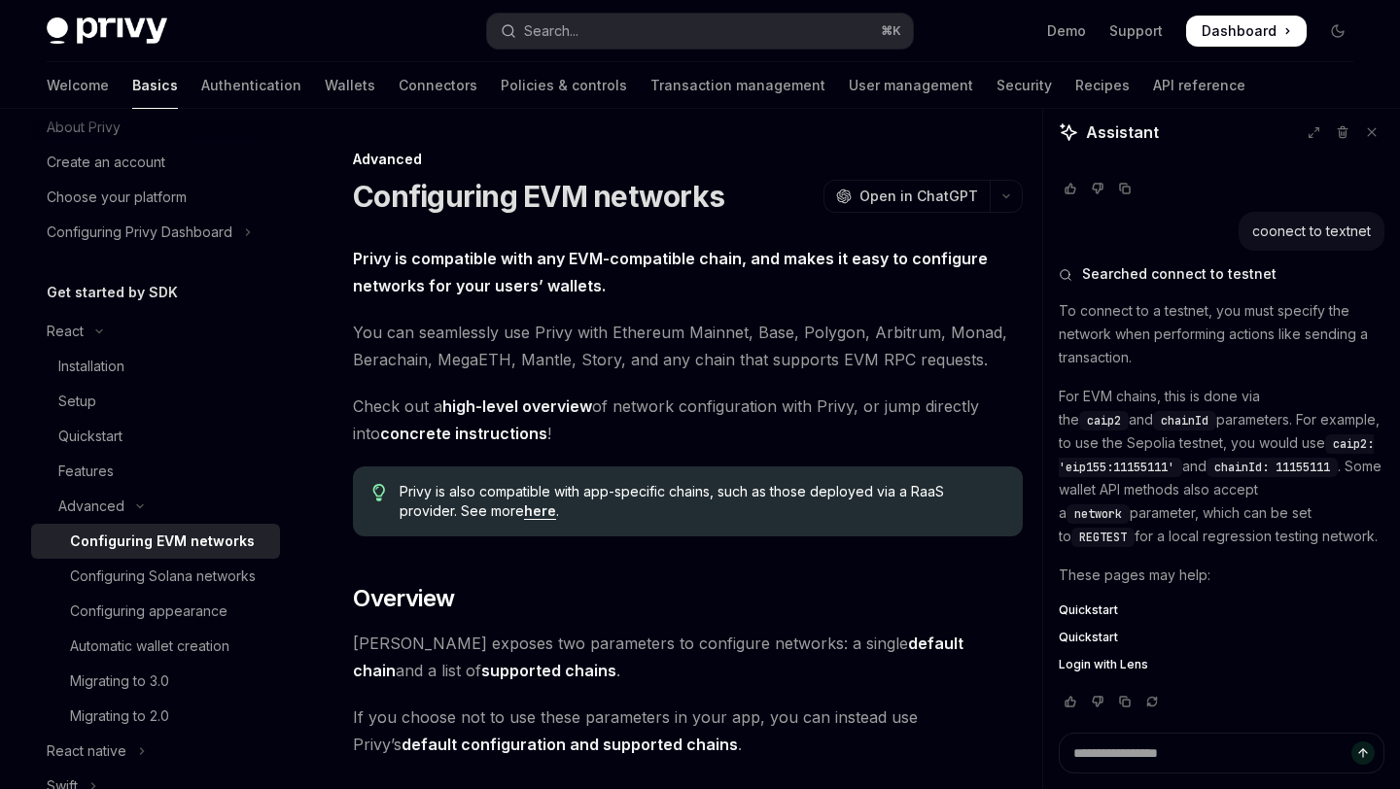
click at [160, 542] on div "Configuring EVM networks" at bounding box center [162, 541] width 185 height 23
type textarea "*"
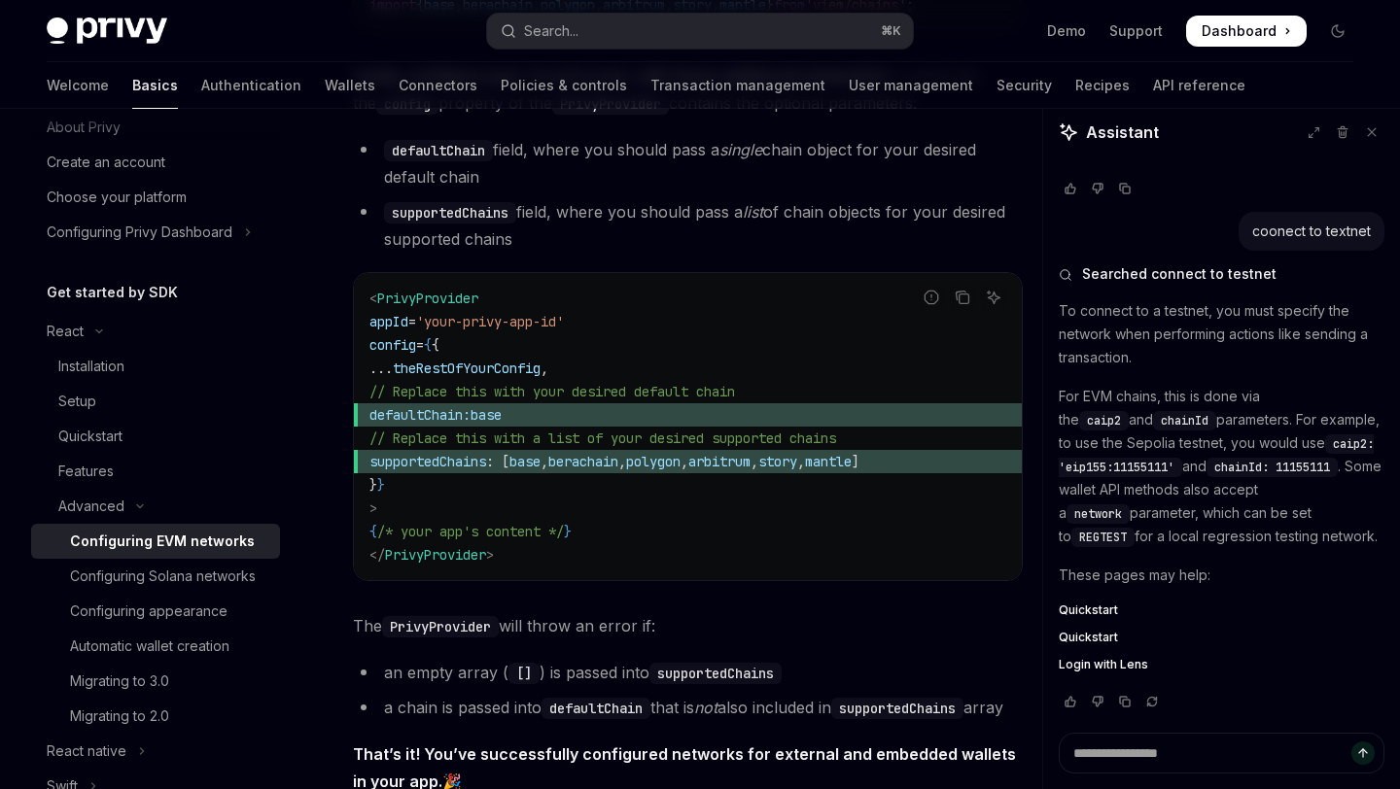
scroll to position [2624, 0]
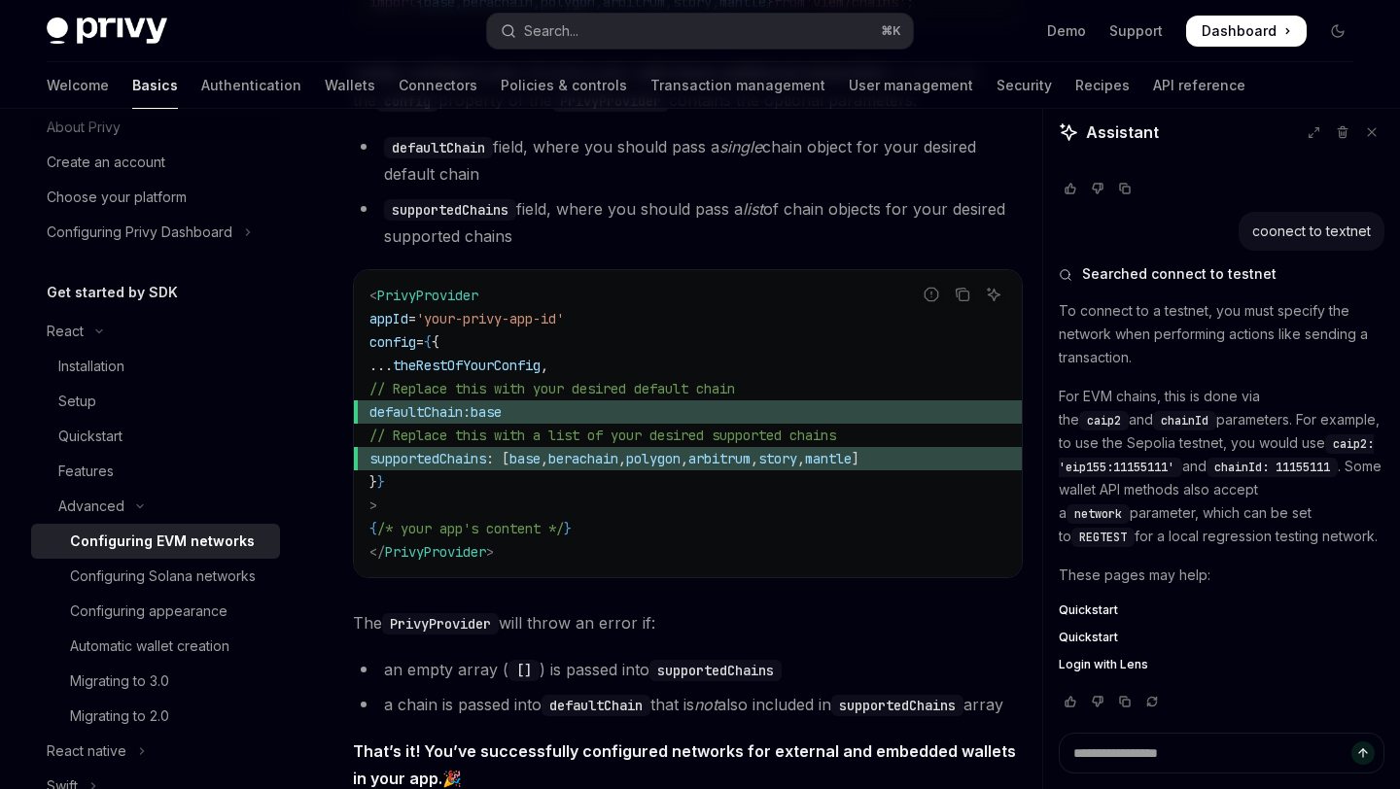
drag, startPoint x: 436, startPoint y: 420, endPoint x: 636, endPoint y: 421, distance: 199.3
click at [636, 421] on span "defaultChain: base" at bounding box center [687, 412] width 637 height 23
copy span "defaultChain: base"
click at [623, 31] on button "Search... ⌘ K" at bounding box center [699, 31] width 425 height 35
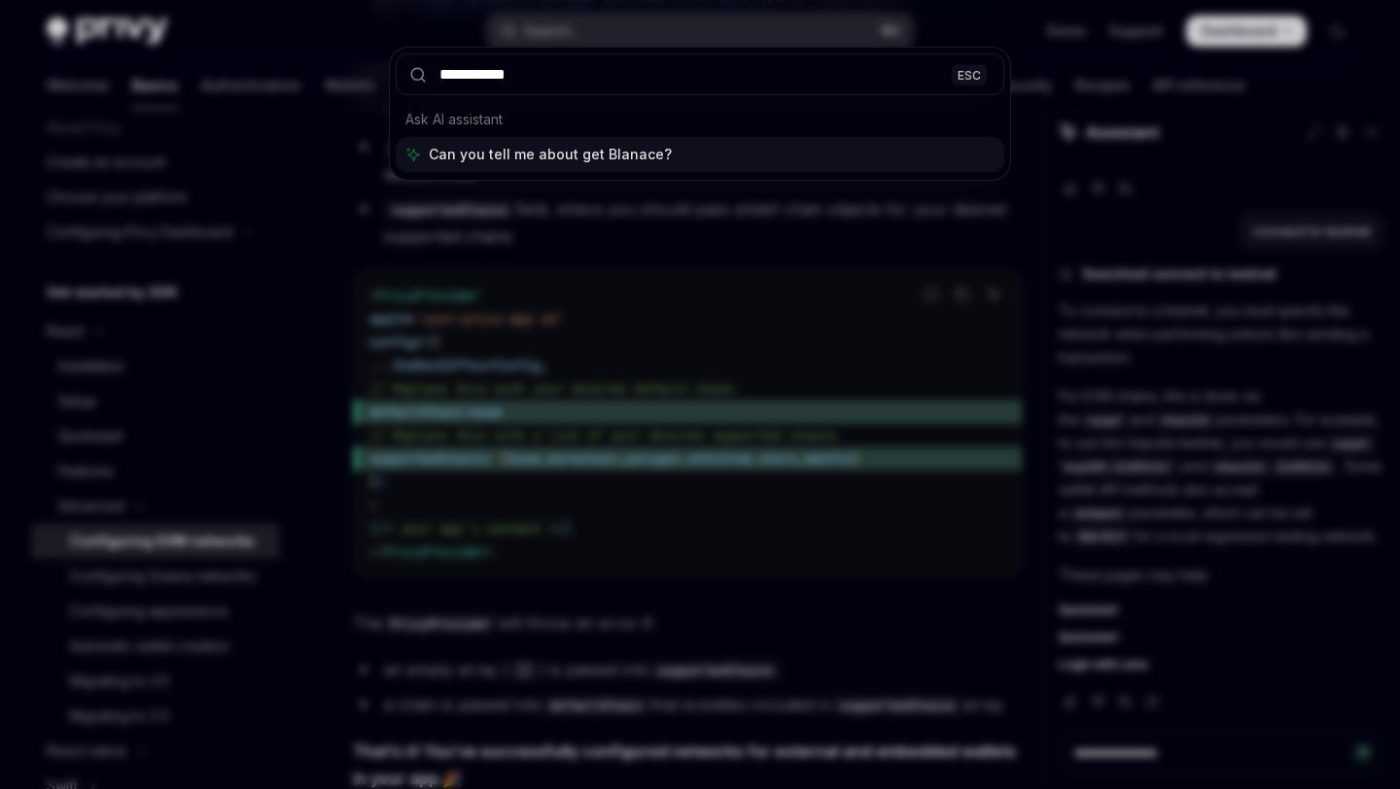
type input "**********"
type textarea "*"
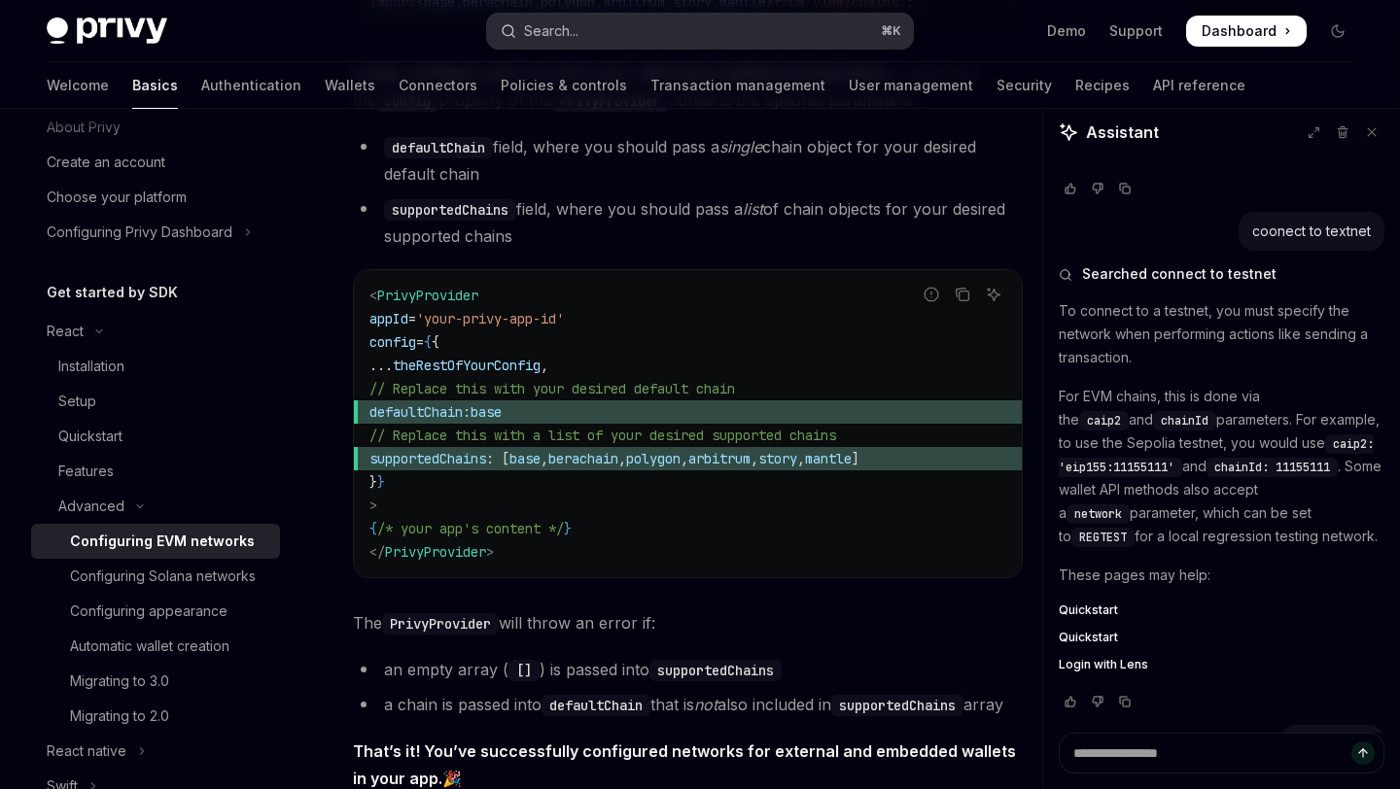
click at [634, 25] on button "Search... ⌘ K" at bounding box center [699, 31] width 425 height 35
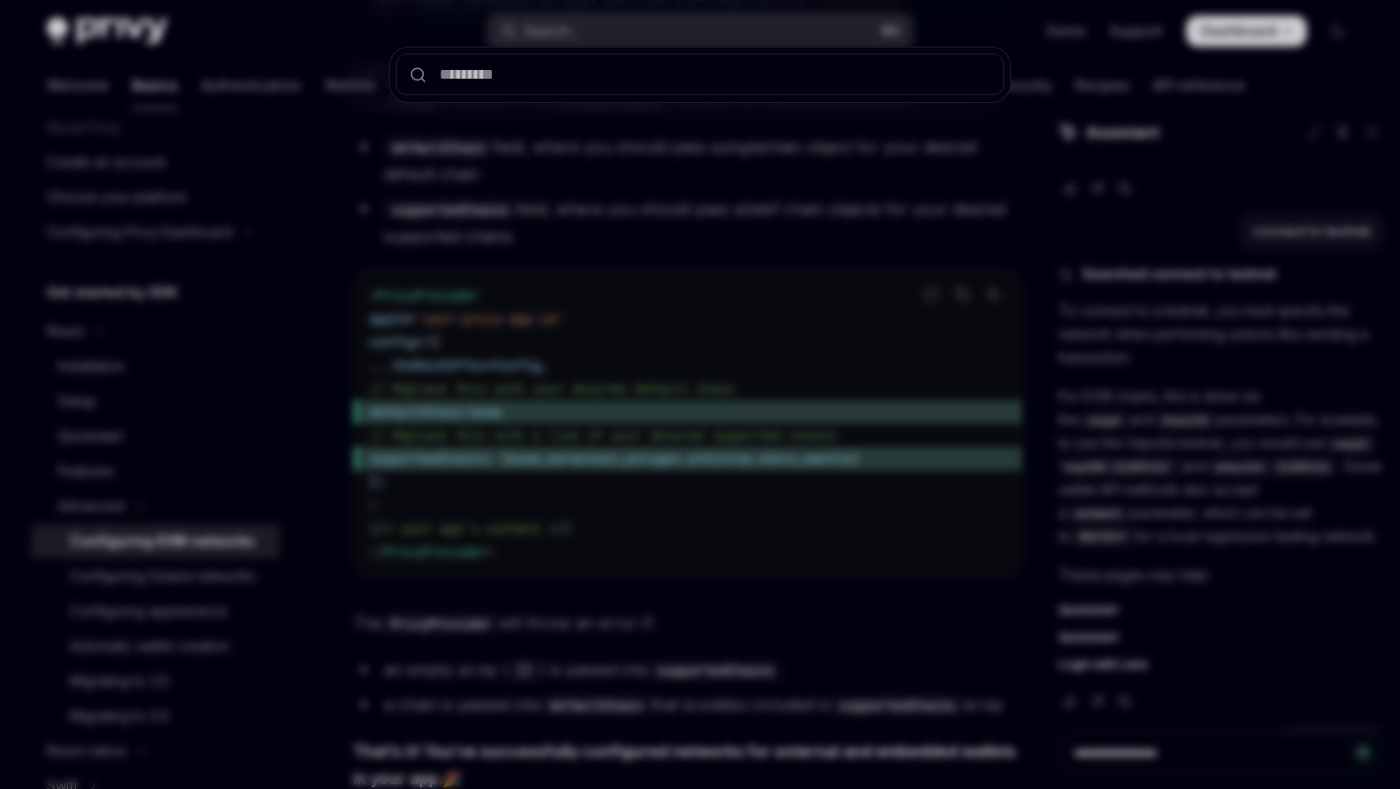
type input "*"
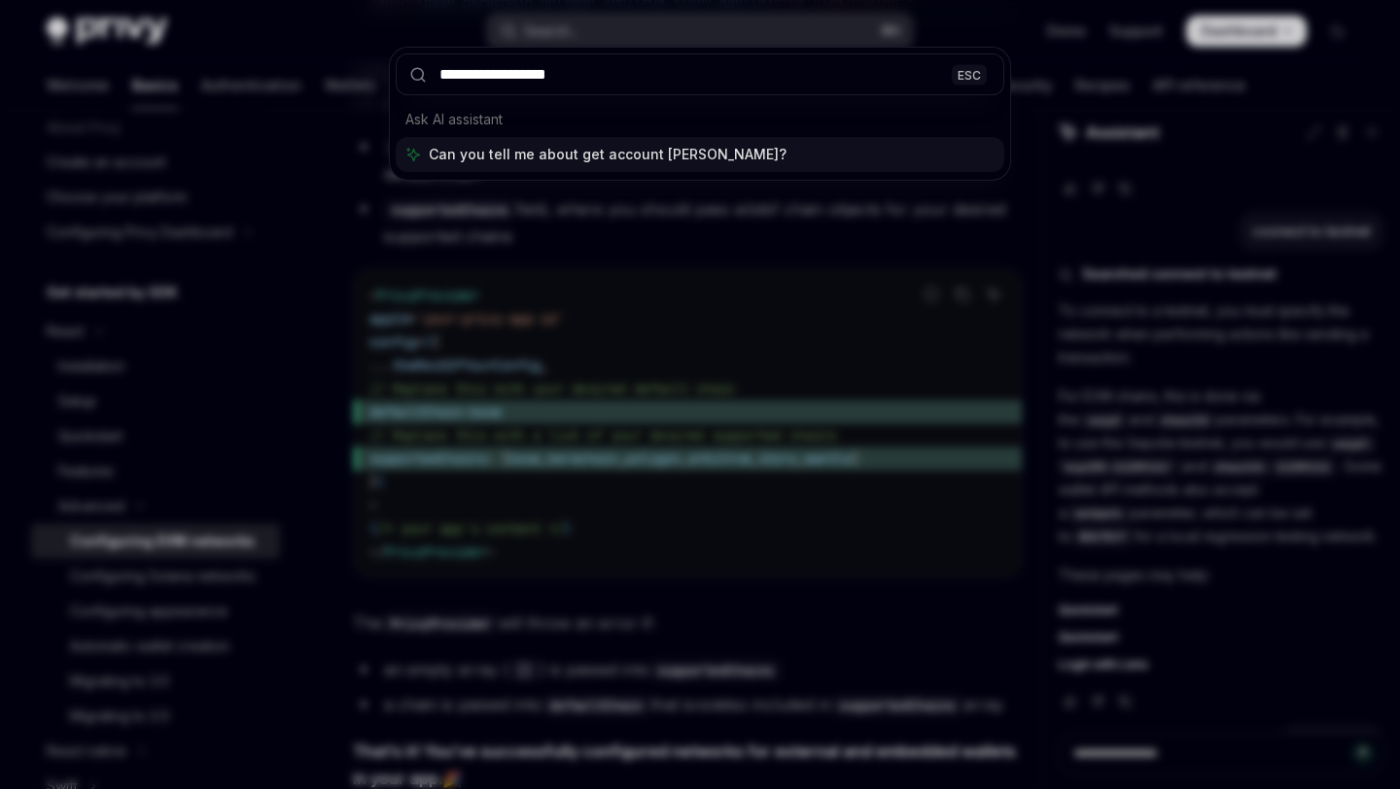
type input "**********"
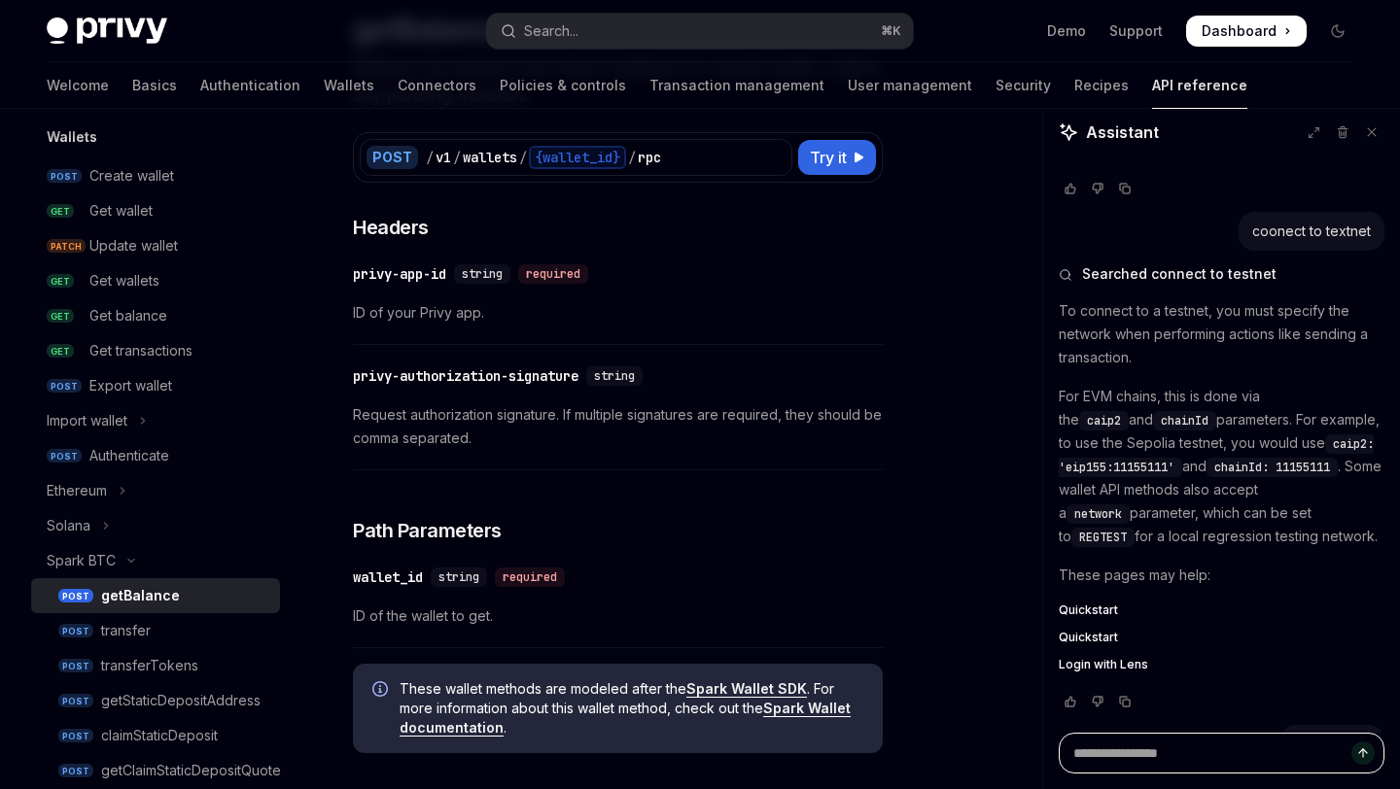
scroll to position [169, 0]
click at [585, 44] on button "Search... ⌘ K" at bounding box center [699, 31] width 425 height 35
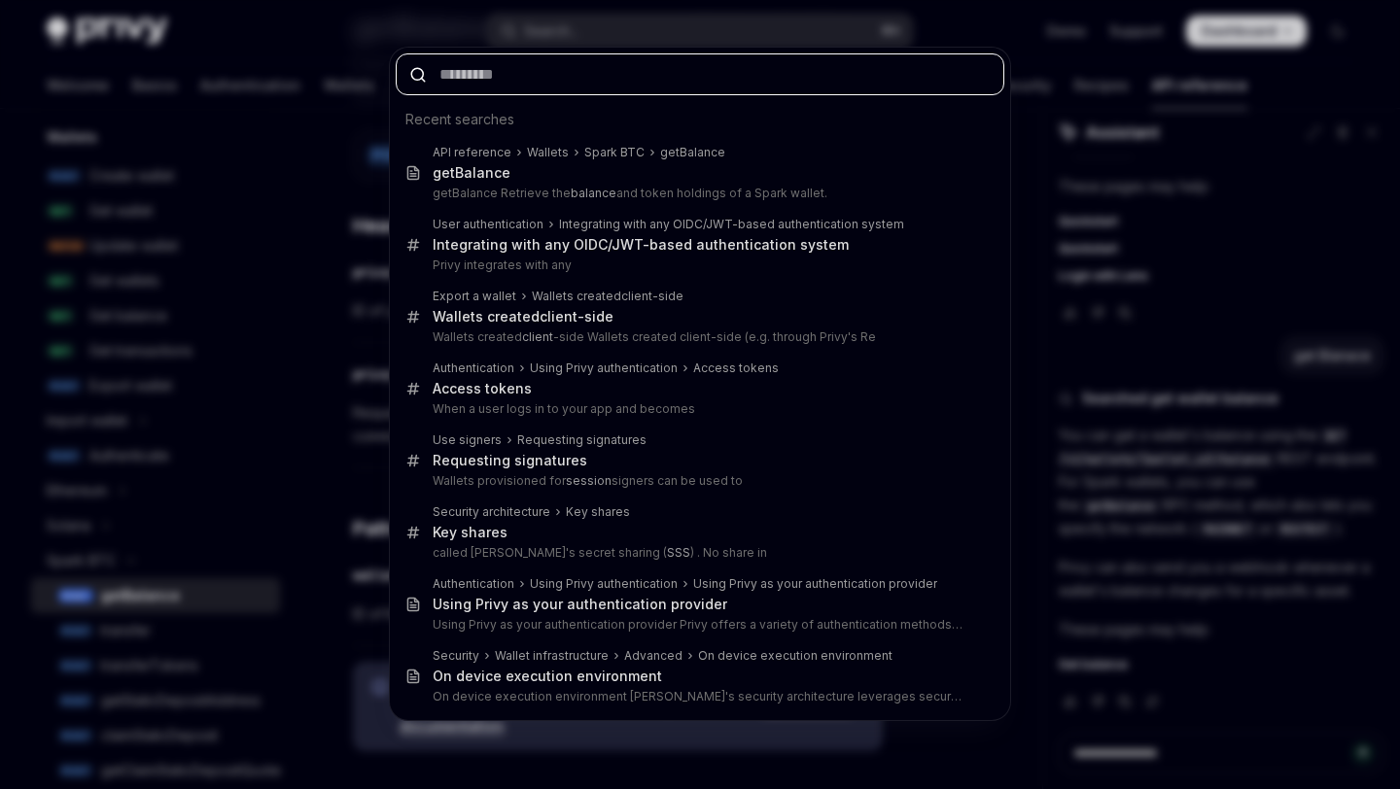
scroll to position [489, 0]
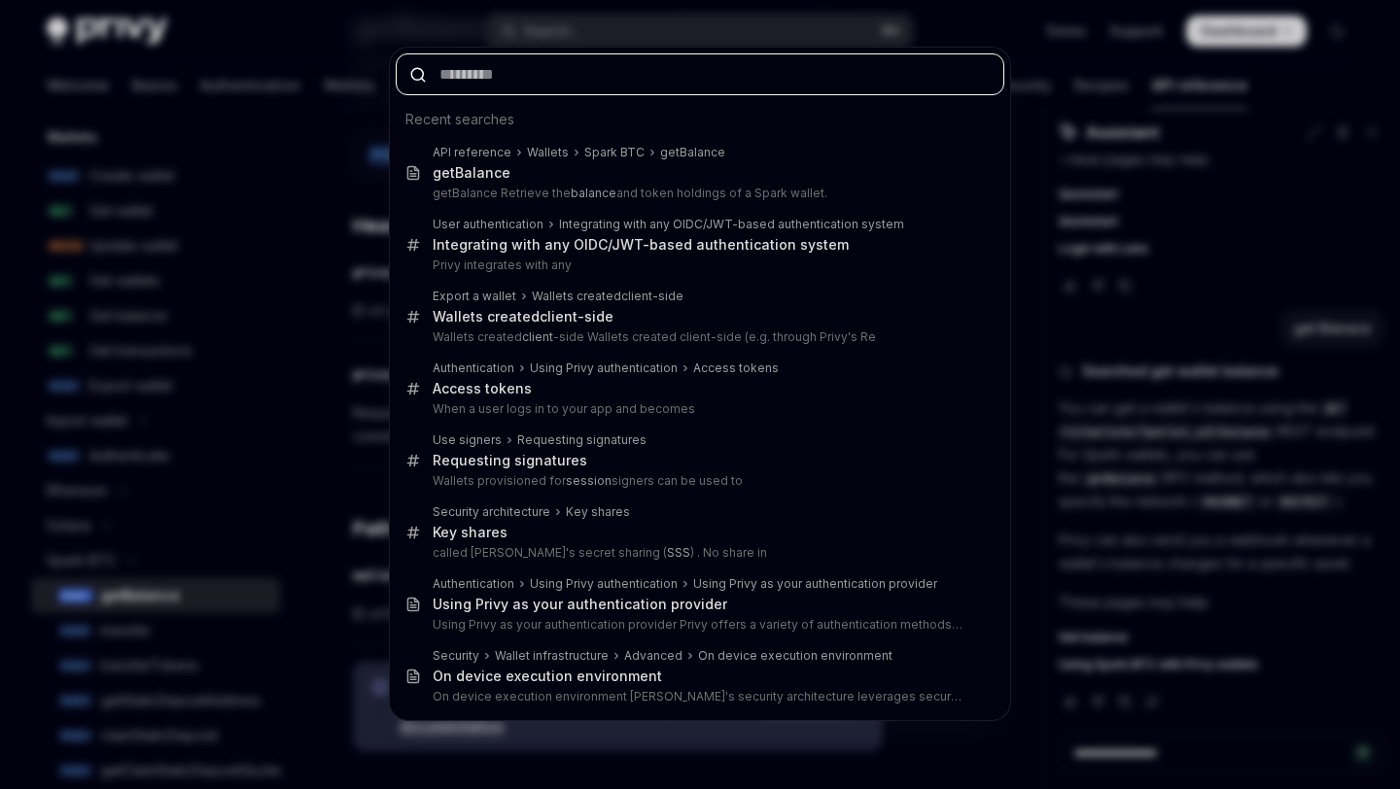
type textarea "*"
